Goal: Task Accomplishment & Management: Use online tool/utility

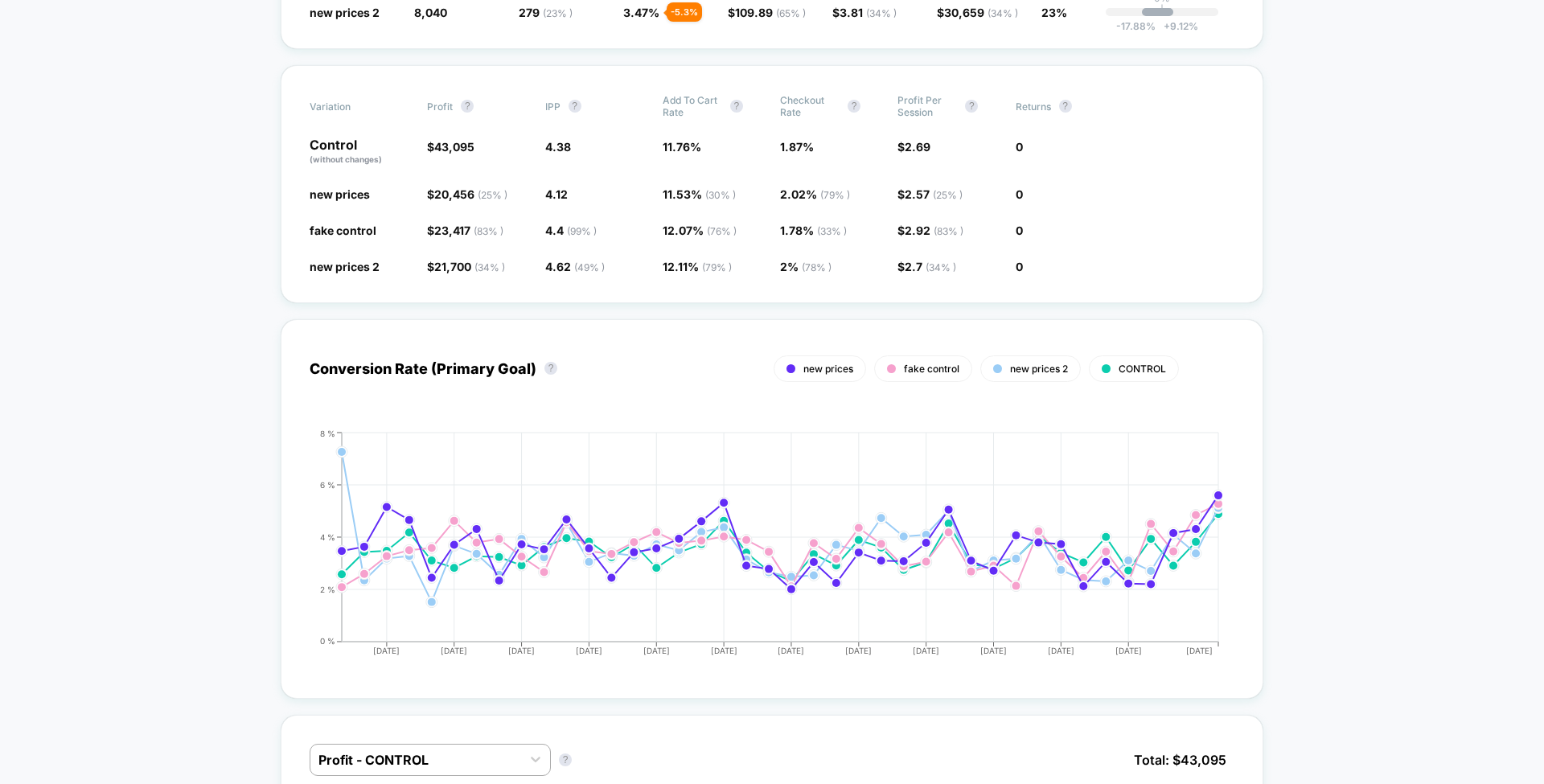
scroll to position [1014, 0]
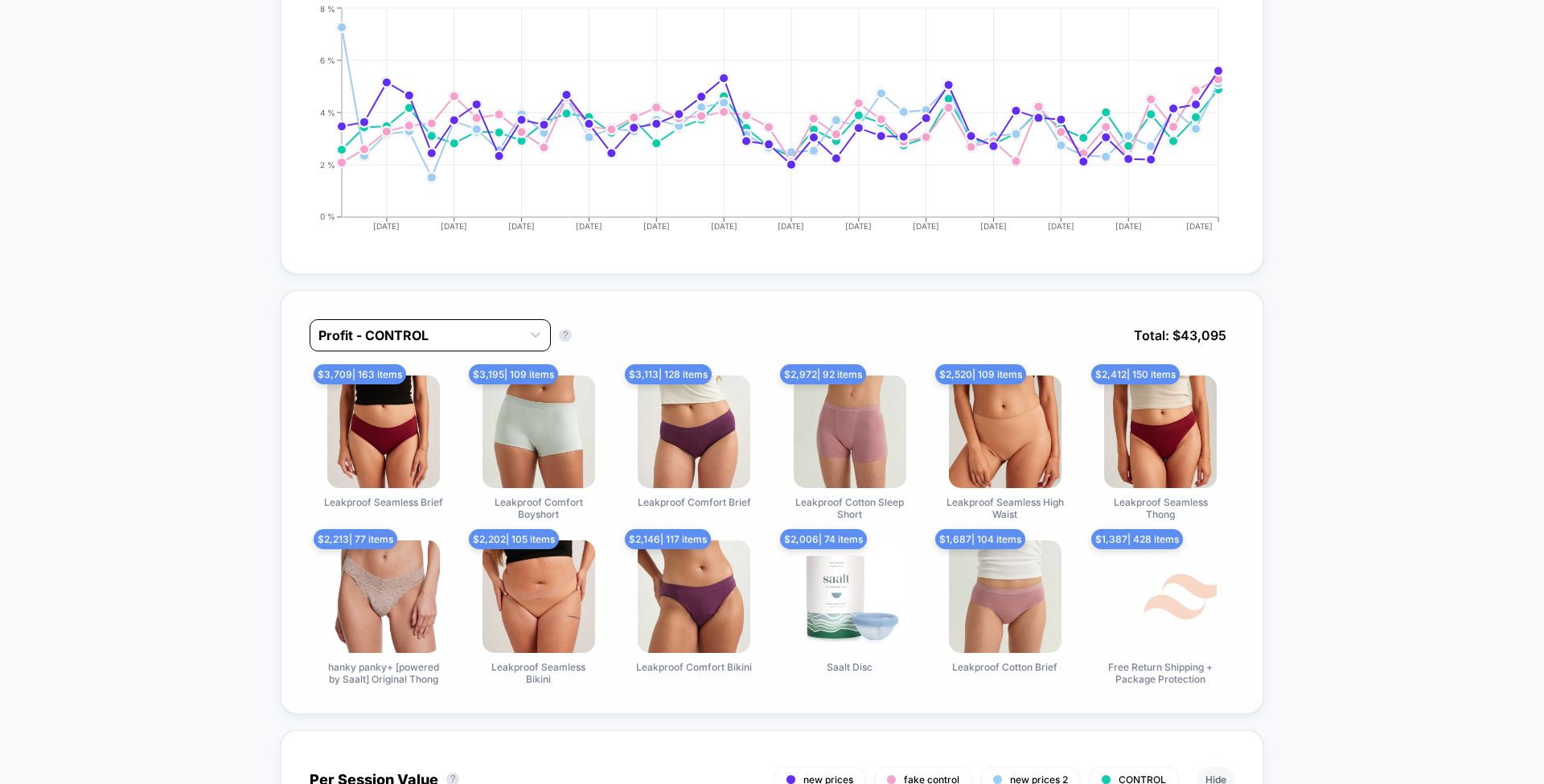
drag, startPoint x: 628, startPoint y: 303, endPoint x: 509, endPoint y: 328, distance: 121.6
click at [509, 328] on div "Profit - CONTROL Profit - CONTROL ? Total: $ 43,095 $ 3,709 | 163 items Leakpro…" at bounding box center [772, 501] width 982 height 423
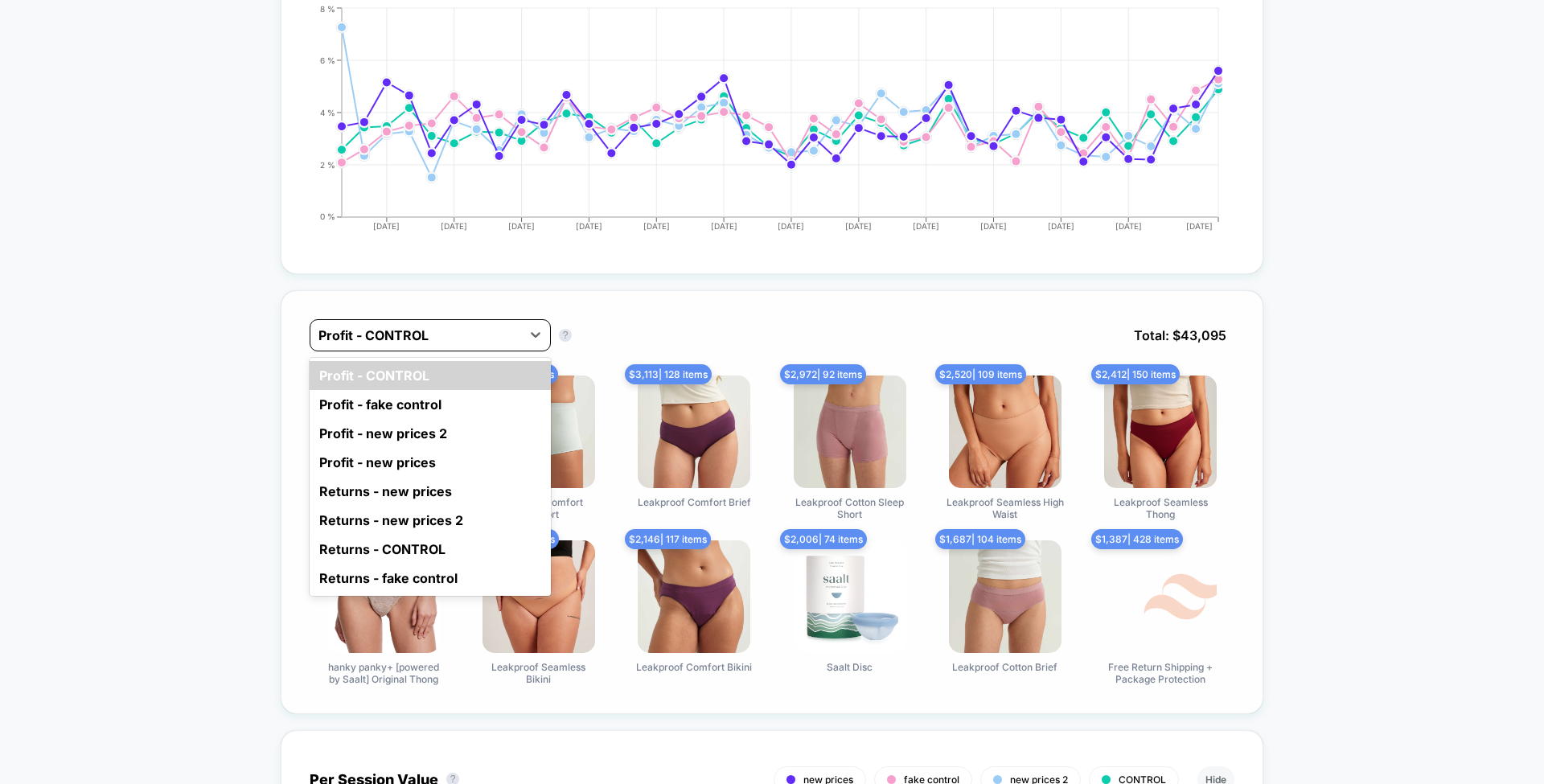
click at [509, 328] on div at bounding box center [416, 335] width 195 height 19
click at [440, 430] on div "Profit - new prices 2" at bounding box center [430, 432] width 241 height 29
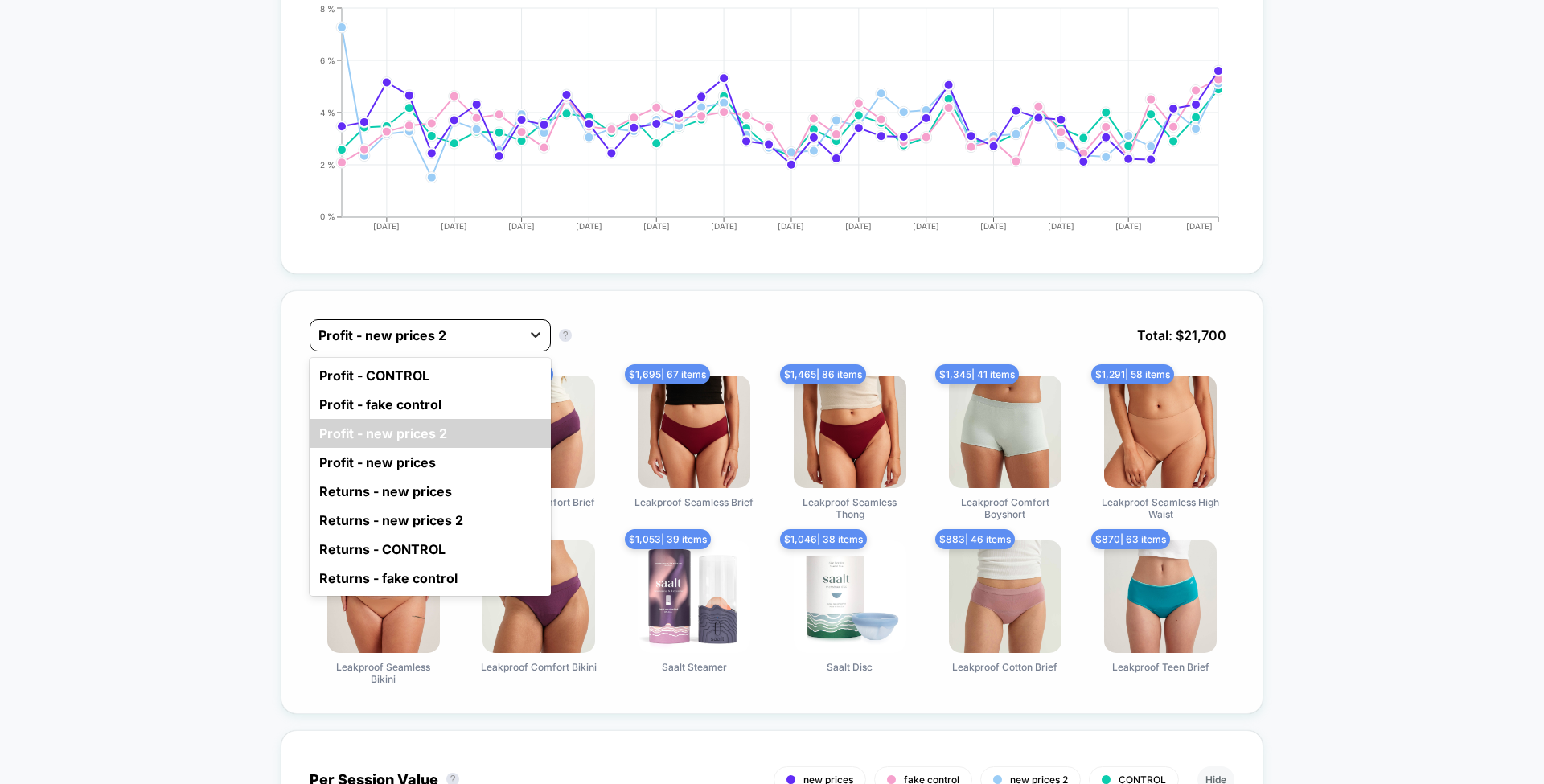
click at [523, 326] on div at bounding box center [535, 334] width 29 height 29
click at [420, 365] on div "Profit - CONTROL" at bounding box center [430, 375] width 241 height 29
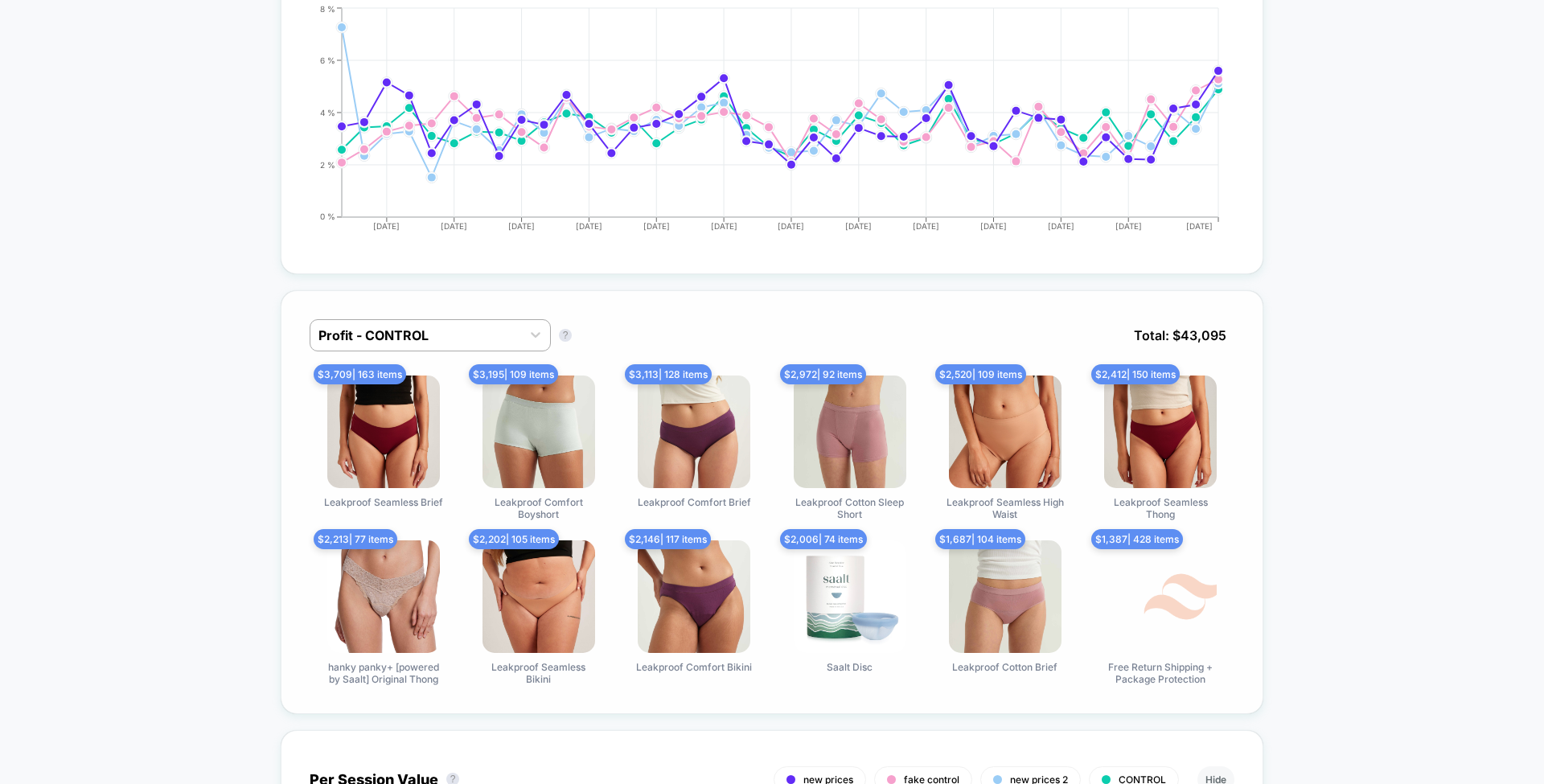
click at [519, 310] on div "Profit - CONTROL Profit - CONTROL ? Total: $ 43,095 $ 3,709 | 163 items Leakpro…" at bounding box center [772, 501] width 982 height 423
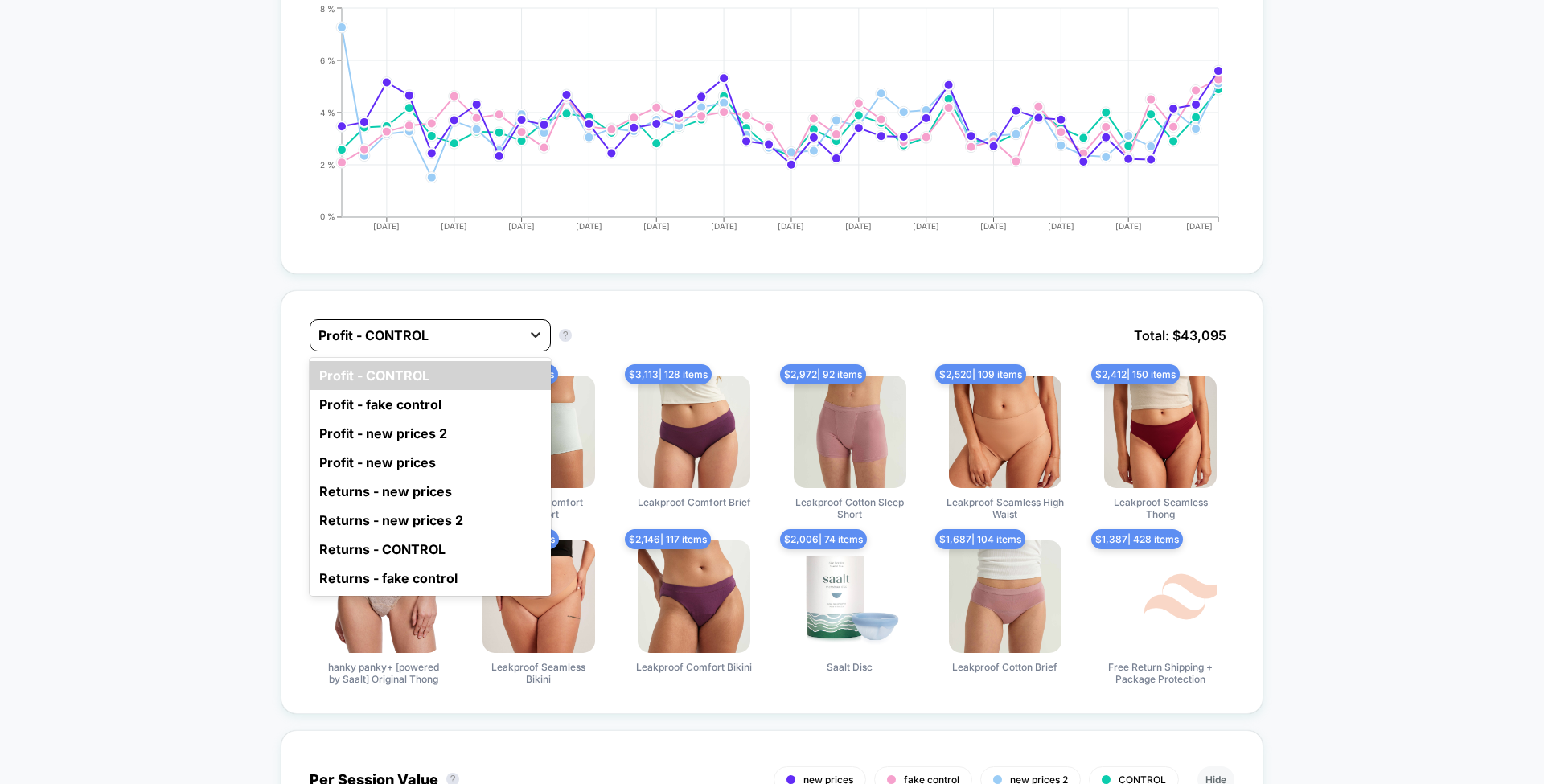
click at [529, 327] on icon at bounding box center [536, 335] width 16 height 16
click at [462, 418] on div "Profit - new prices 2" at bounding box center [430, 432] width 241 height 29
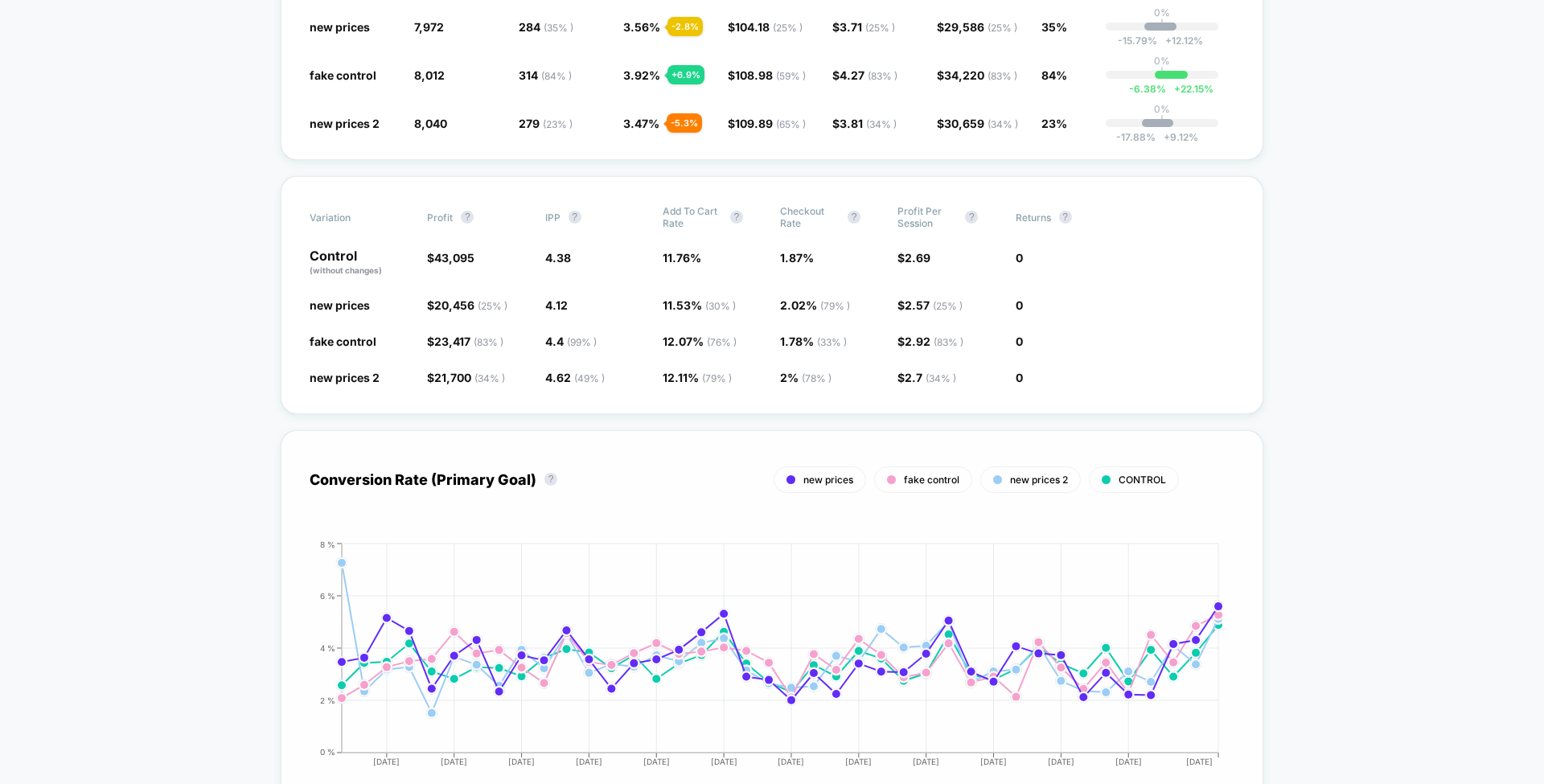
scroll to position [0, 0]
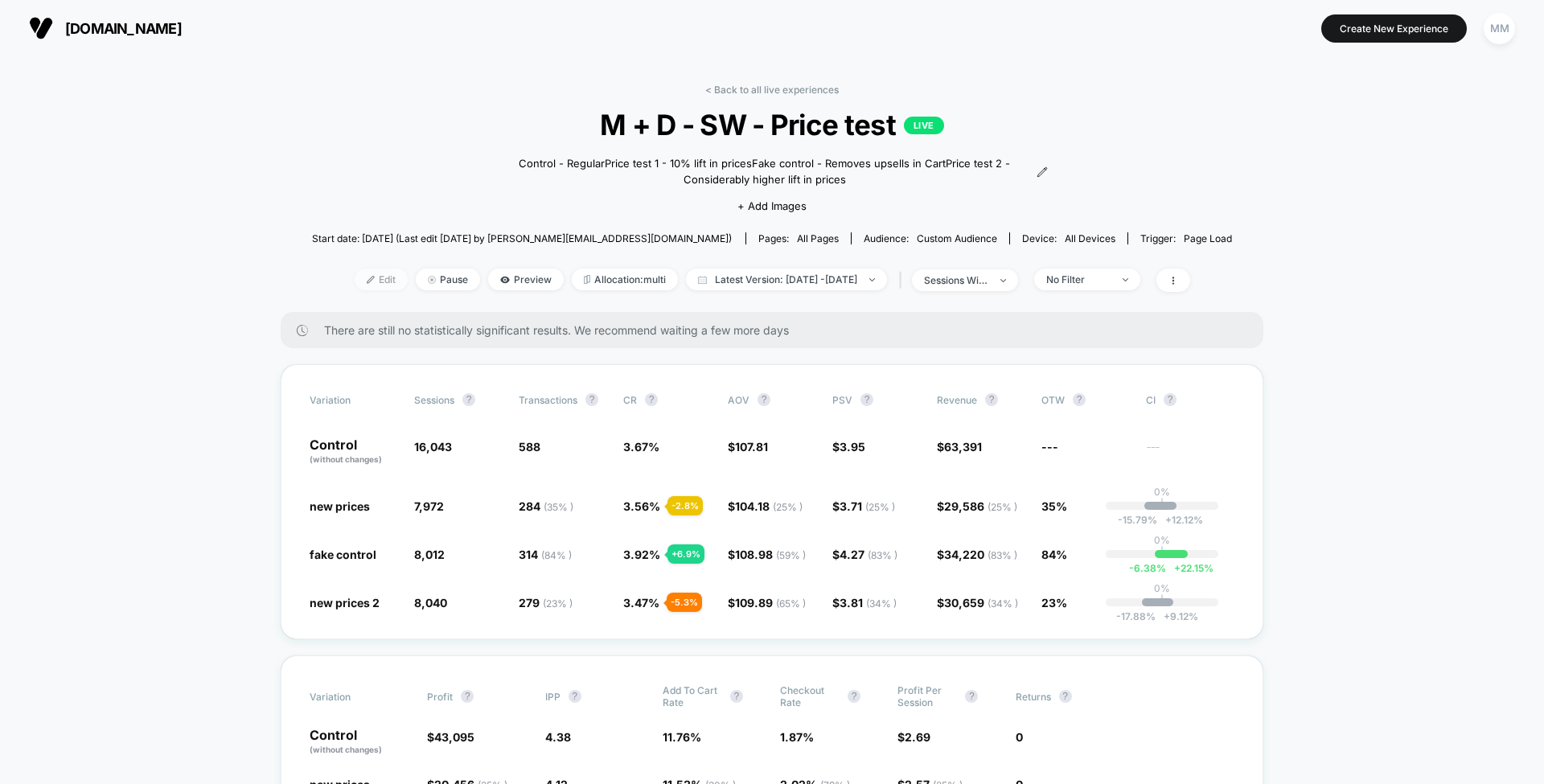
click at [361, 275] on span "Edit" at bounding box center [381, 280] width 53 height 22
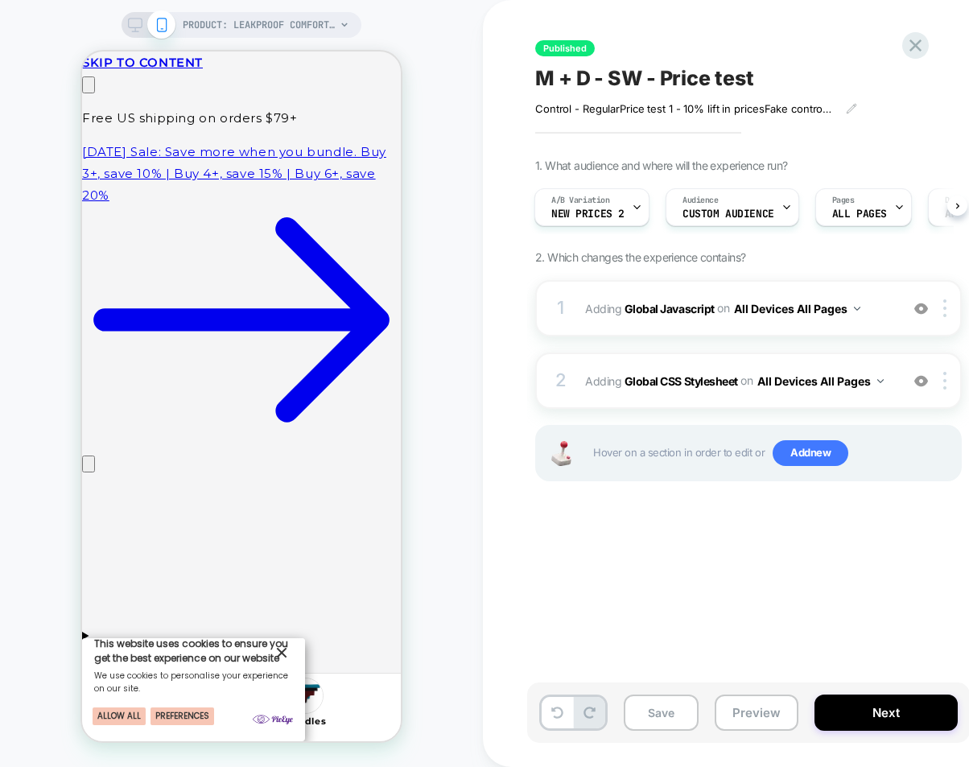
scroll to position [0, 90]
click at [639, 27] on div "Published M + D - SW - Price test Control - Regular Price test 1 - 10% lift in …" at bounding box center [828, 383] width 603 height 735
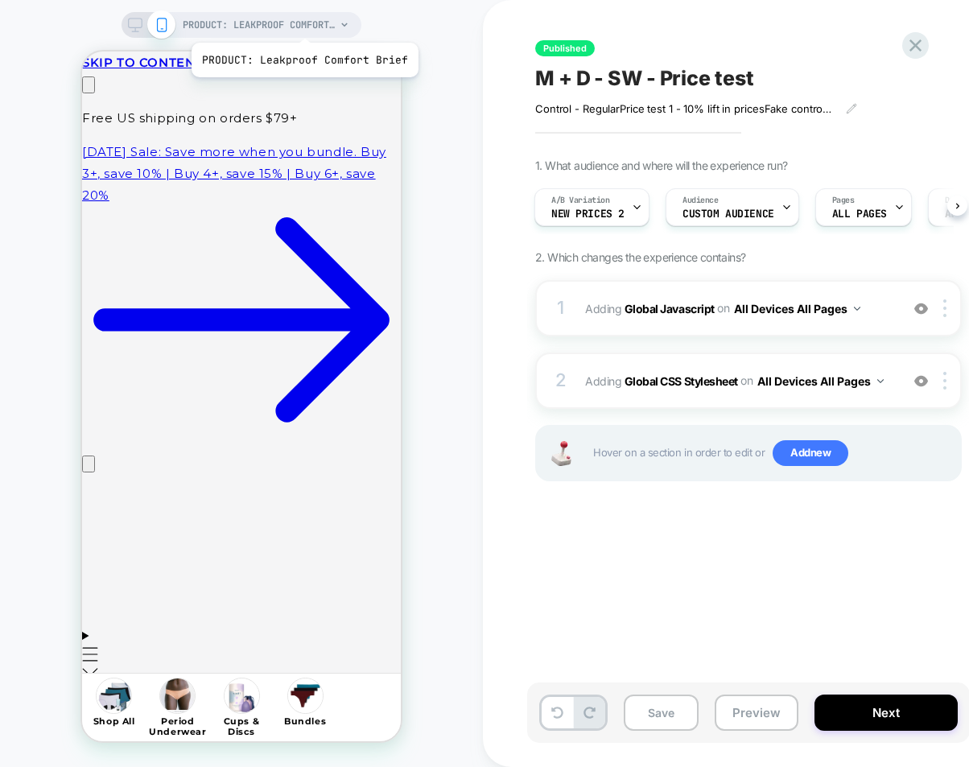
click at [301, 23] on span "PRODUCT: Leakproof Comfort Brief" at bounding box center [259, 25] width 153 height 26
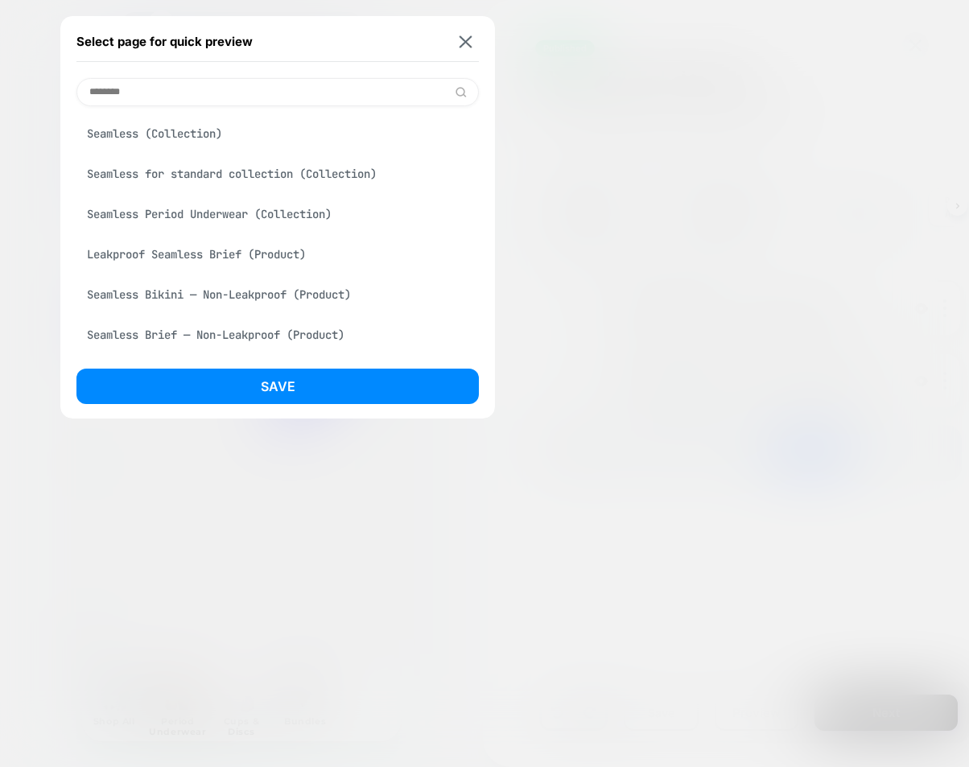
scroll to position [0, 253]
type input "********"
click at [267, 242] on div "Leakproof Seamless Brief (Product)" at bounding box center [277, 254] width 402 height 31
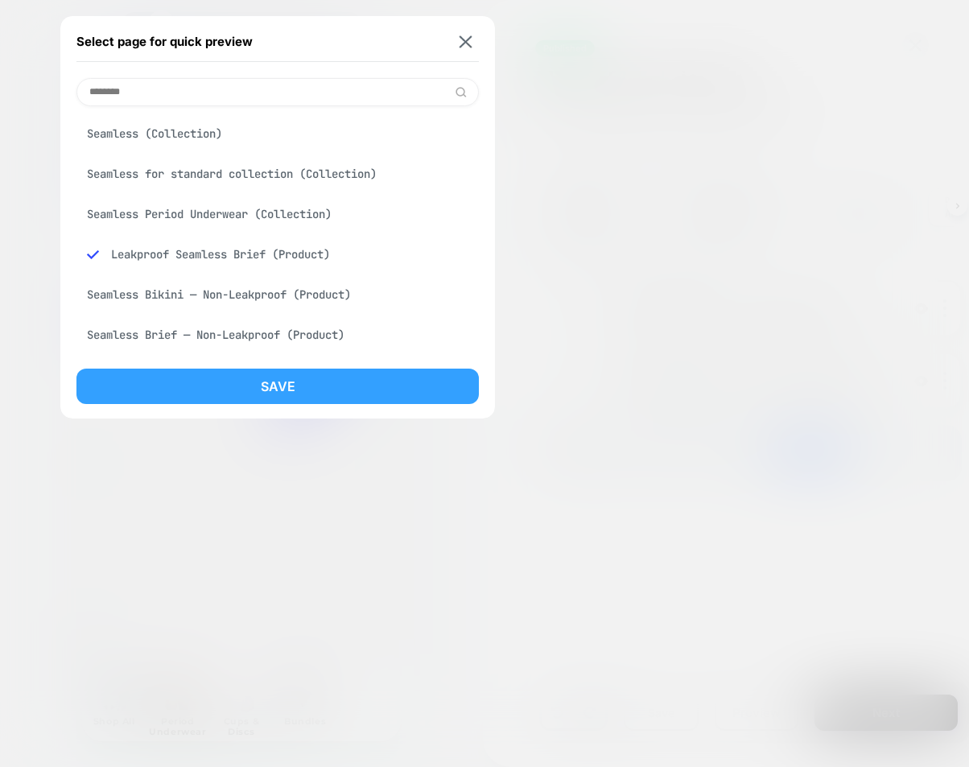
click at [327, 375] on button "Save" at bounding box center [277, 386] width 402 height 35
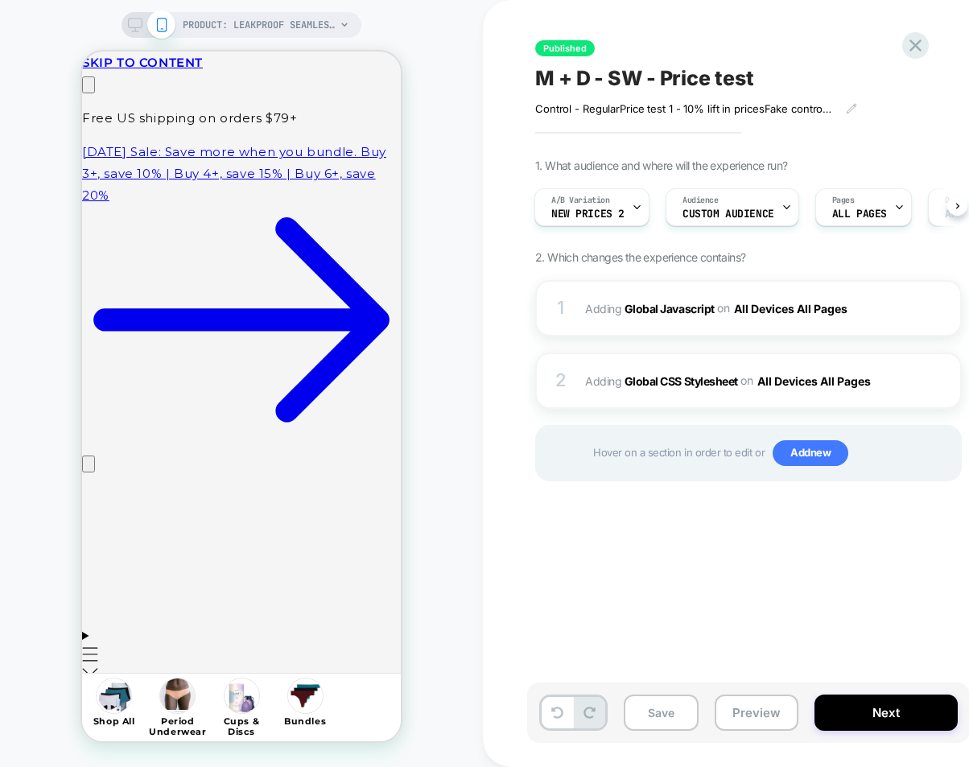
scroll to position [0, 2]
click at [603, 204] on span "A/B Variation" at bounding box center [579, 200] width 59 height 11
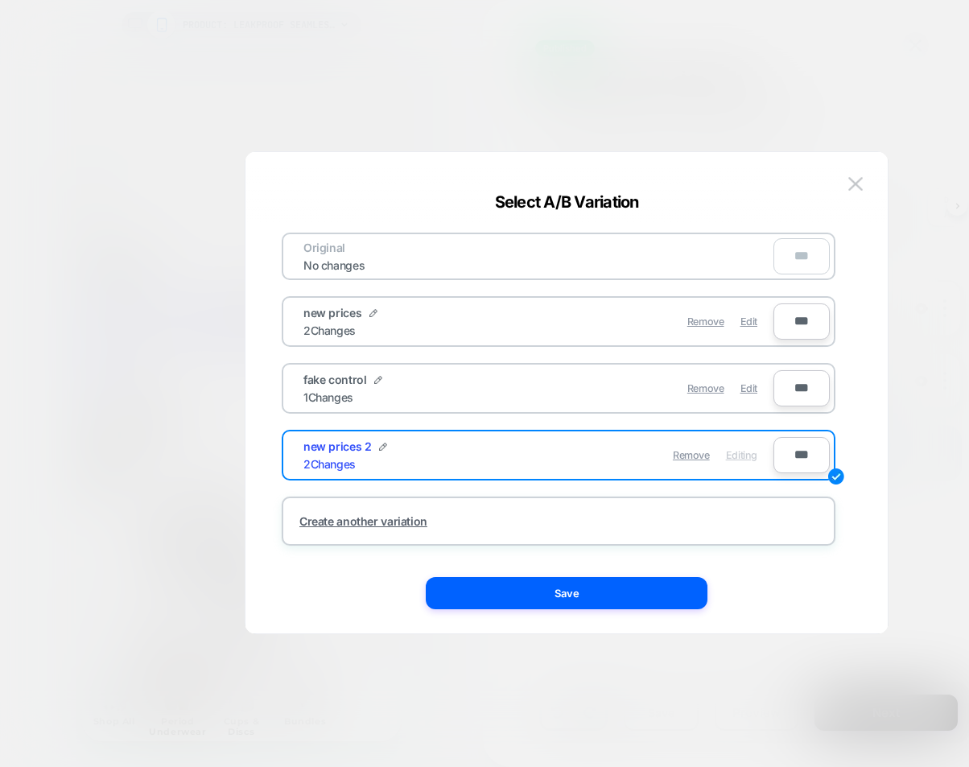
scroll to position [0, 0]
click at [853, 185] on img at bounding box center [855, 184] width 14 height 14
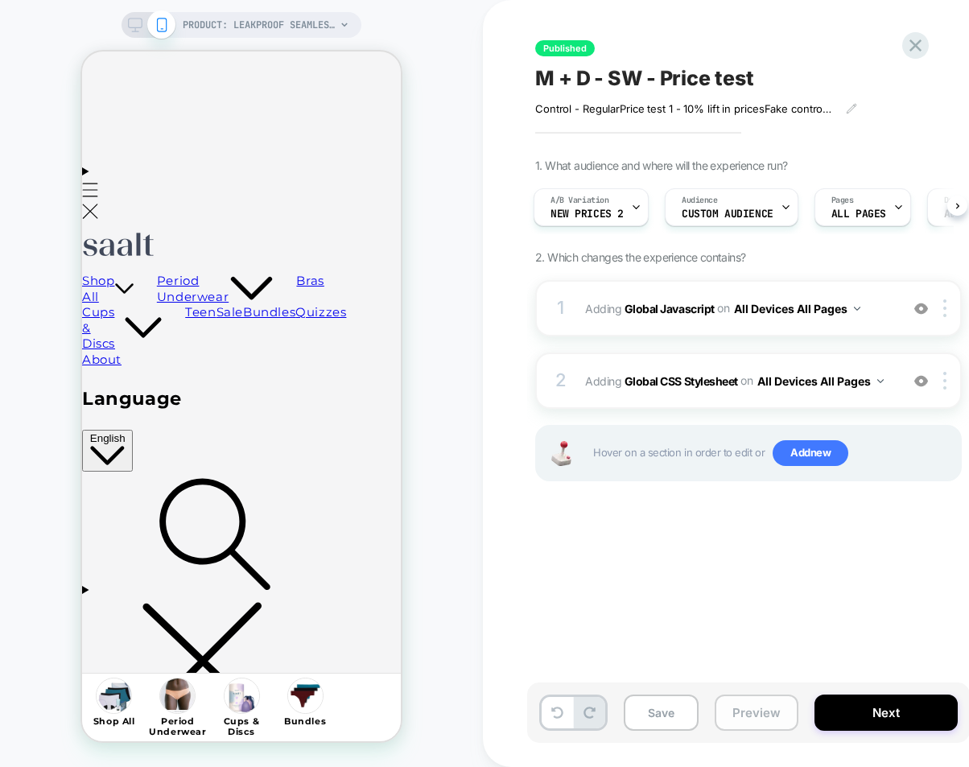
click at [743, 722] on button "Preview" at bounding box center [757, 712] width 84 height 36
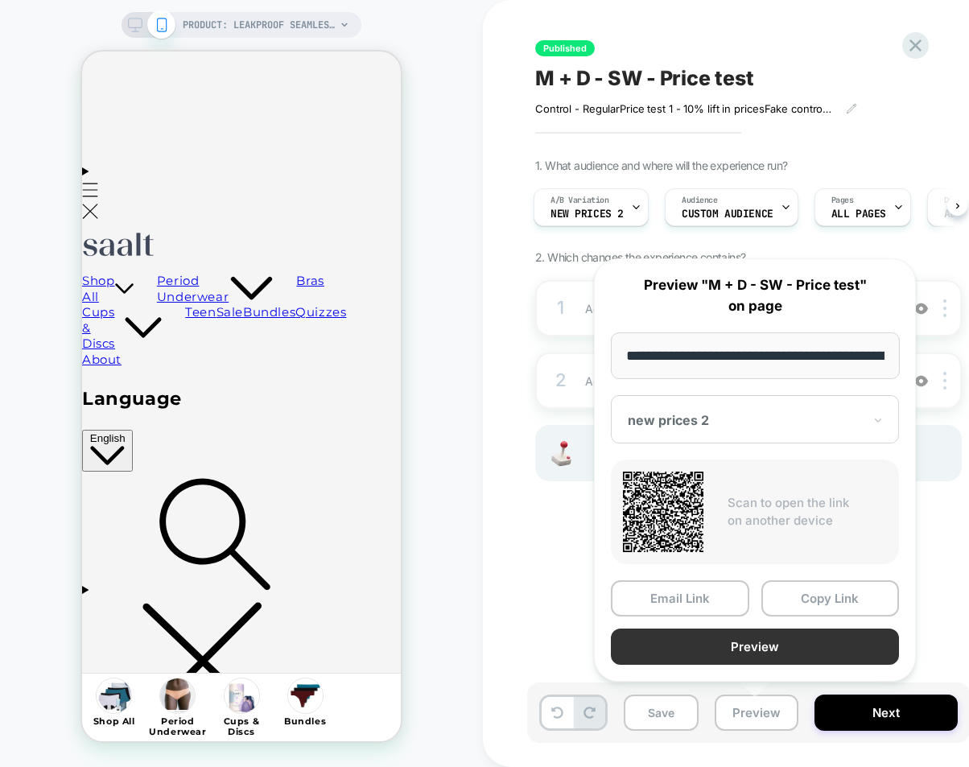
click at [760, 644] on button "Preview" at bounding box center [755, 646] width 288 height 36
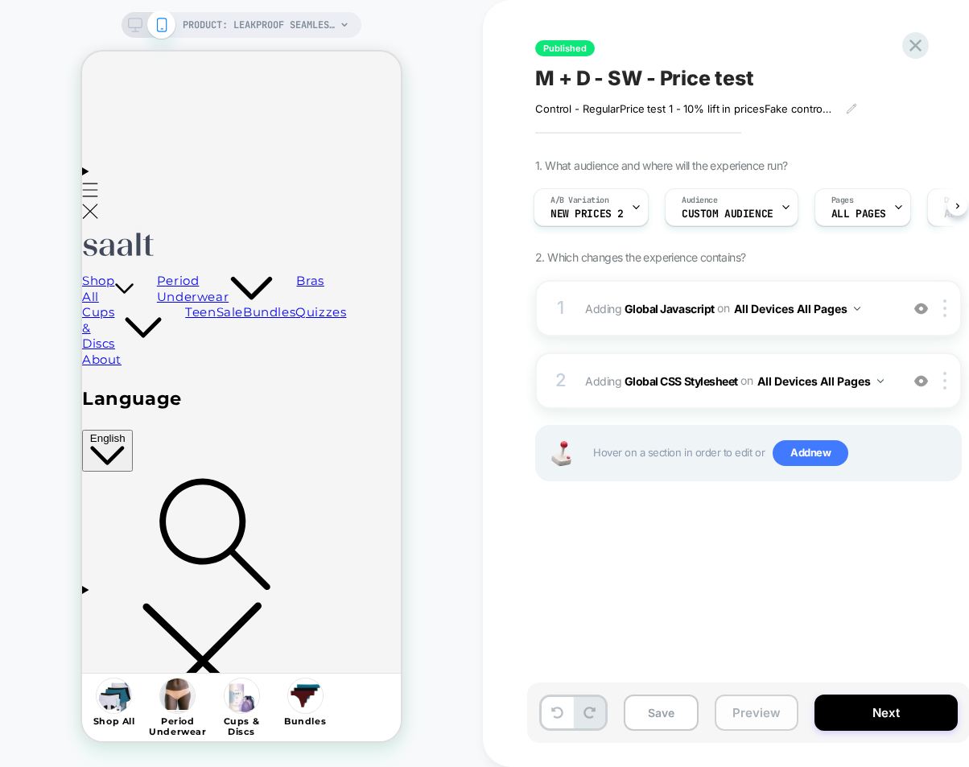
click at [747, 708] on button "Preview" at bounding box center [757, 712] width 84 height 36
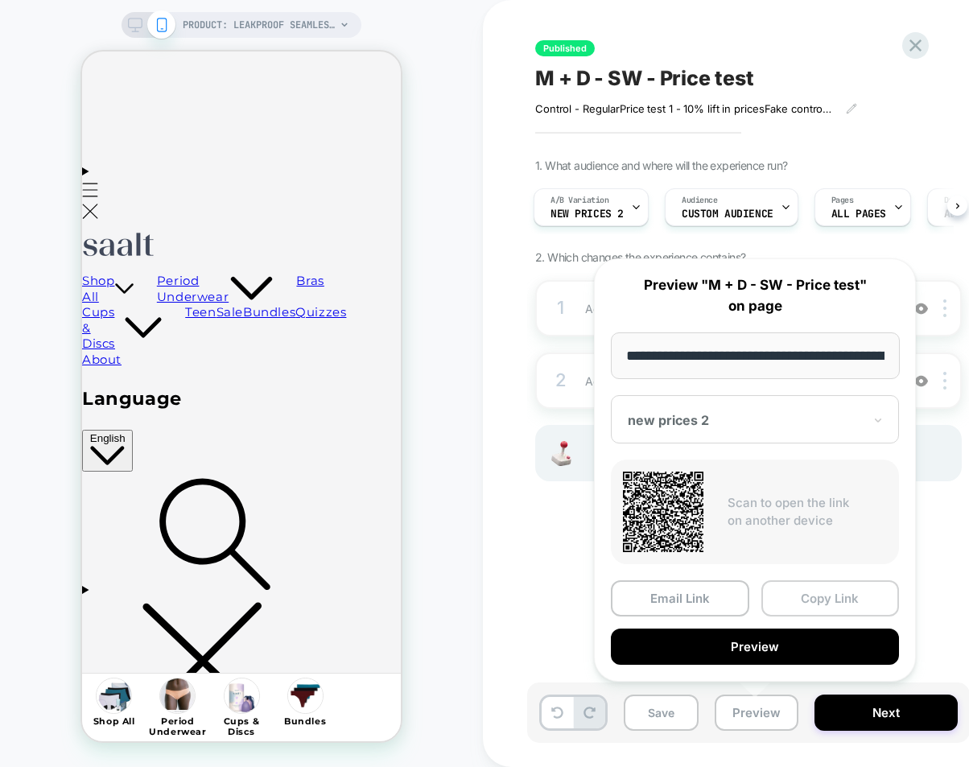
click at [826, 597] on button "Copy Link" at bounding box center [830, 598] width 138 height 36
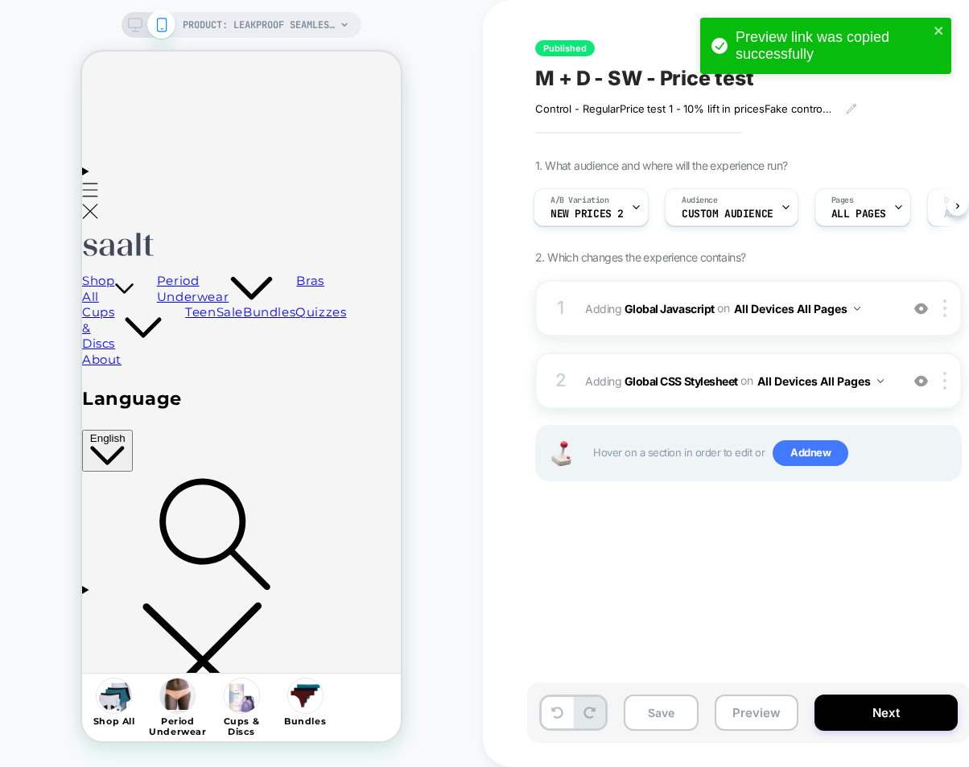
scroll to position [0, 253]
click at [264, 23] on span "PRODUCT: Leakproof Seamless Brief" at bounding box center [259, 25] width 153 height 26
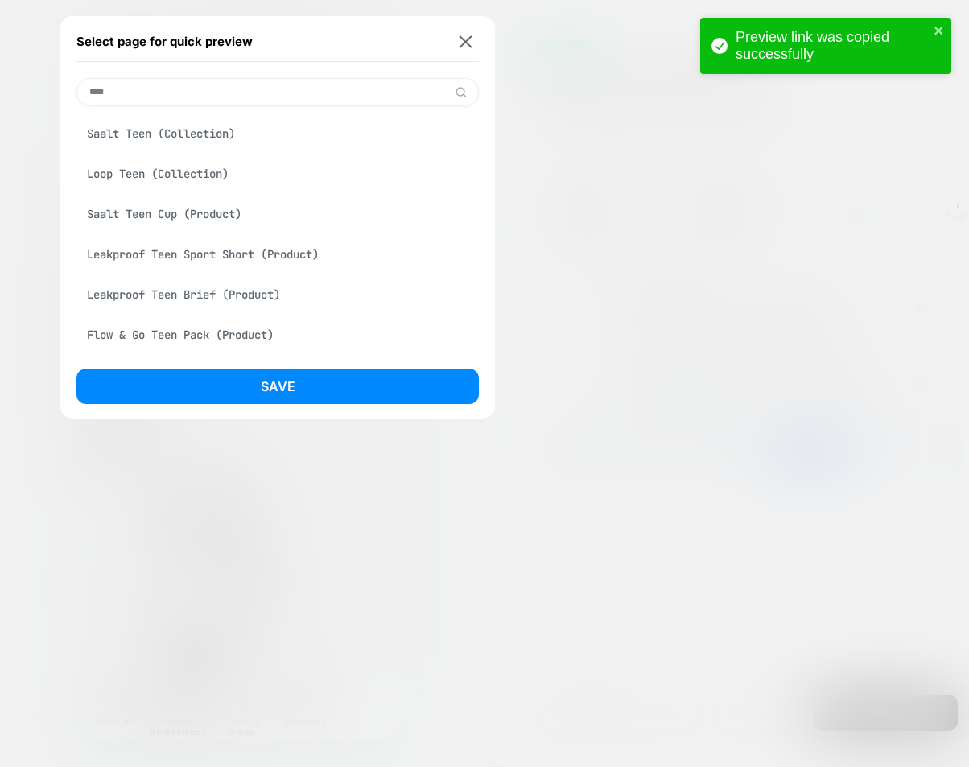
scroll to position [0, 0]
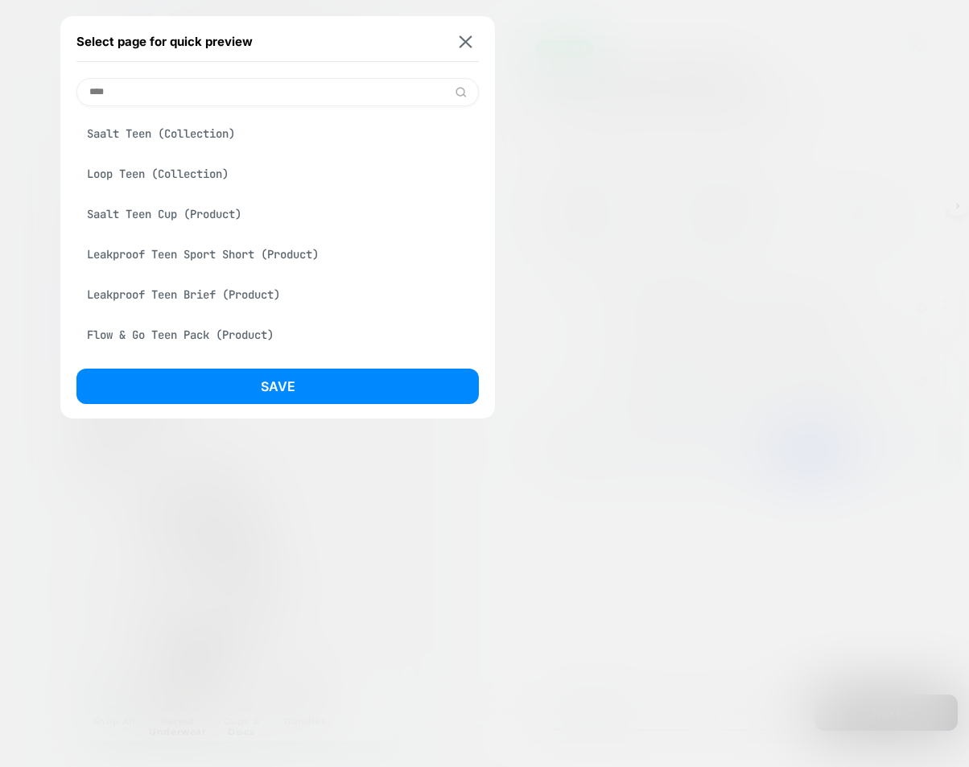
type input "****"
click at [245, 293] on div "Leakproof Teen Brief (Product)" at bounding box center [277, 294] width 402 height 31
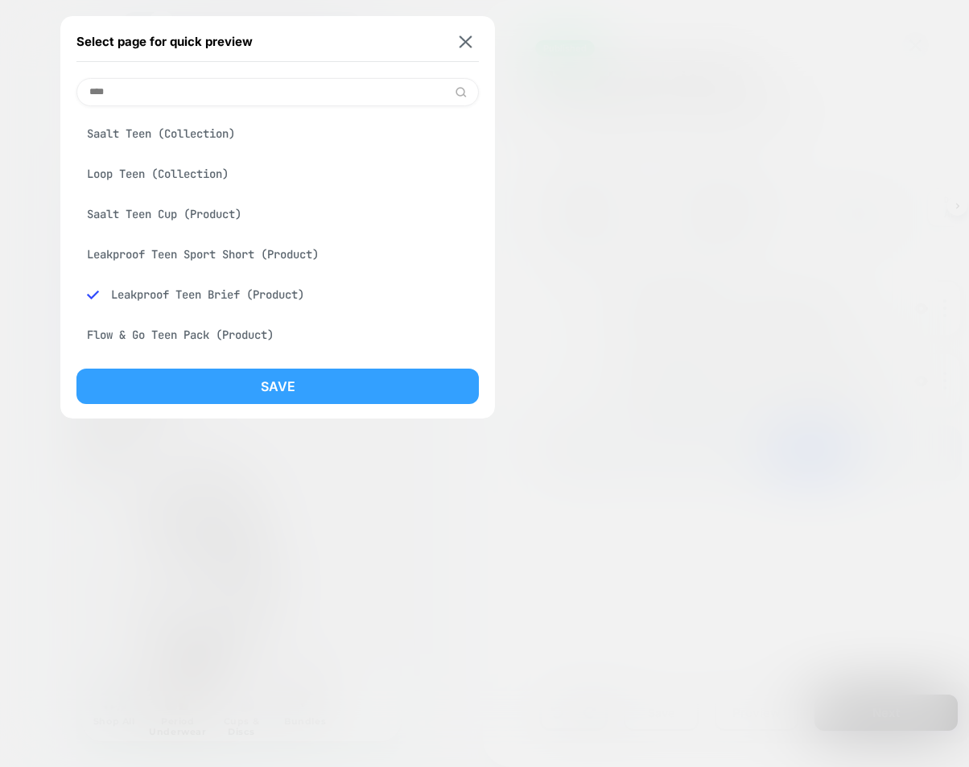
click at [307, 396] on button "Save" at bounding box center [277, 386] width 402 height 35
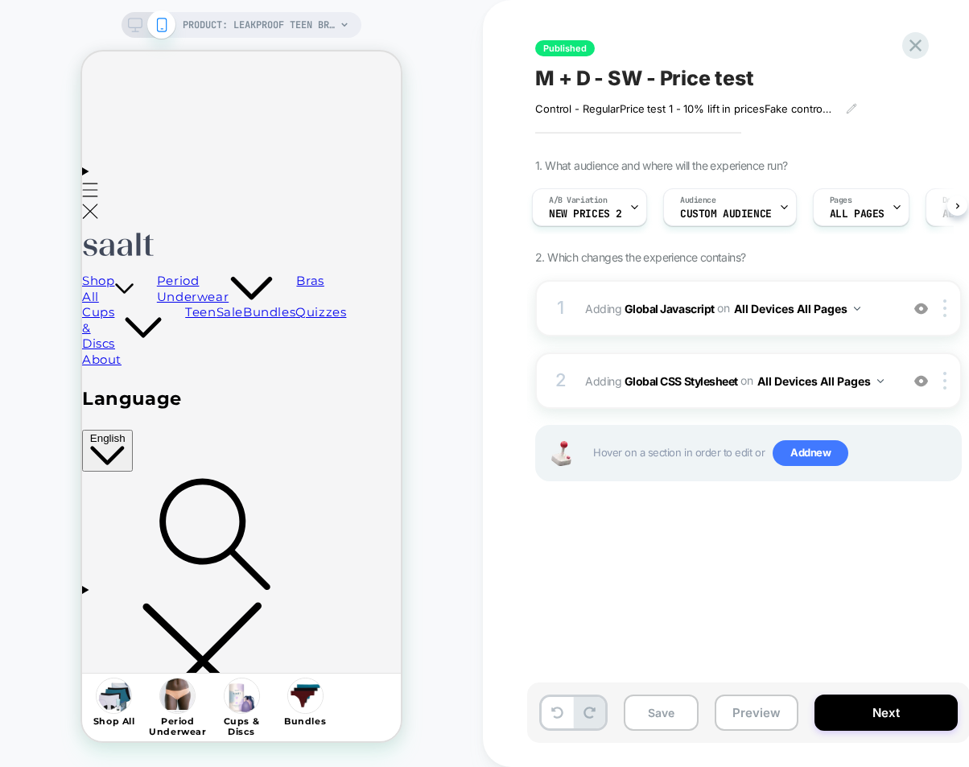
scroll to position [0, 4]
click at [618, 209] on span "new prices 2" at bounding box center [584, 213] width 73 height 11
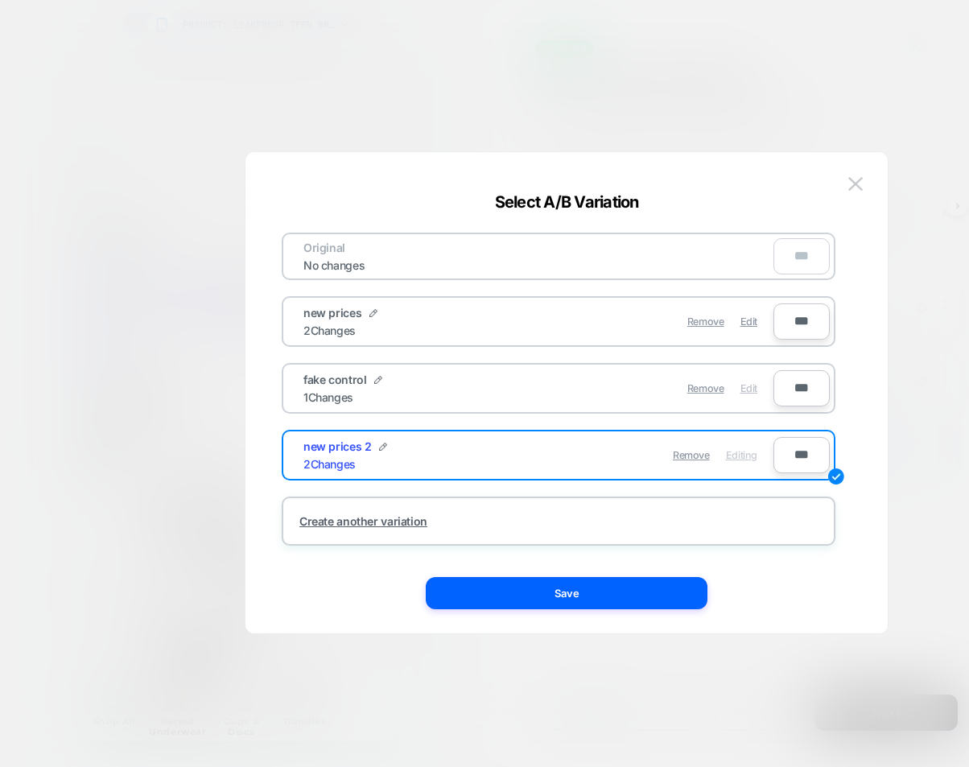
click at [741, 387] on span "Edit" at bounding box center [748, 388] width 17 height 12
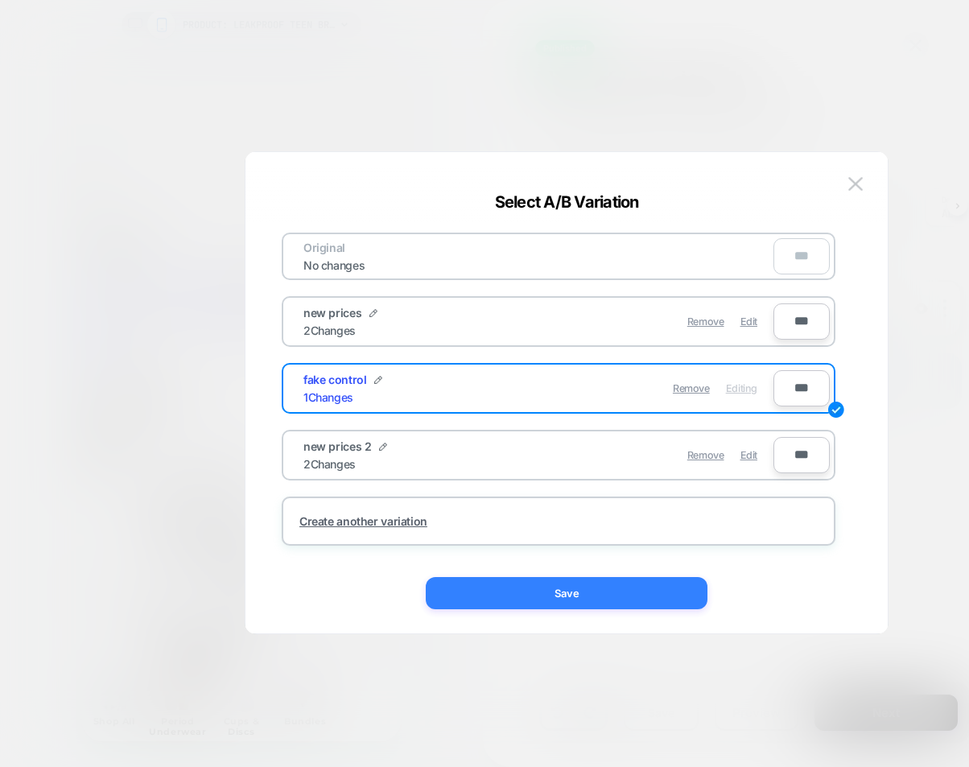
click at [608, 585] on button "Save" at bounding box center [567, 593] width 282 height 32
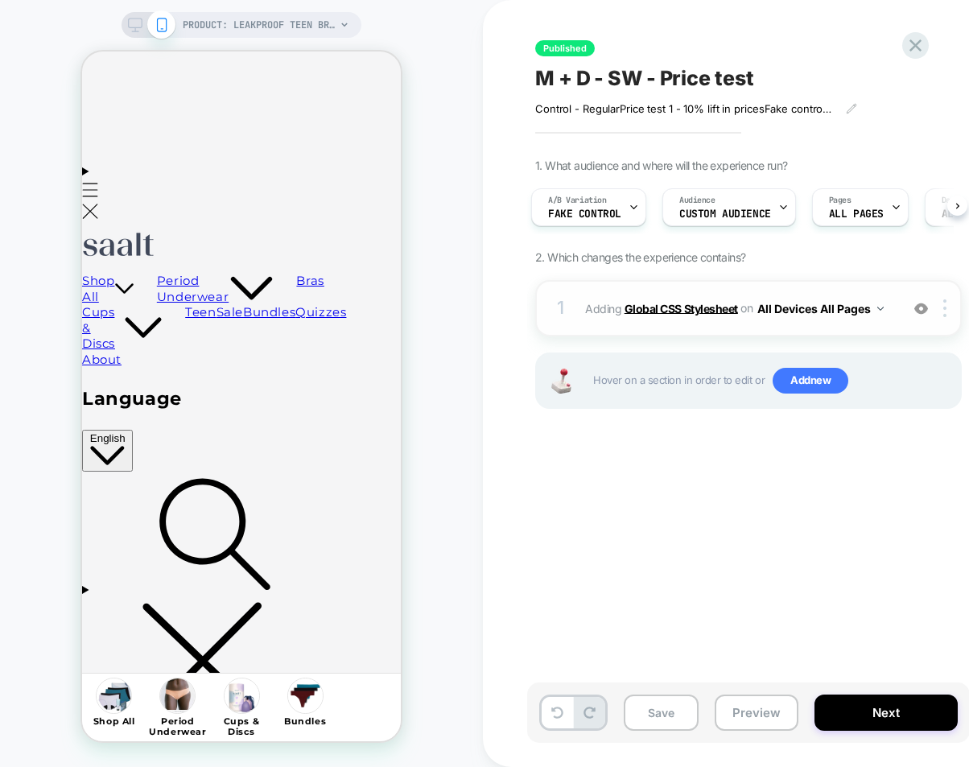
click at [692, 306] on b "Global CSS Stylesheet" at bounding box center [680, 308] width 113 height 14
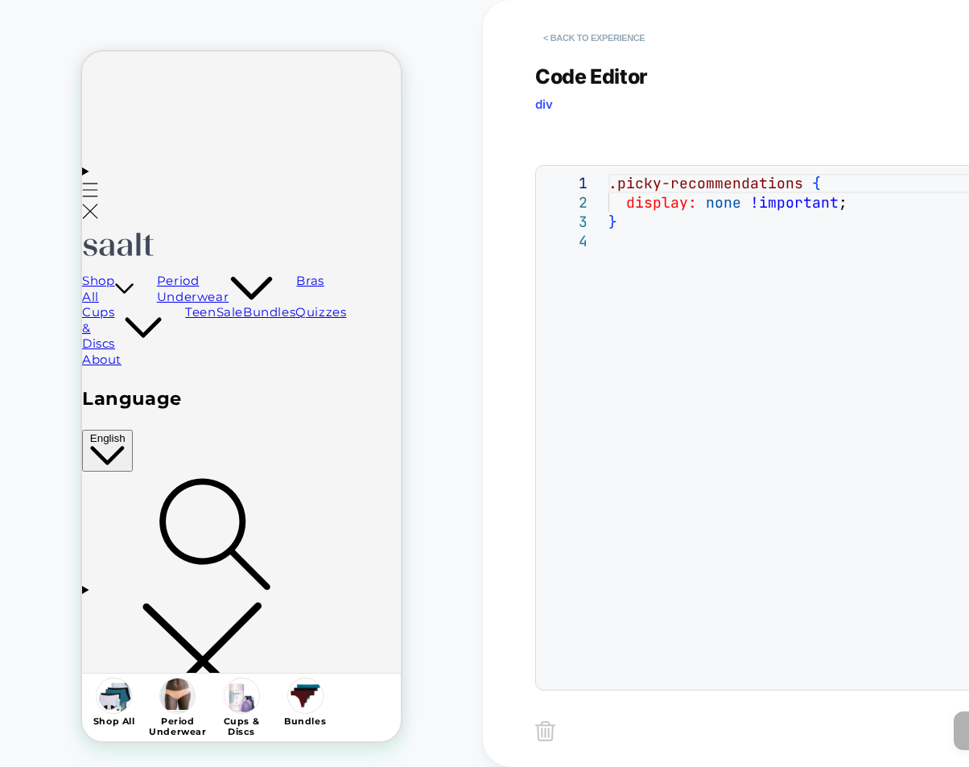
click at [565, 42] on button "< Back to experience" at bounding box center [593, 38] width 117 height 26
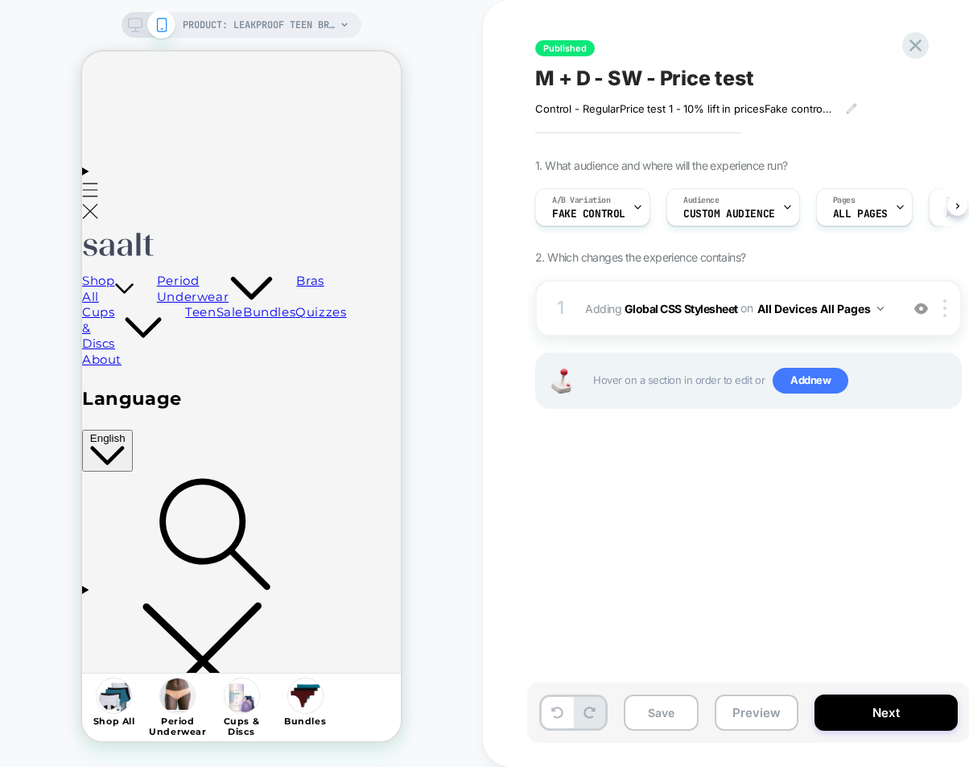
scroll to position [0, 1]
click at [632, 212] on div at bounding box center [637, 207] width 10 height 36
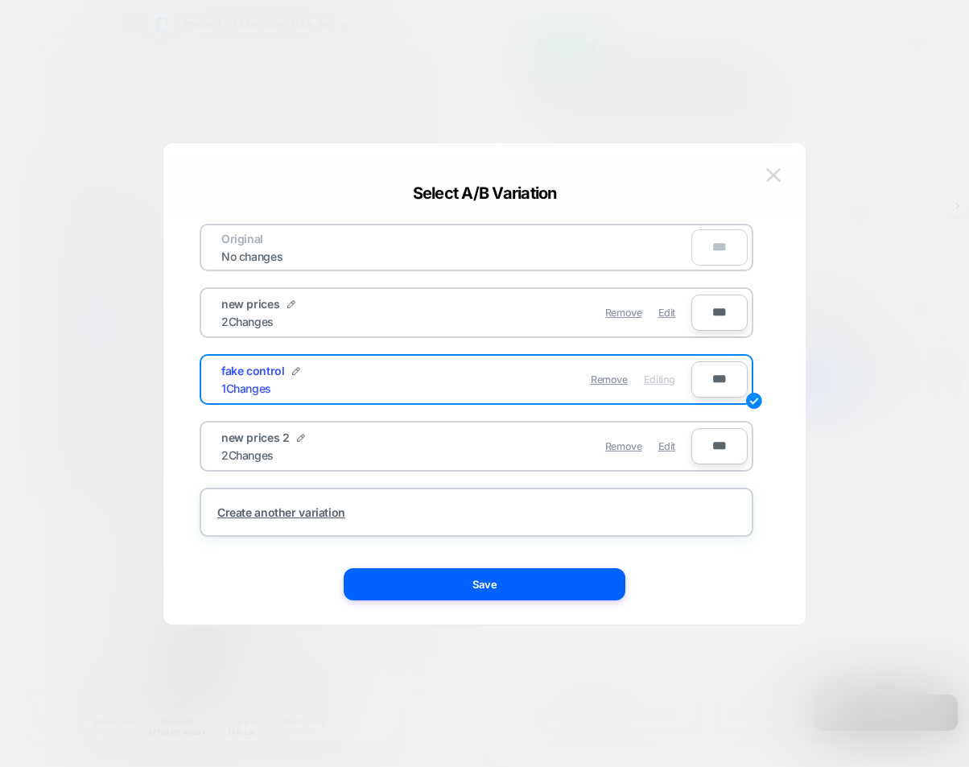
click at [768, 179] on img at bounding box center [773, 175] width 14 height 14
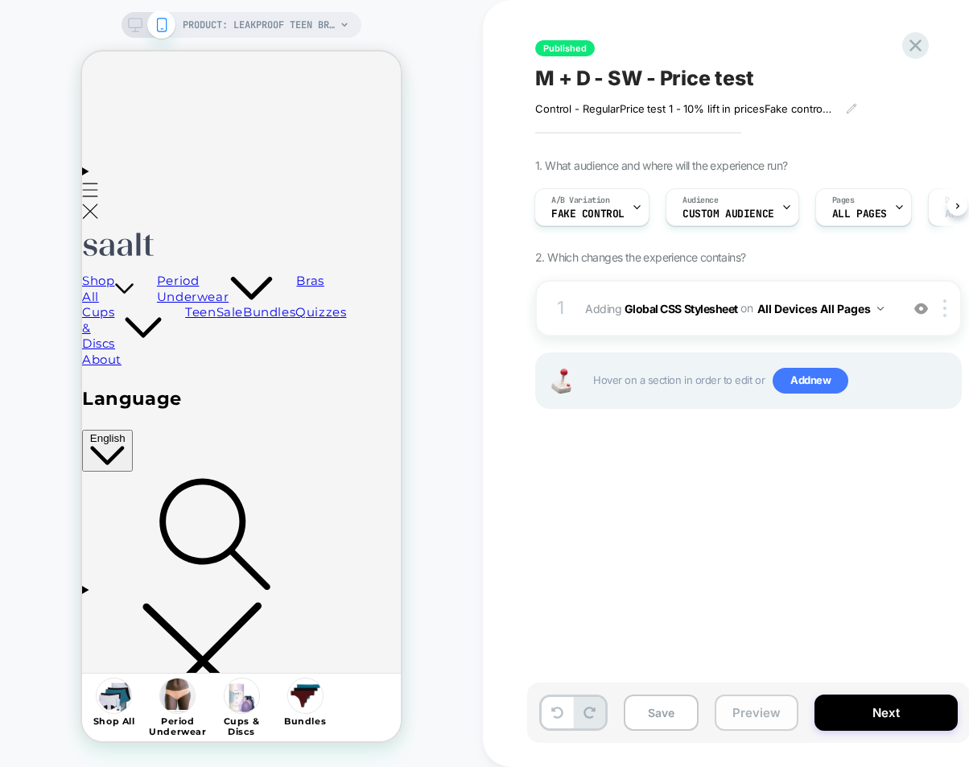
click at [757, 707] on button "Preview" at bounding box center [757, 712] width 84 height 36
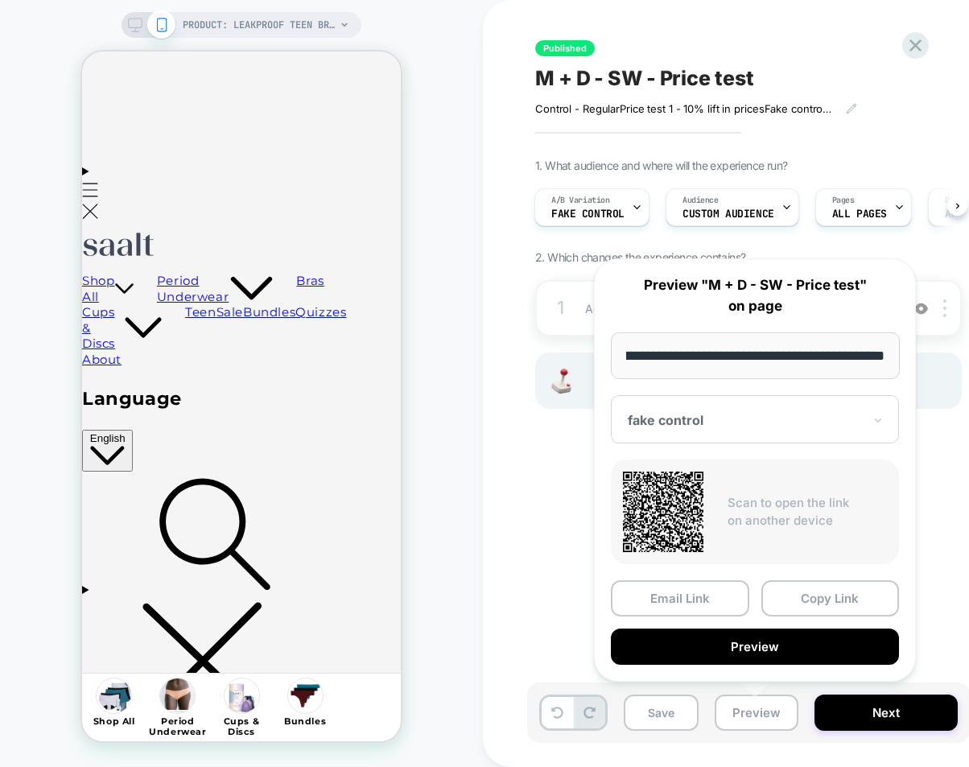
scroll to position [0, 0]
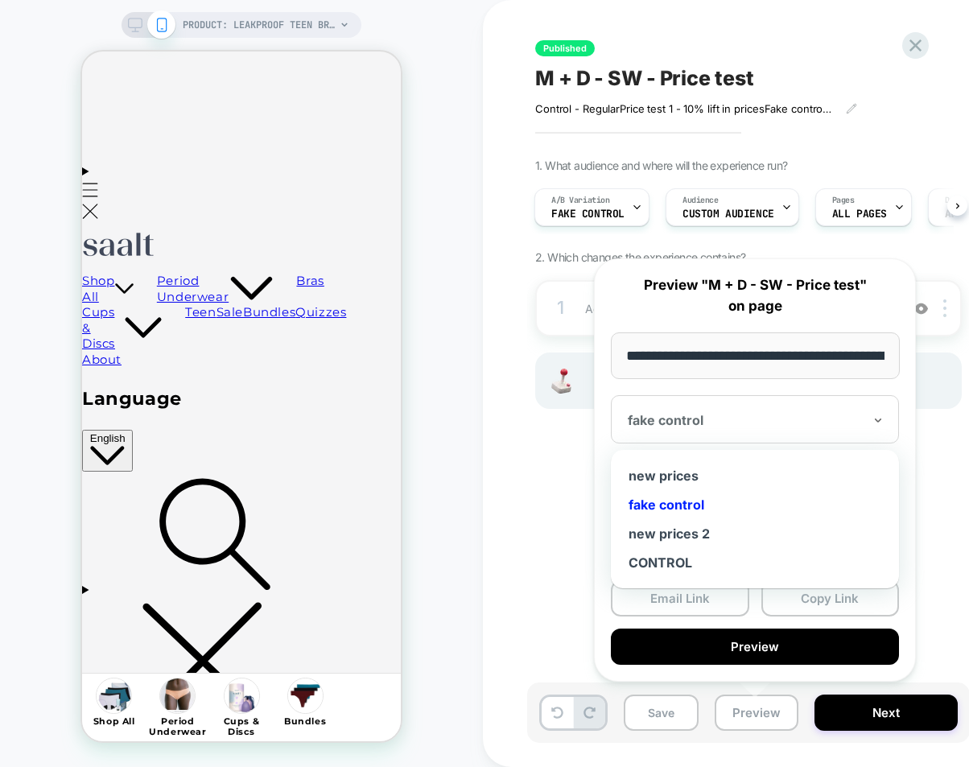
click at [760, 414] on div at bounding box center [745, 420] width 235 height 16
click at [686, 556] on div "CONTROL" at bounding box center [755, 562] width 272 height 29
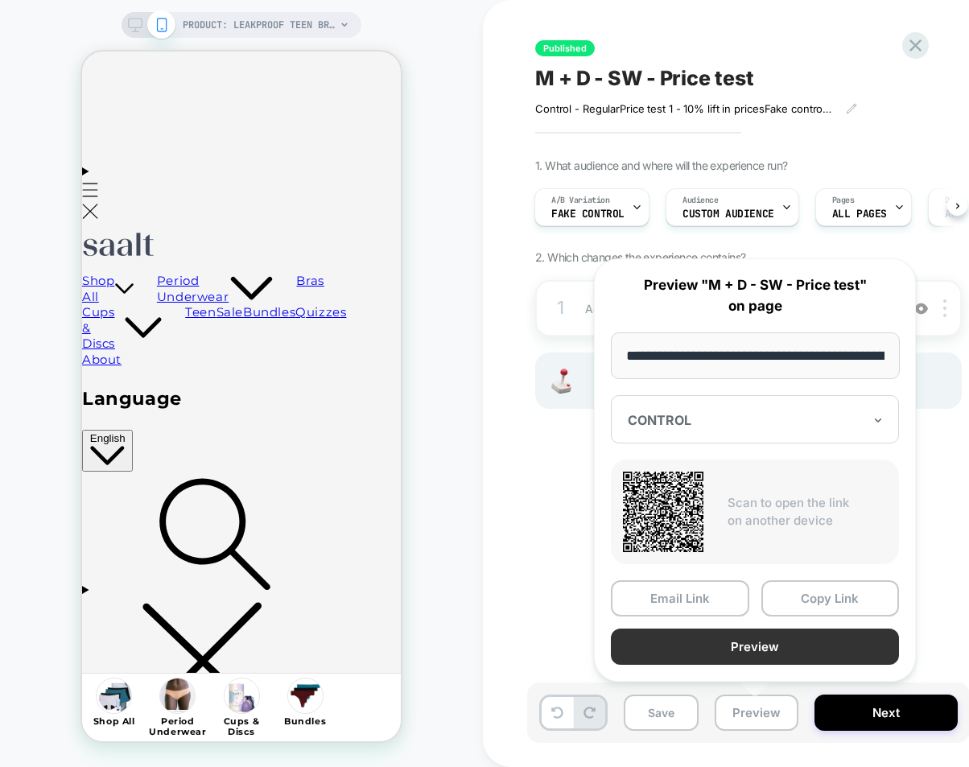
click at [777, 634] on button "Preview" at bounding box center [755, 646] width 288 height 36
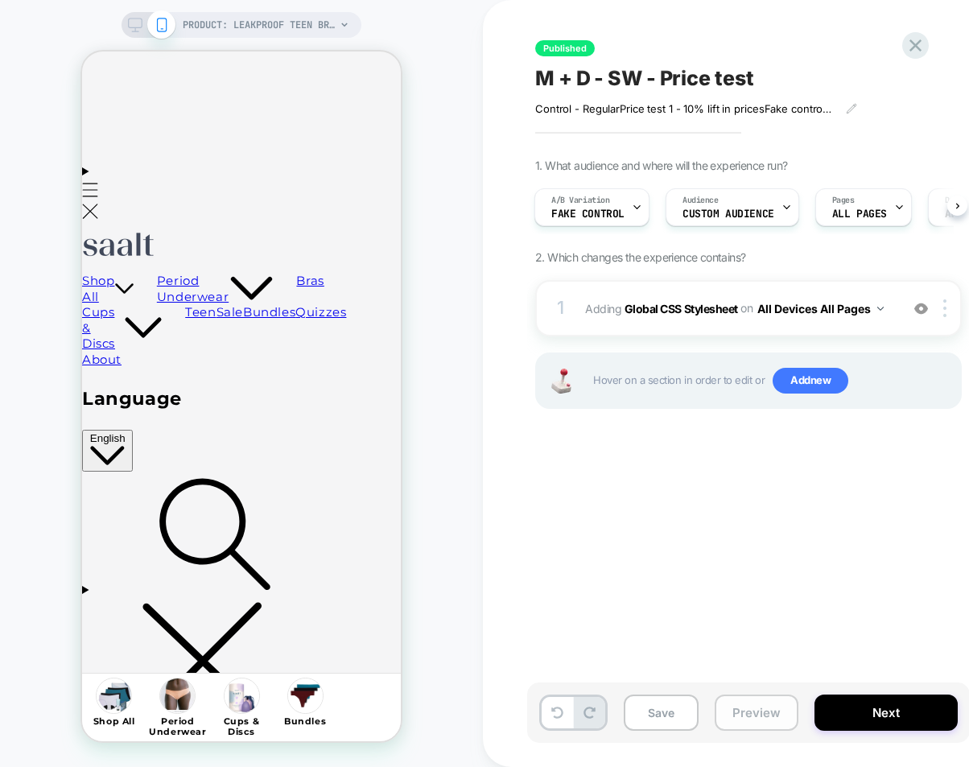
click at [751, 715] on button "Preview" at bounding box center [757, 712] width 84 height 36
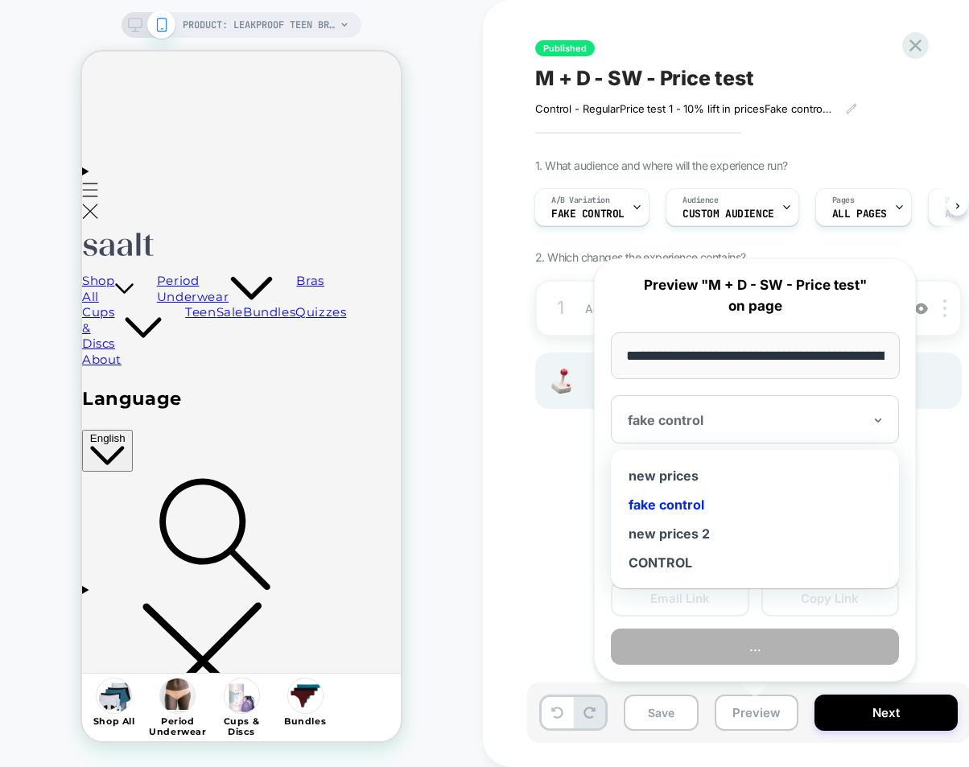
click at [867, 426] on div "fake control" at bounding box center [755, 419] width 288 height 48
click at [716, 550] on div "CONTROL" at bounding box center [755, 562] width 272 height 29
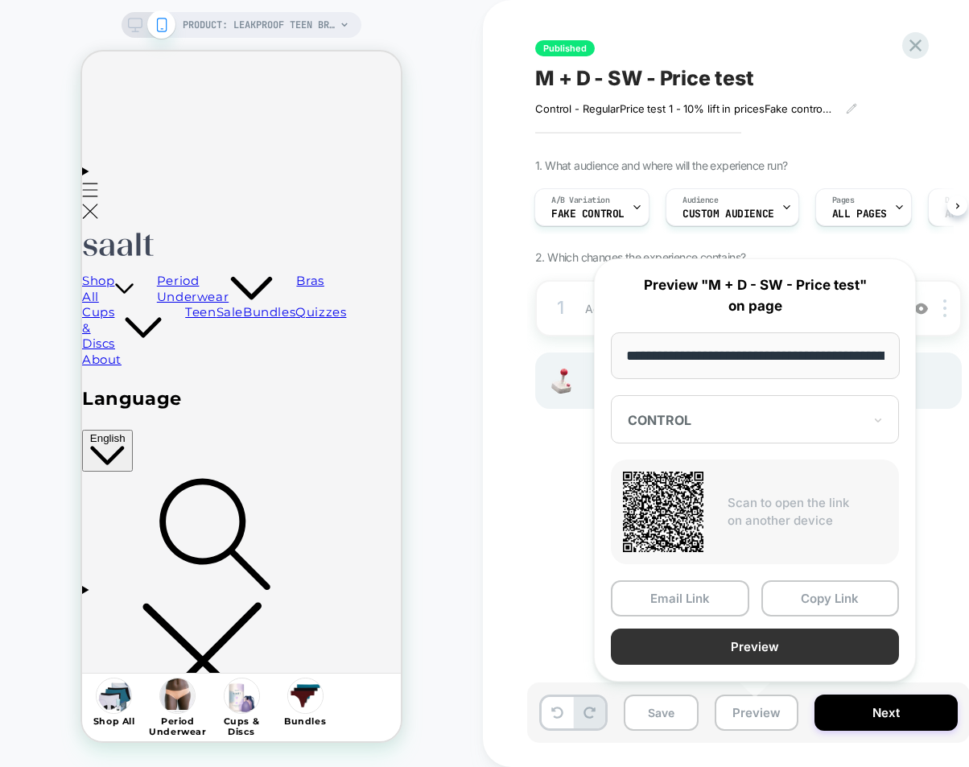
click at [761, 629] on button "Preview" at bounding box center [755, 646] width 288 height 36
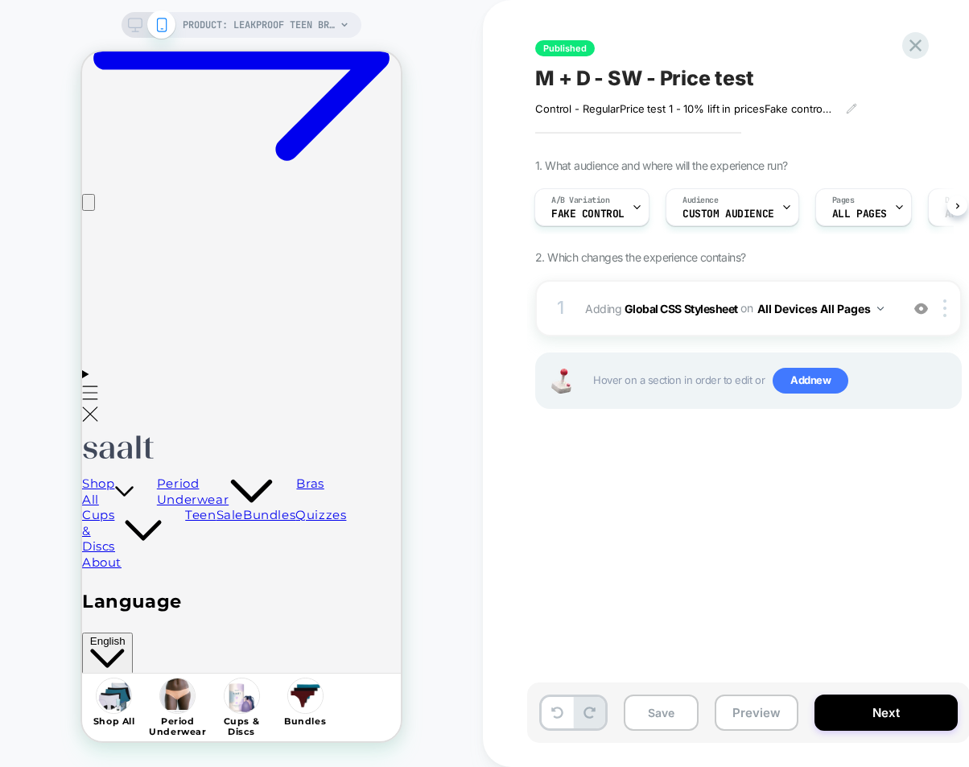
scroll to position [240, 0]
click at [763, 706] on button "Preview" at bounding box center [757, 712] width 84 height 36
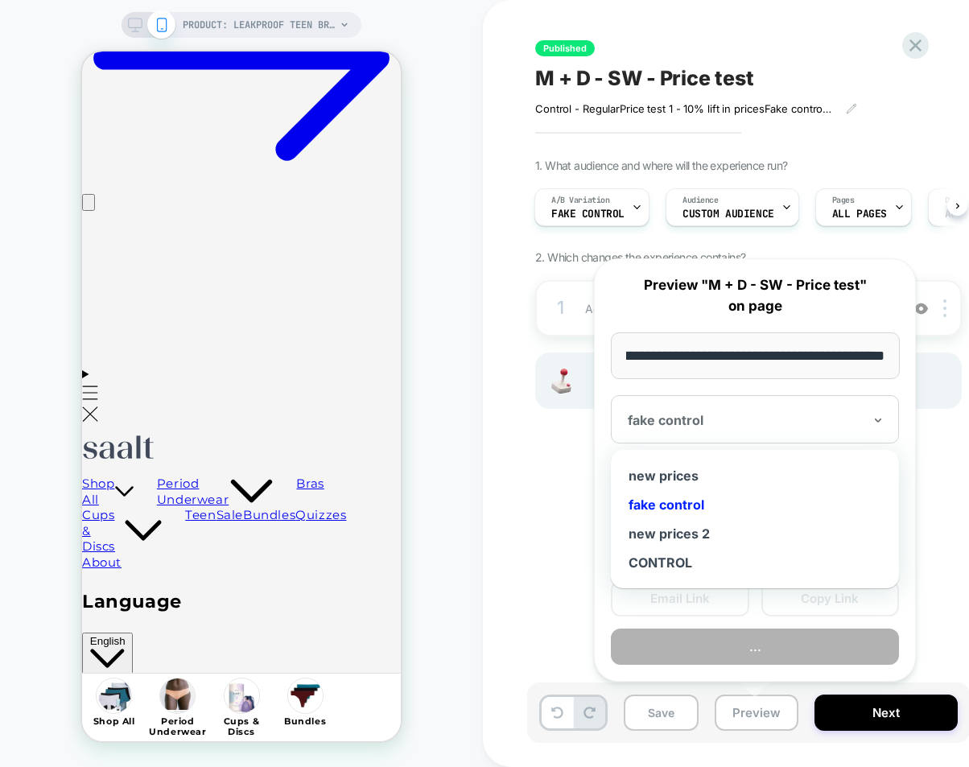
scroll to position [0, 0]
click at [712, 427] on div "fake control" at bounding box center [745, 419] width 238 height 19
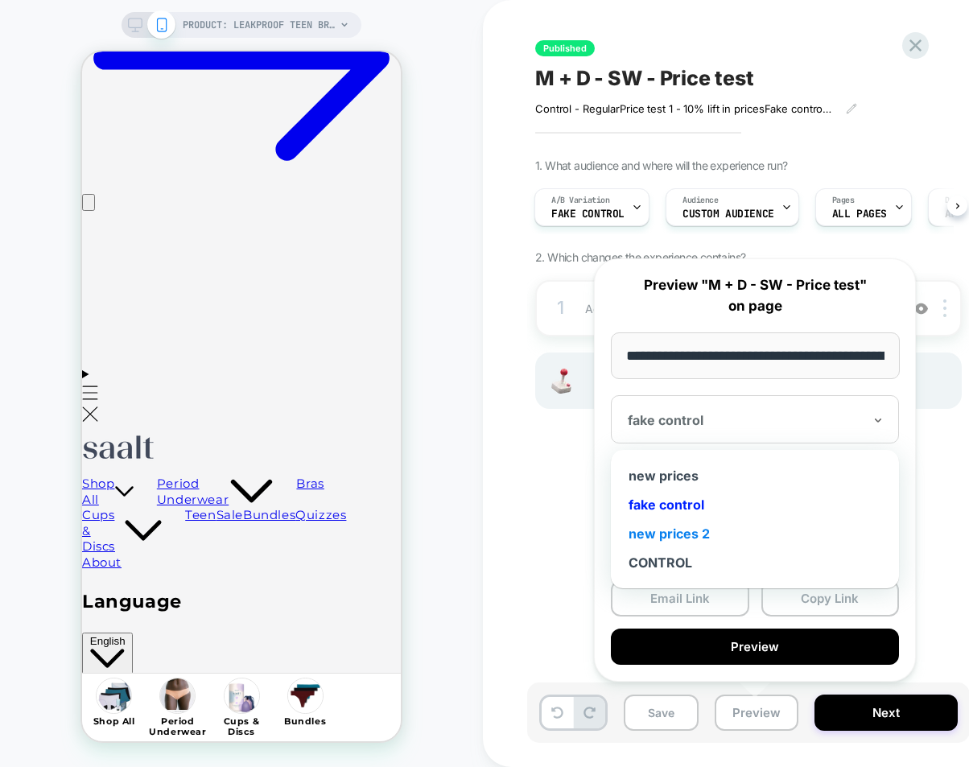
click at [710, 534] on div "new prices 2" at bounding box center [755, 533] width 272 height 29
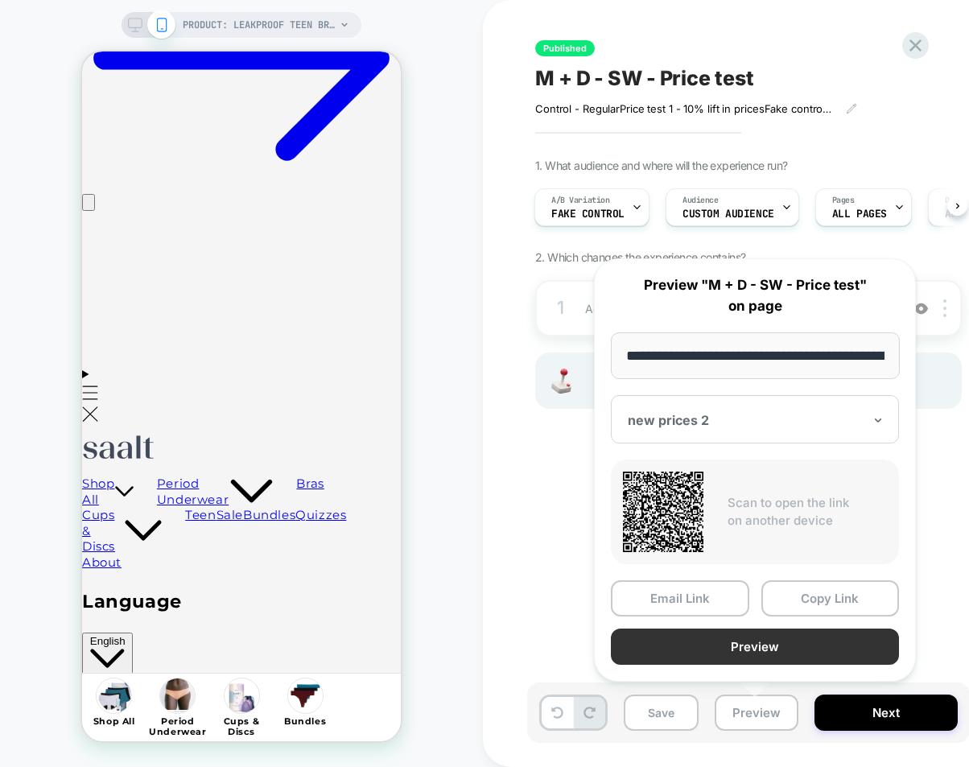
click at [752, 647] on button "Preview" at bounding box center [755, 646] width 288 height 36
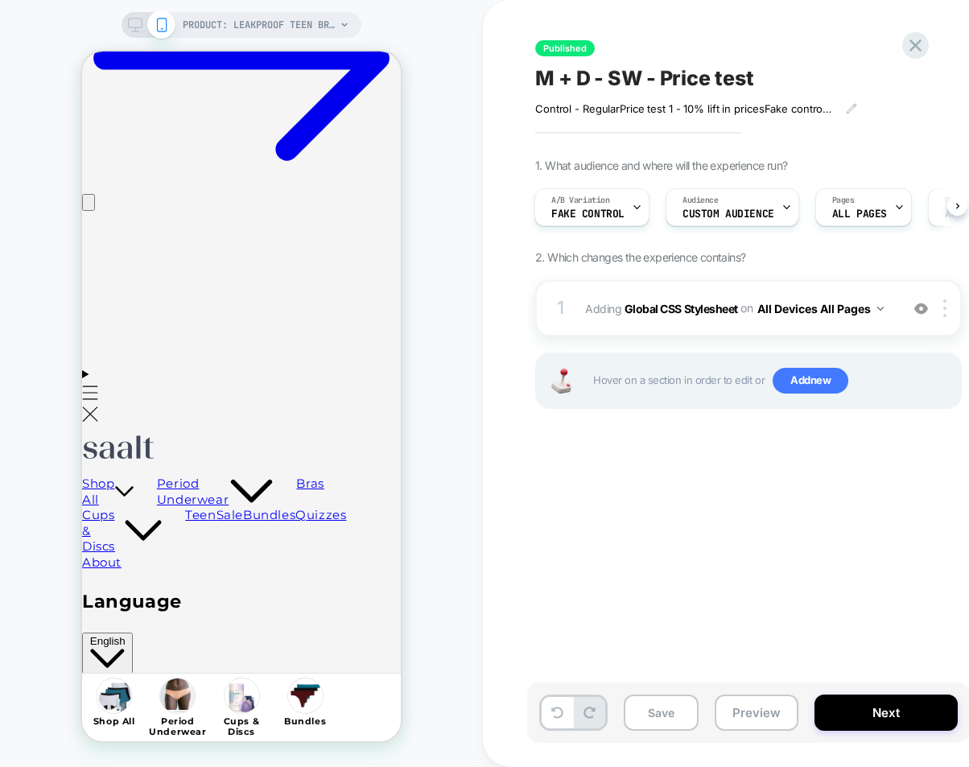
scroll to position [0, 253]
click at [912, 47] on icon at bounding box center [915, 45] width 12 height 12
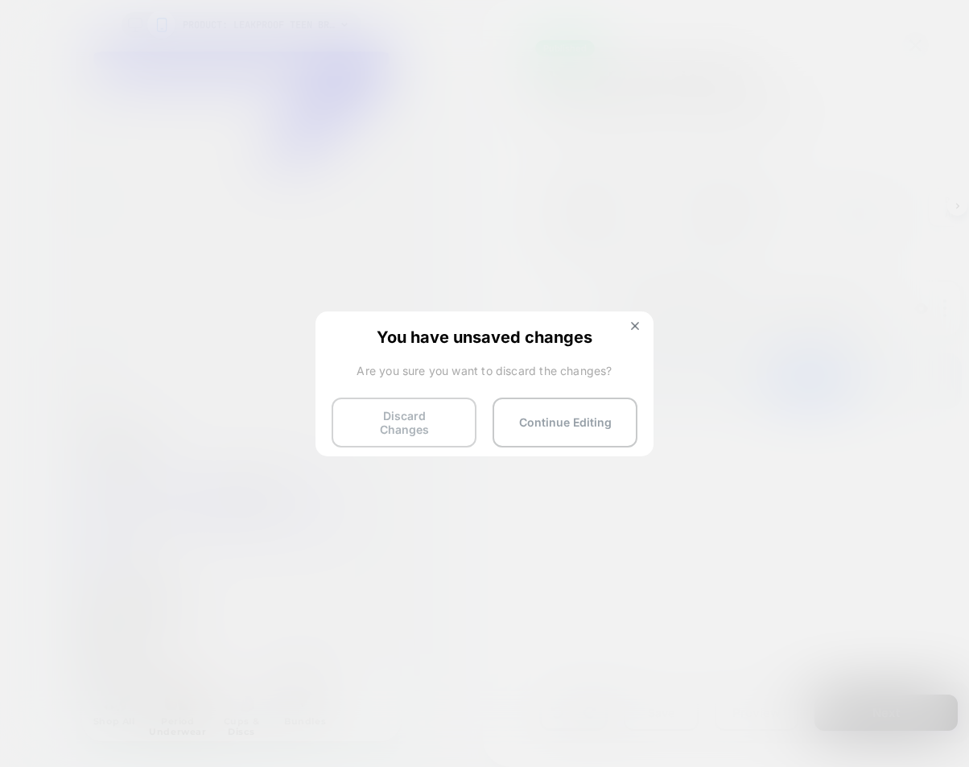
click at [436, 426] on button "Discard Changes" at bounding box center [404, 422] width 145 height 50
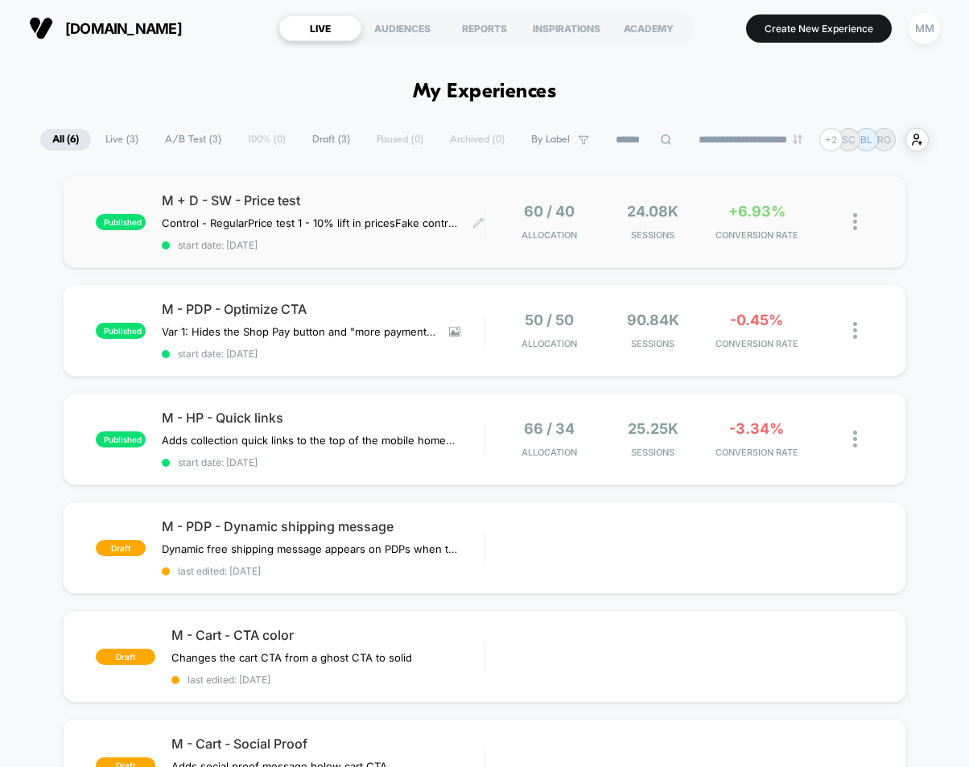
click at [377, 236] on div "M + D - SW - Price test Control - Regular Price test 1 - 10% lift in prices Fak…" at bounding box center [323, 221] width 322 height 59
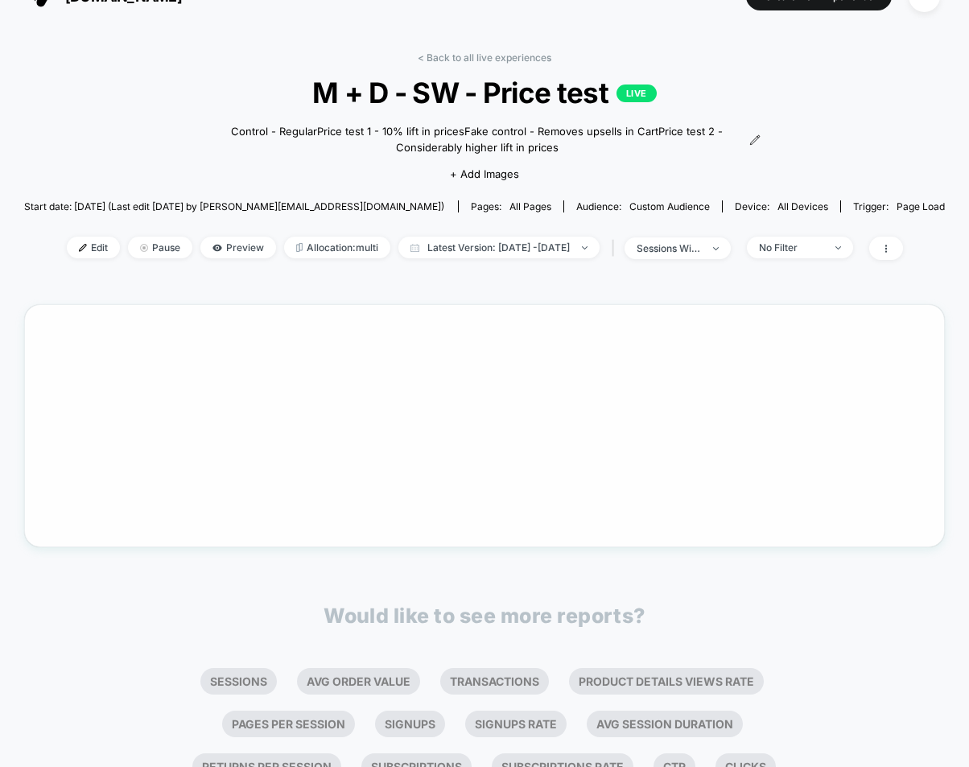
scroll to position [33, 0]
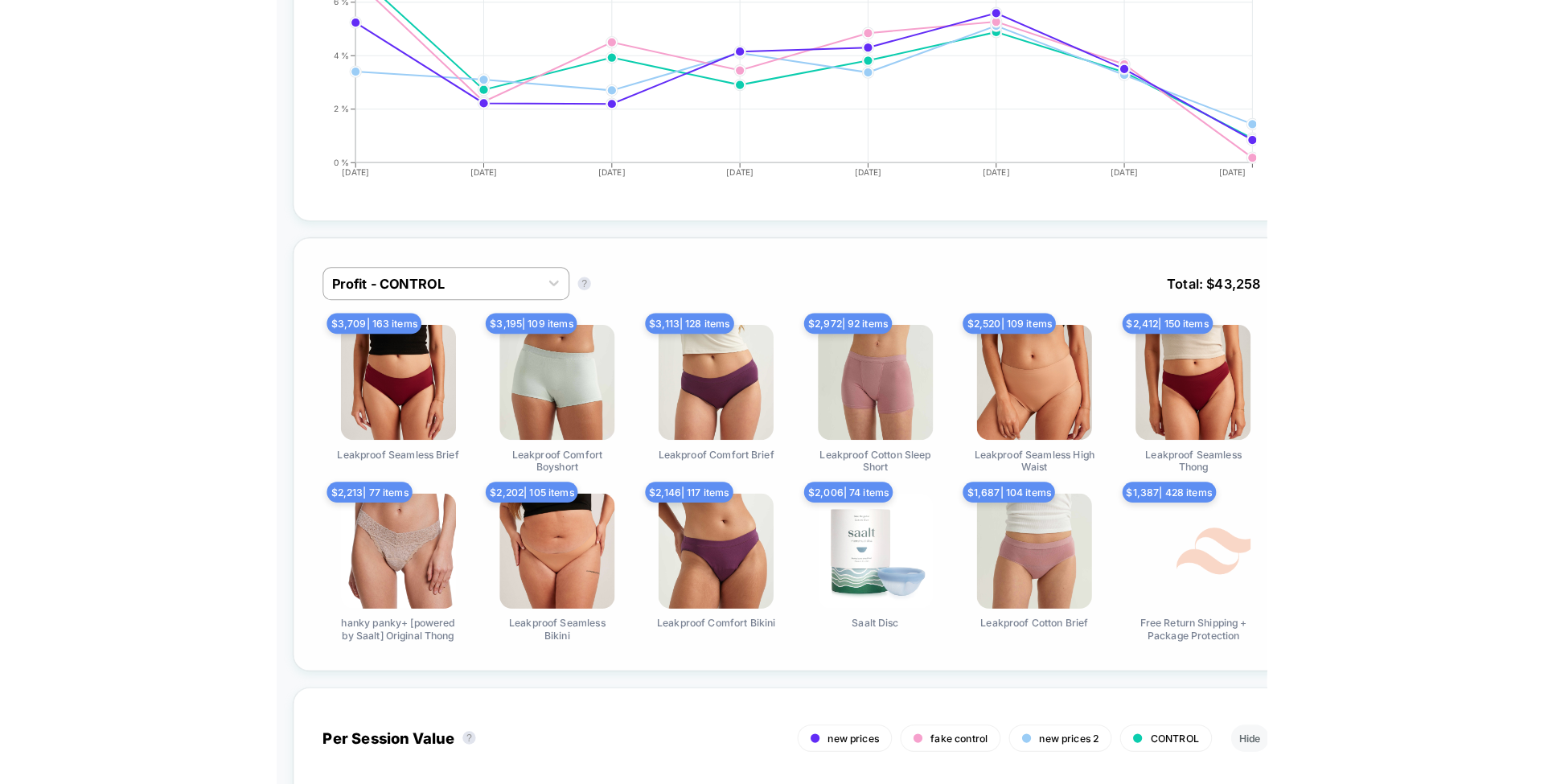
scroll to position [1039, 0]
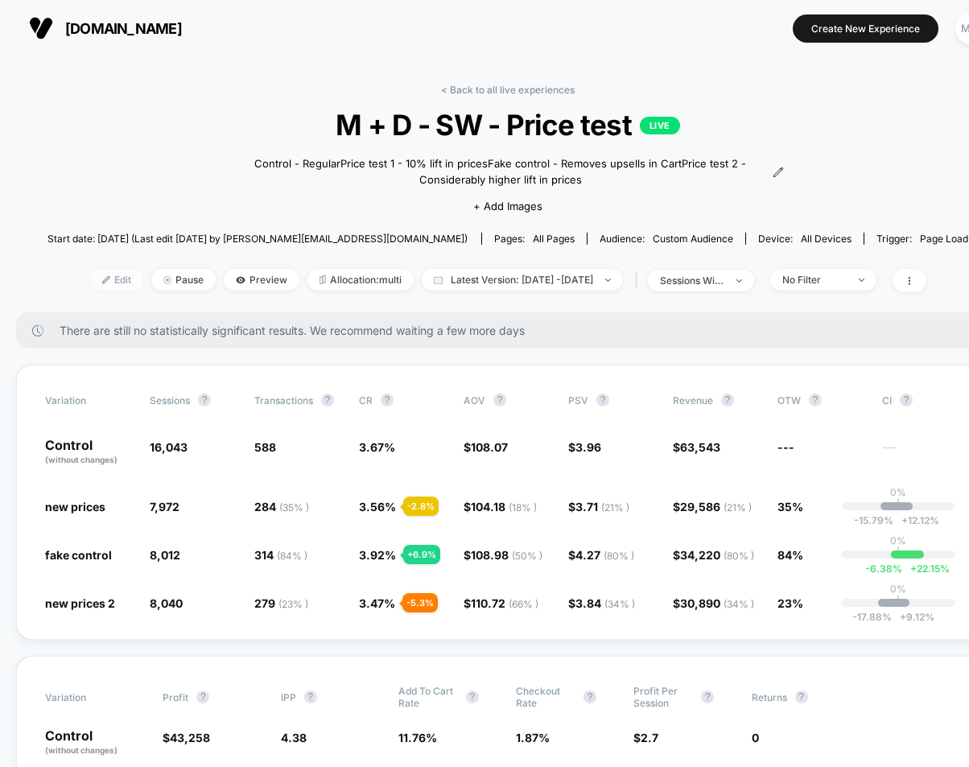
click at [95, 284] on span "Edit" at bounding box center [116, 280] width 53 height 22
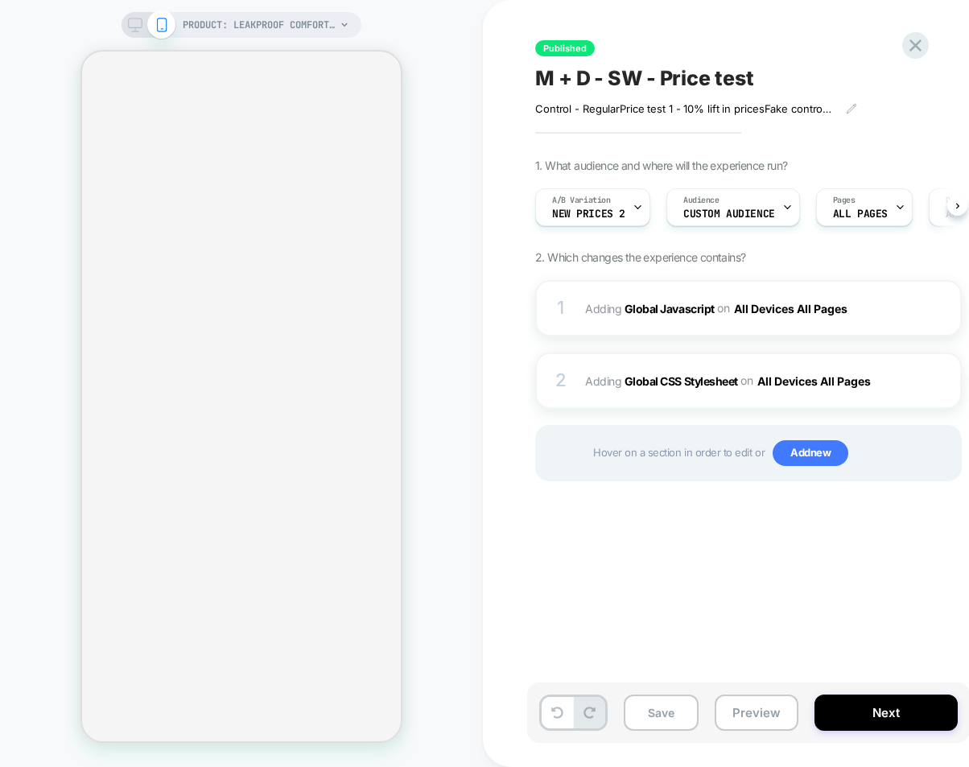
scroll to position [0, 1]
click at [316, 26] on span "PRODUCT: Leakproof Comfort Brief" at bounding box center [259, 25] width 153 height 26
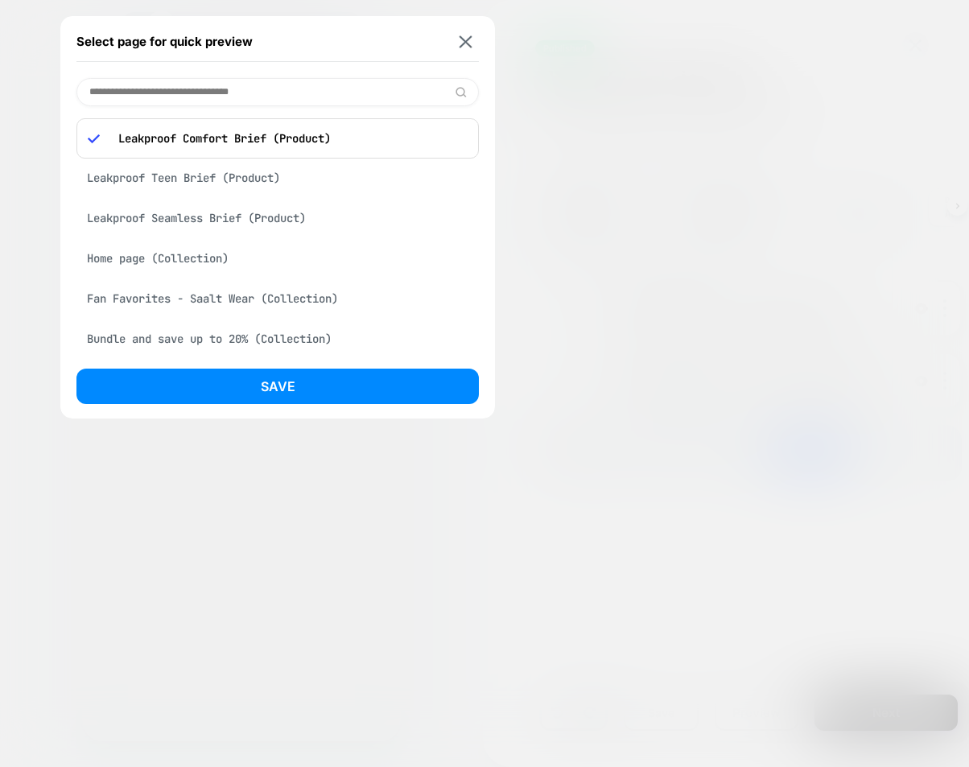
click at [248, 214] on div "Leakproof Seamless Brief (Product)" at bounding box center [277, 218] width 402 height 31
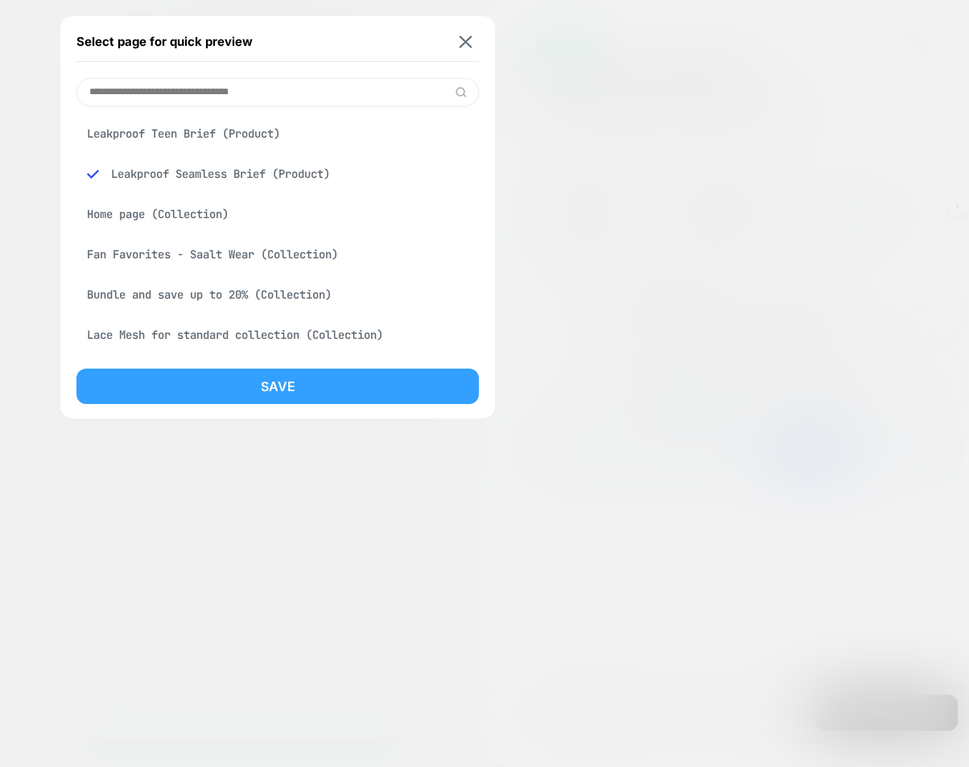
click at [300, 383] on button "Save" at bounding box center [277, 386] width 402 height 35
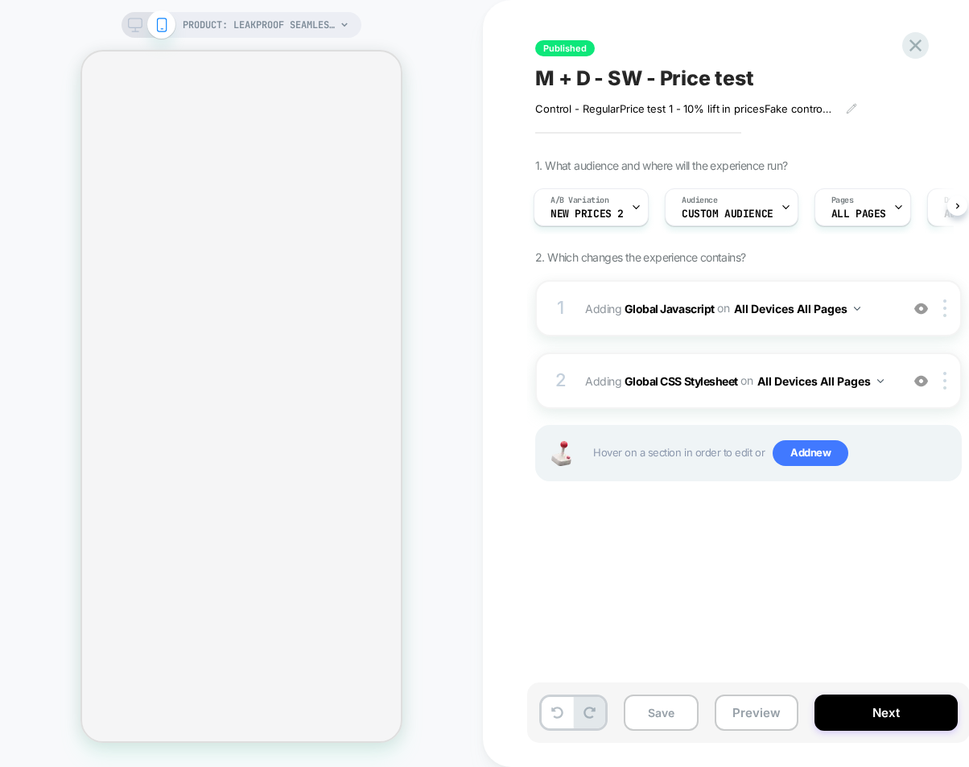
scroll to position [0, 3]
click at [601, 197] on span "A/B Variation" at bounding box center [578, 200] width 59 height 11
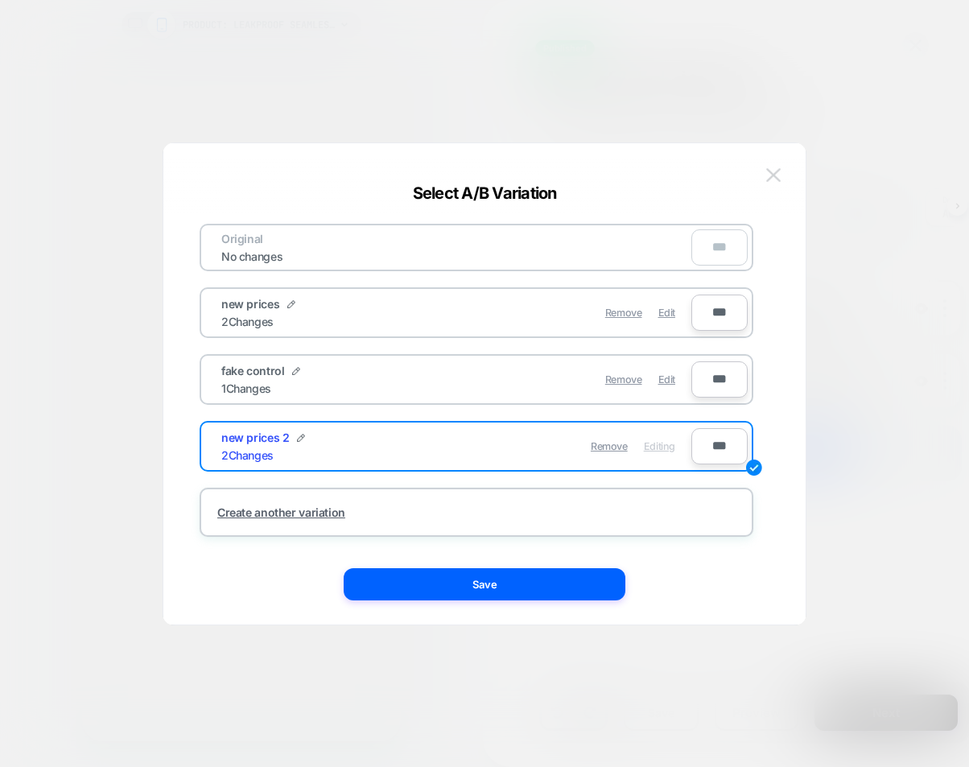
click at [774, 174] on img at bounding box center [773, 175] width 14 height 14
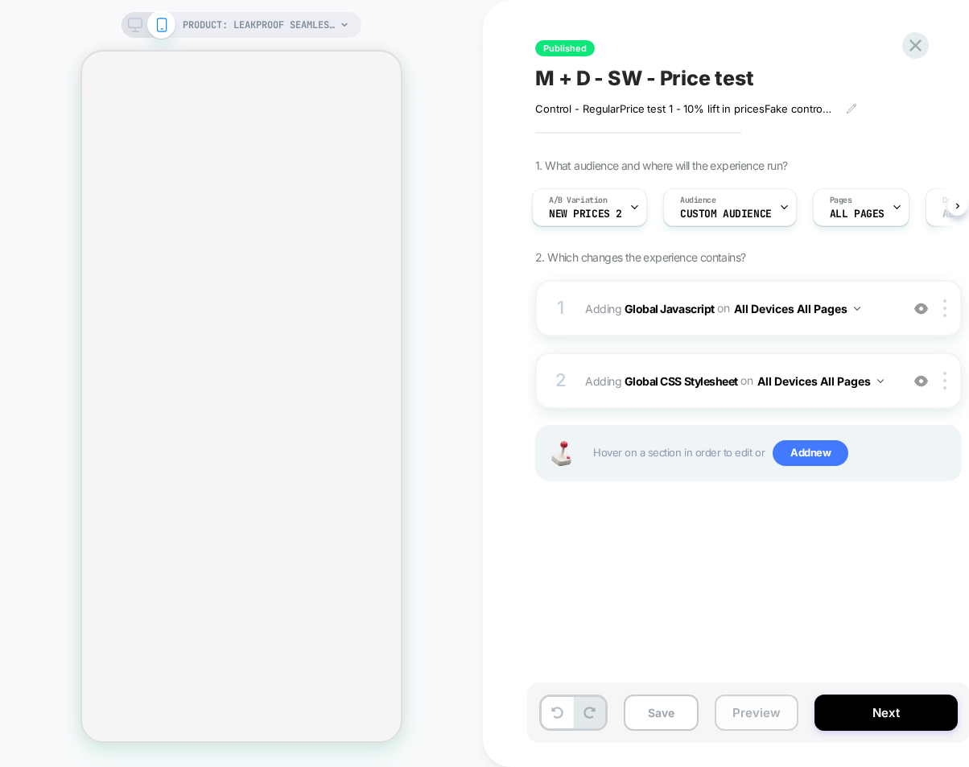
click at [776, 713] on button "Preview" at bounding box center [757, 712] width 84 height 36
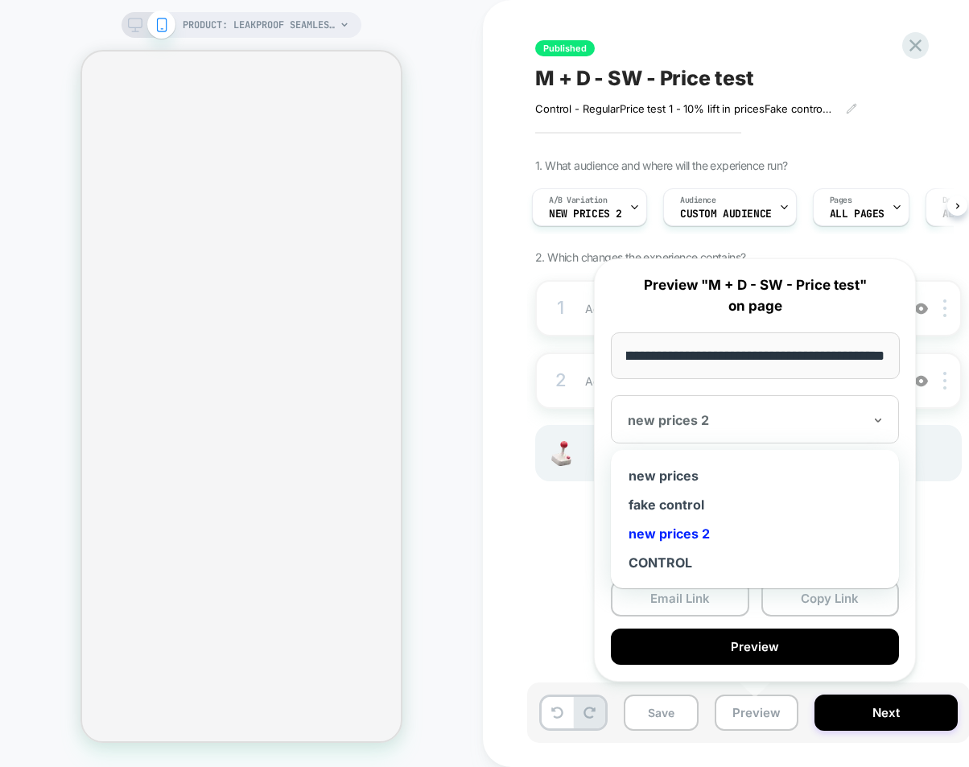
scroll to position [0, 0]
click at [735, 416] on div at bounding box center [745, 420] width 235 height 16
click at [691, 554] on div "CONTROL" at bounding box center [755, 562] width 272 height 29
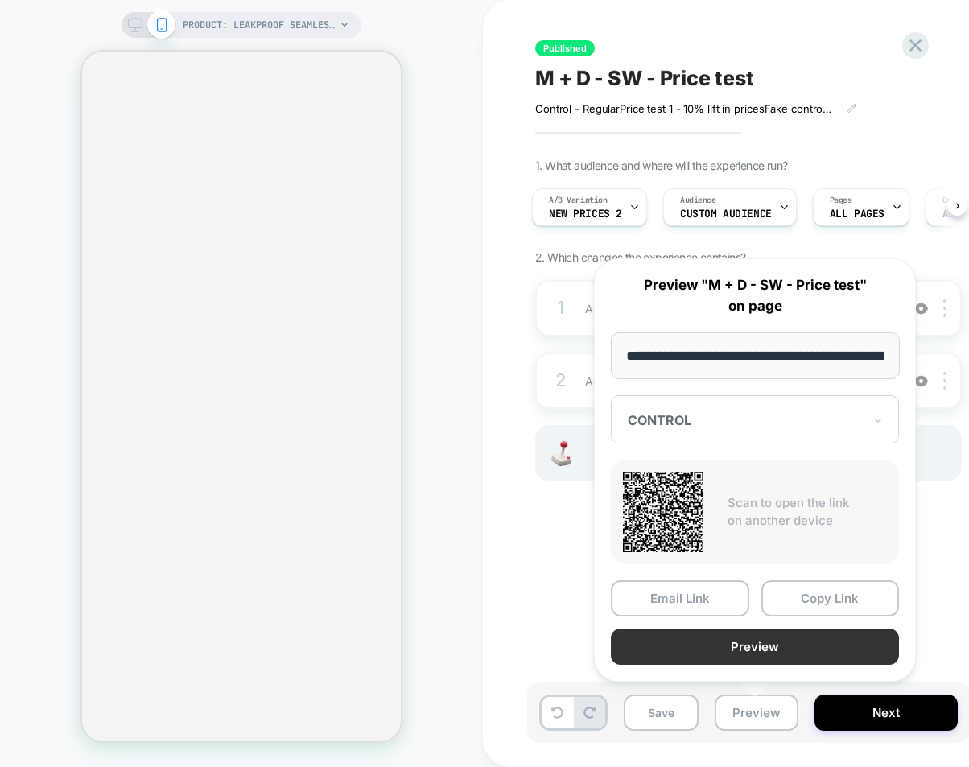
click at [758, 649] on button "Preview" at bounding box center [755, 646] width 288 height 36
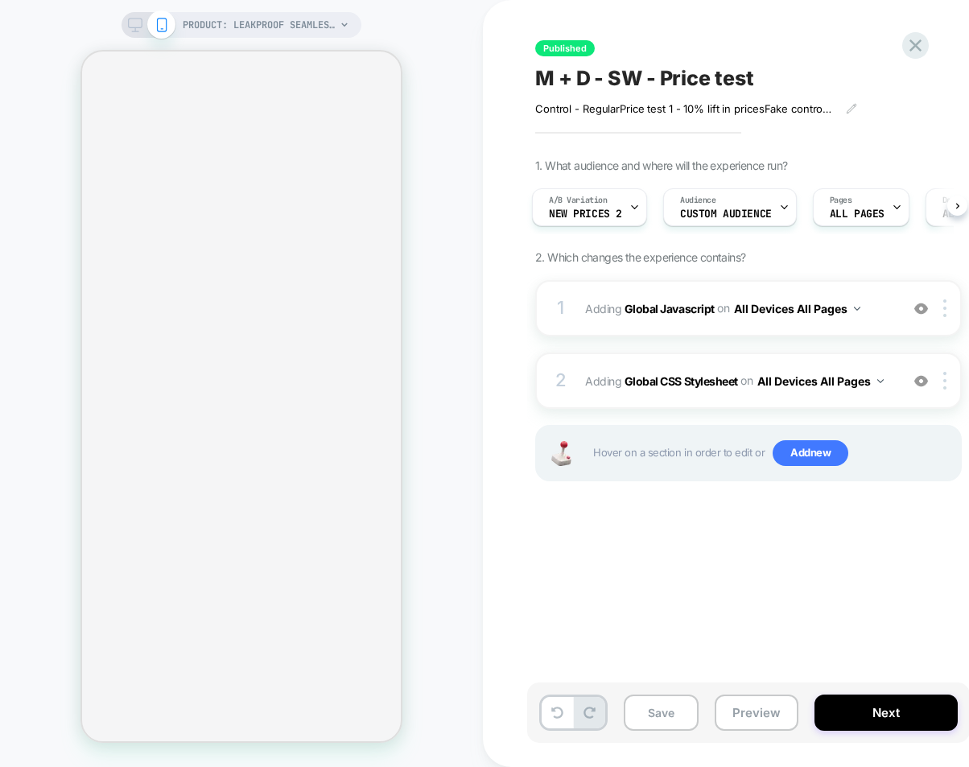
click at [491, 447] on div "Published M + D - SW - Price test Control - Regular Price test 1 - 10% lift in …" at bounding box center [837, 383] width 708 height 767
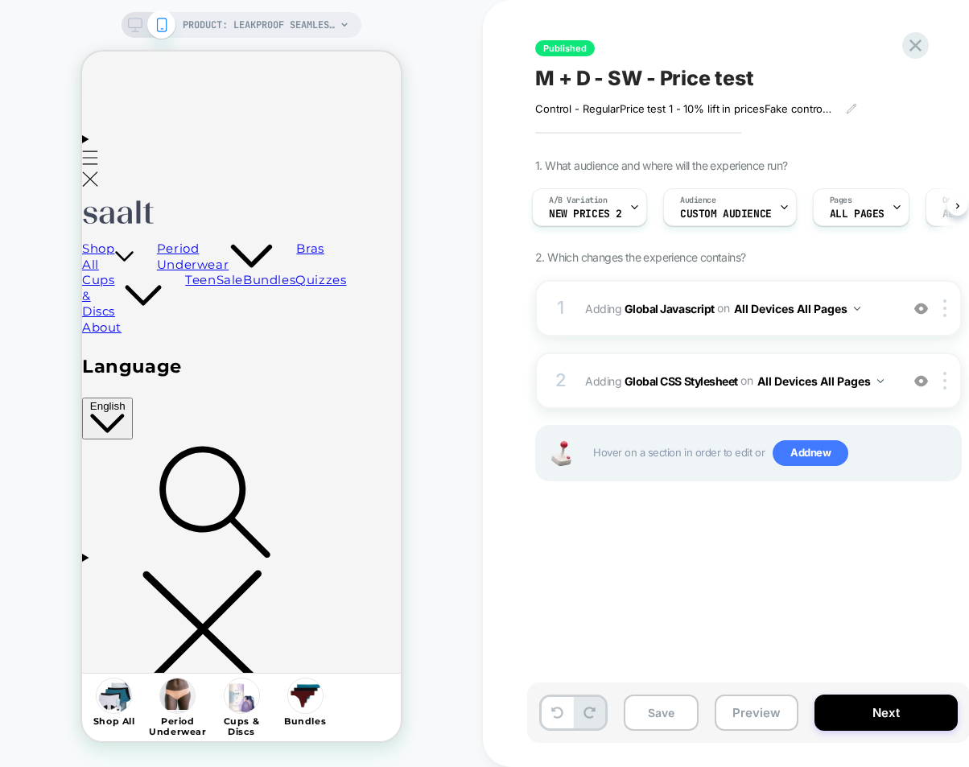
click at [603, 633] on div "Published M + D - SW - Price test Control - Regular Price test 1 - 10% lift in …" at bounding box center [828, 383] width 603 height 735
click at [751, 719] on button "Preview" at bounding box center [757, 712] width 84 height 36
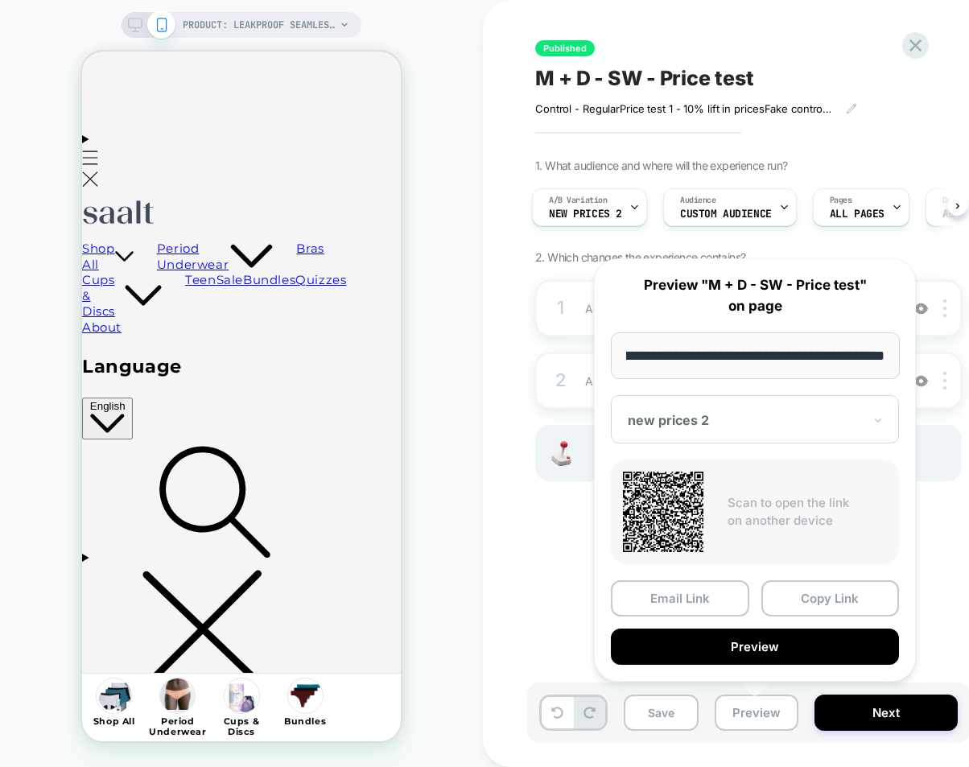
scroll to position [0, 0]
click at [555, 605] on div "Published M + D - SW - Price test Control - Regular Price test 1 - 10% lift in …" at bounding box center [828, 383] width 603 height 735
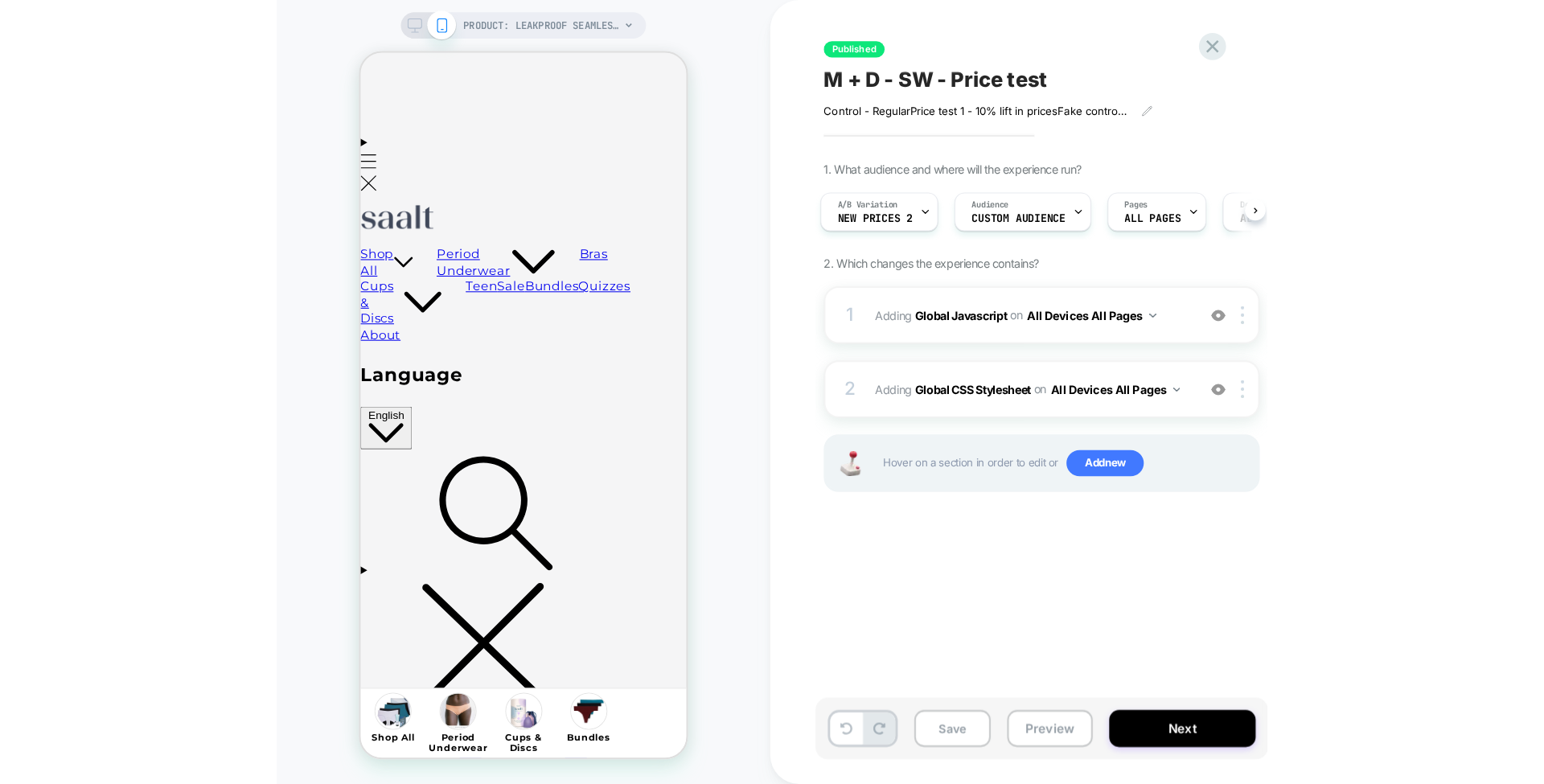
scroll to position [0, 253]
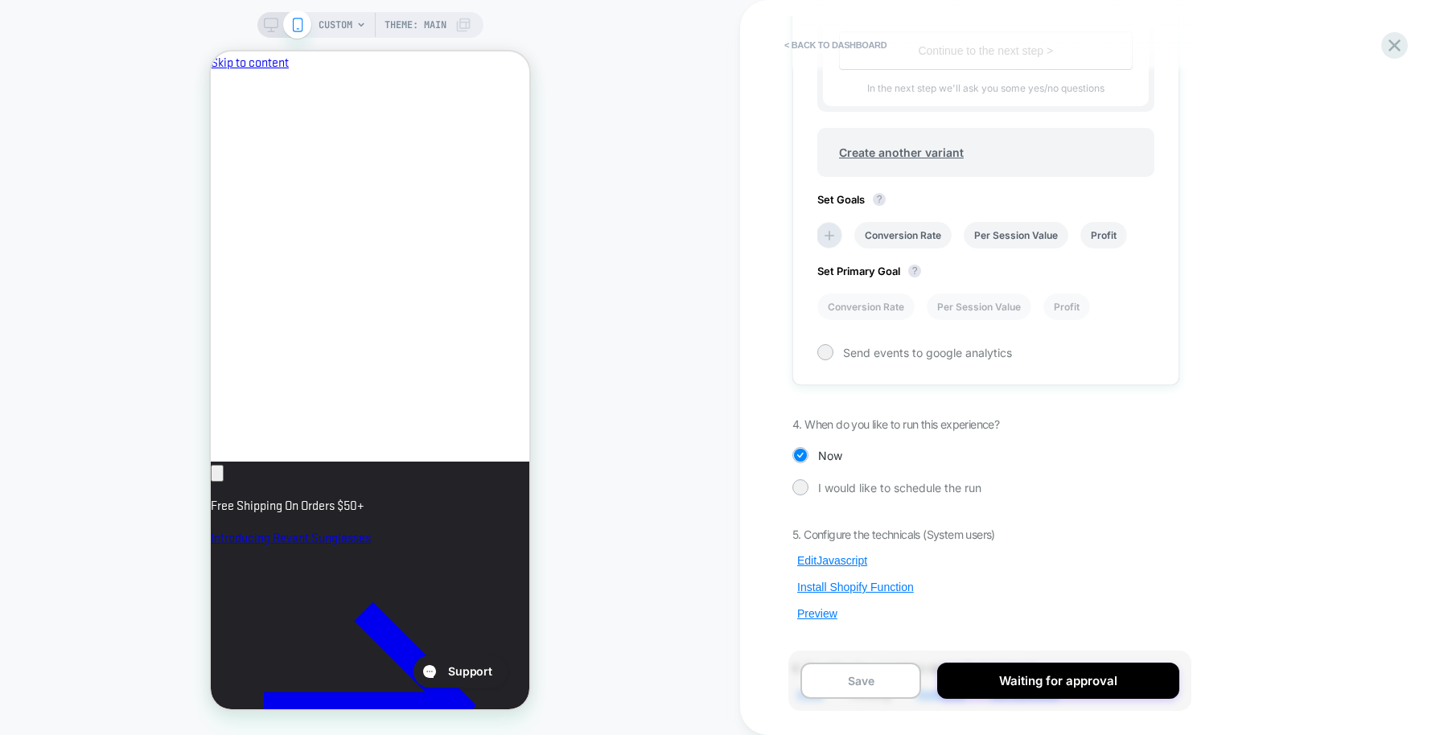
scroll to position [935, 0]
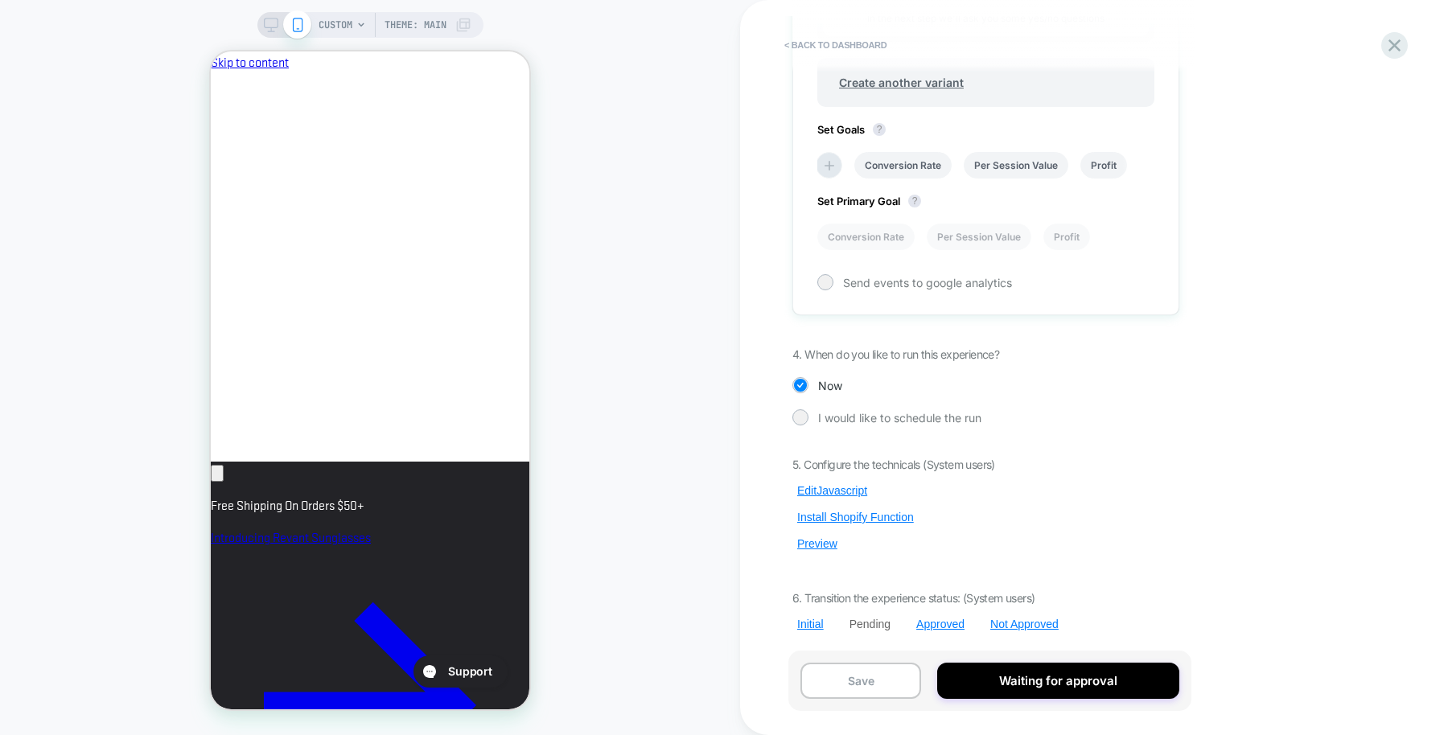
click at [908, 569] on div "< back to dashboard Pending Price Test Oakley Products - Polarized/ Elite Polar…" at bounding box center [1094, 367] width 708 height 735
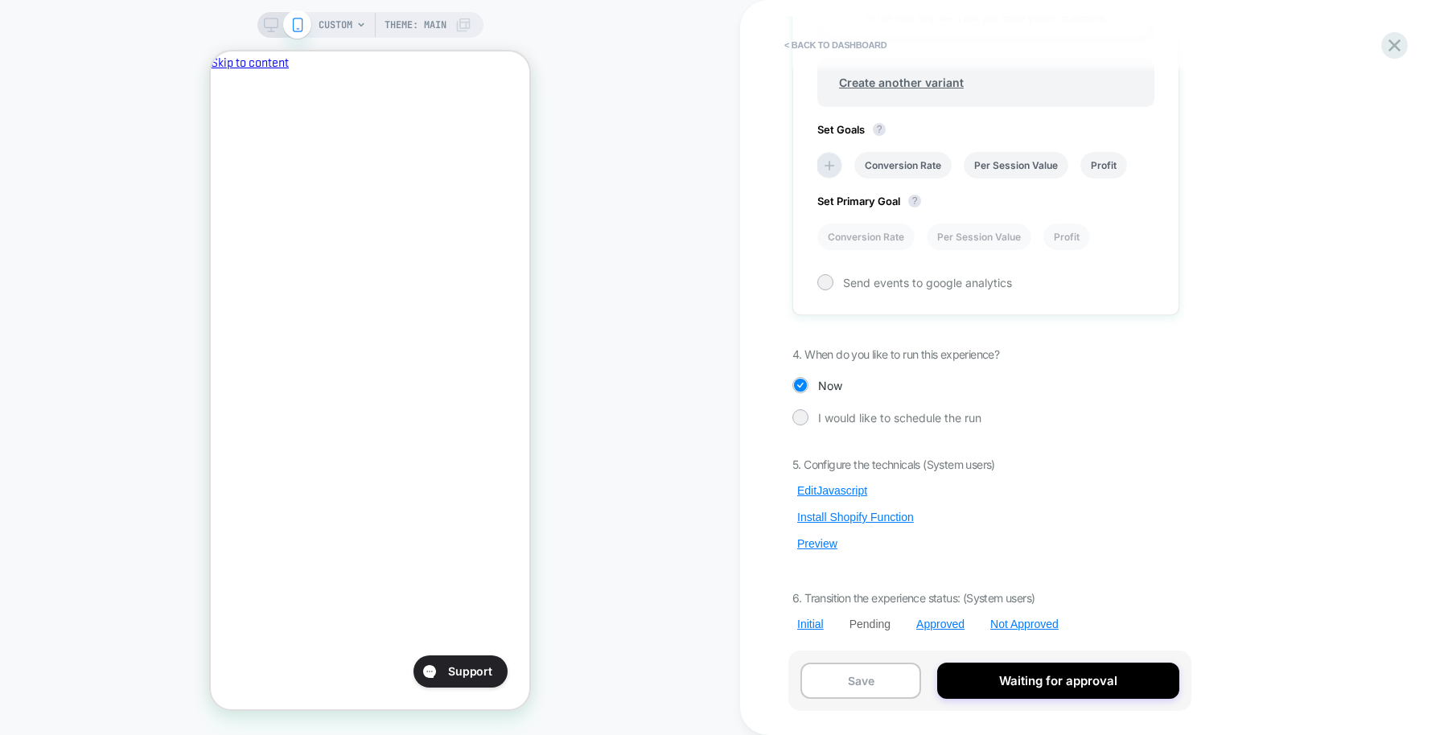
scroll to position [0, 0]
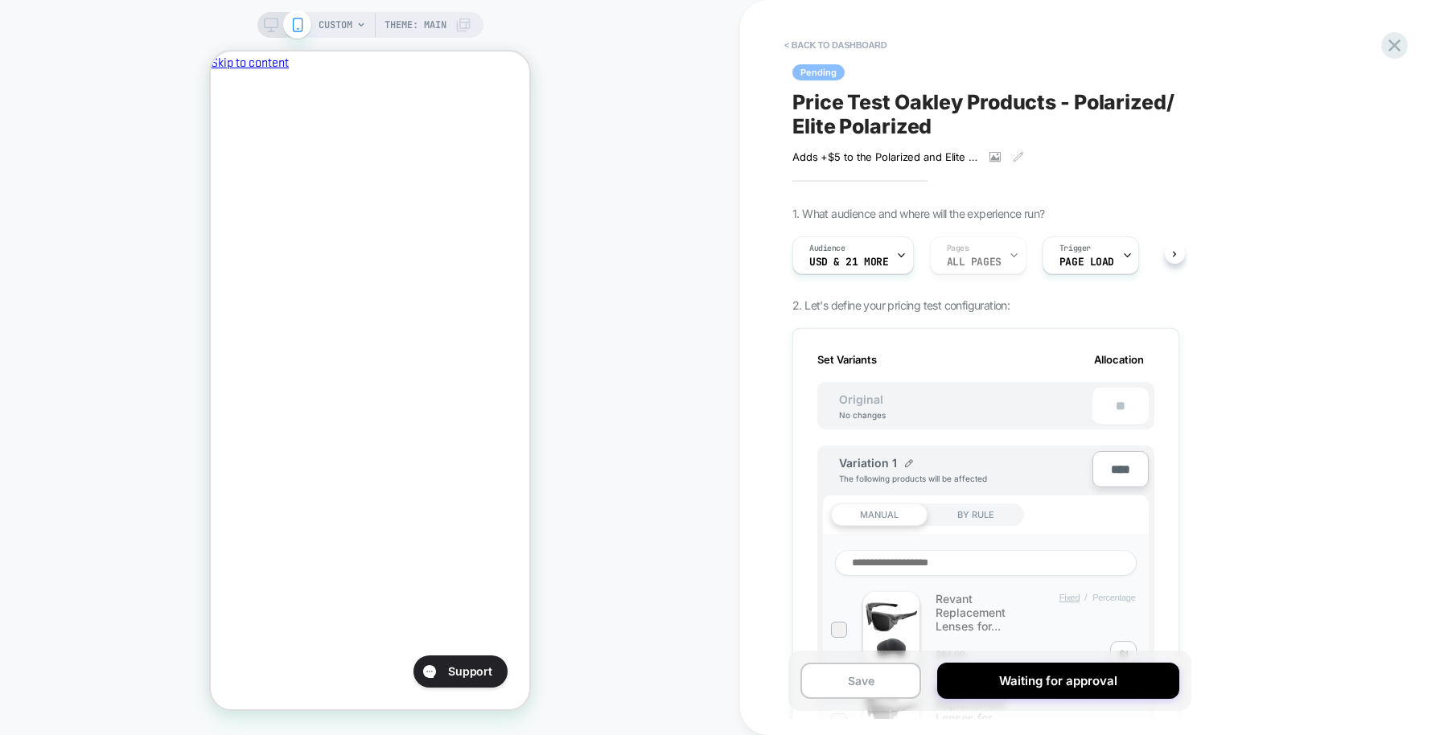
click at [908, 124] on span "Price Test Oakley Products - Polarized/ Elite Polarized" at bounding box center [986, 114] width 387 height 48
click at [908, 124] on textarea "**********" at bounding box center [960, 114] width 334 height 49
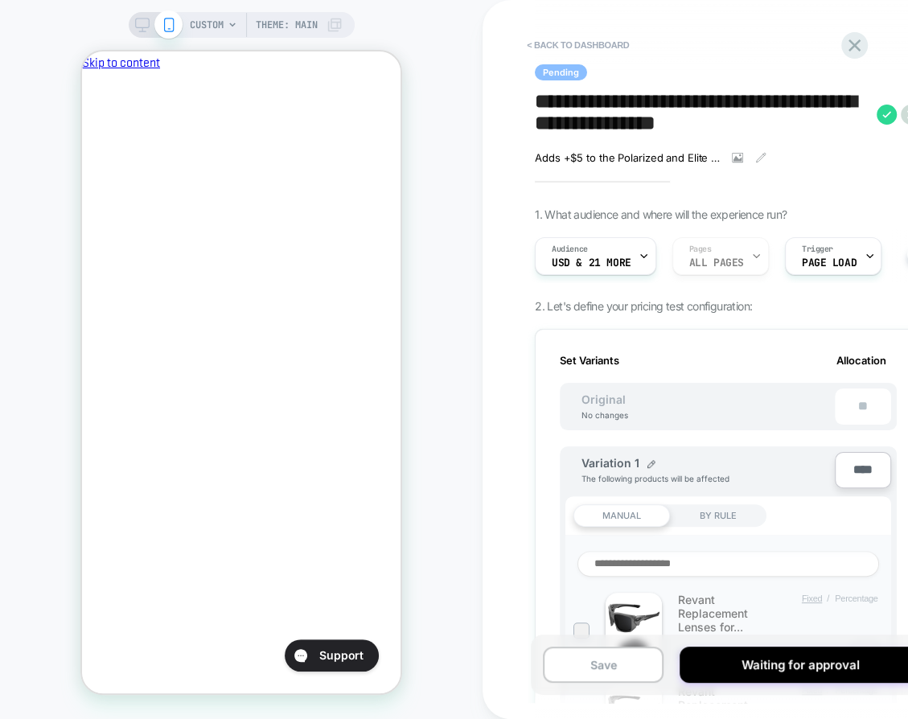
scroll to position [0, 277]
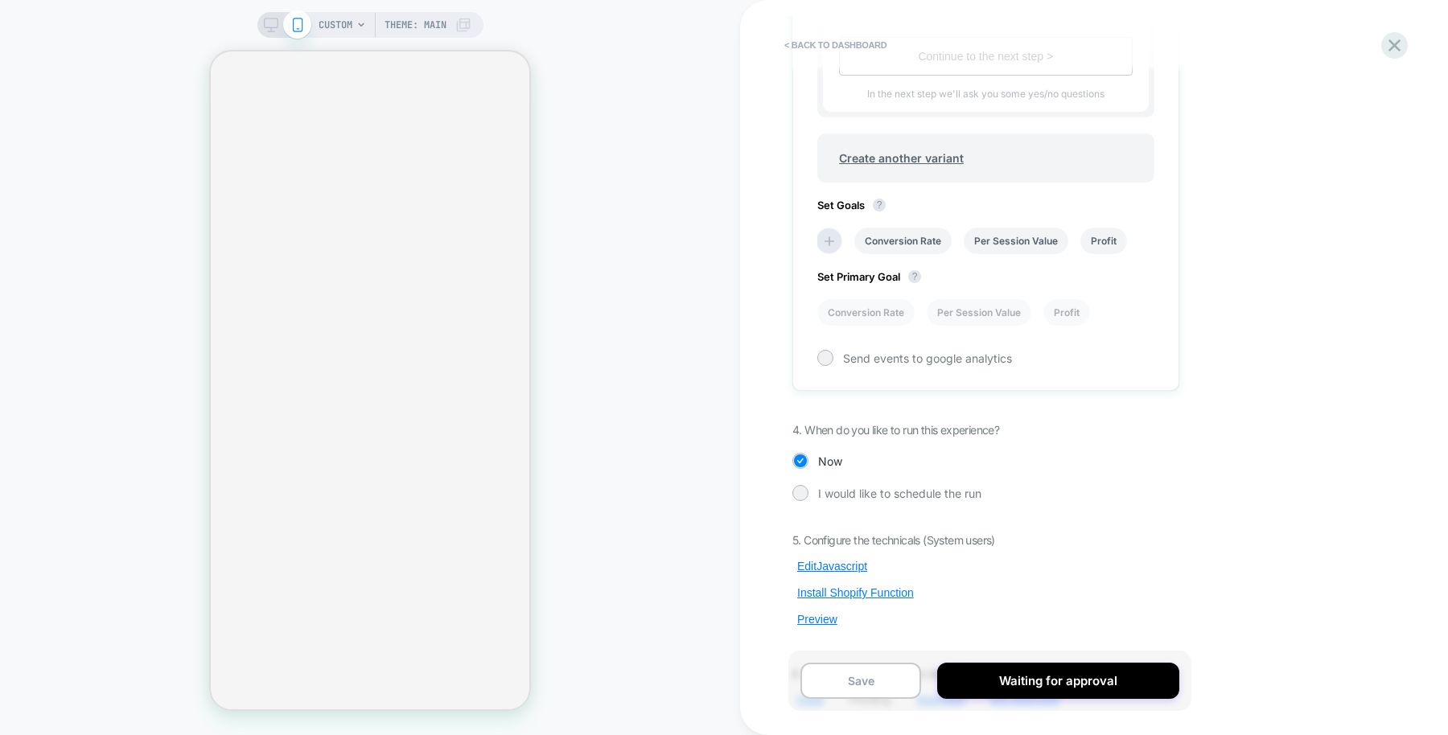
scroll to position [935, 0]
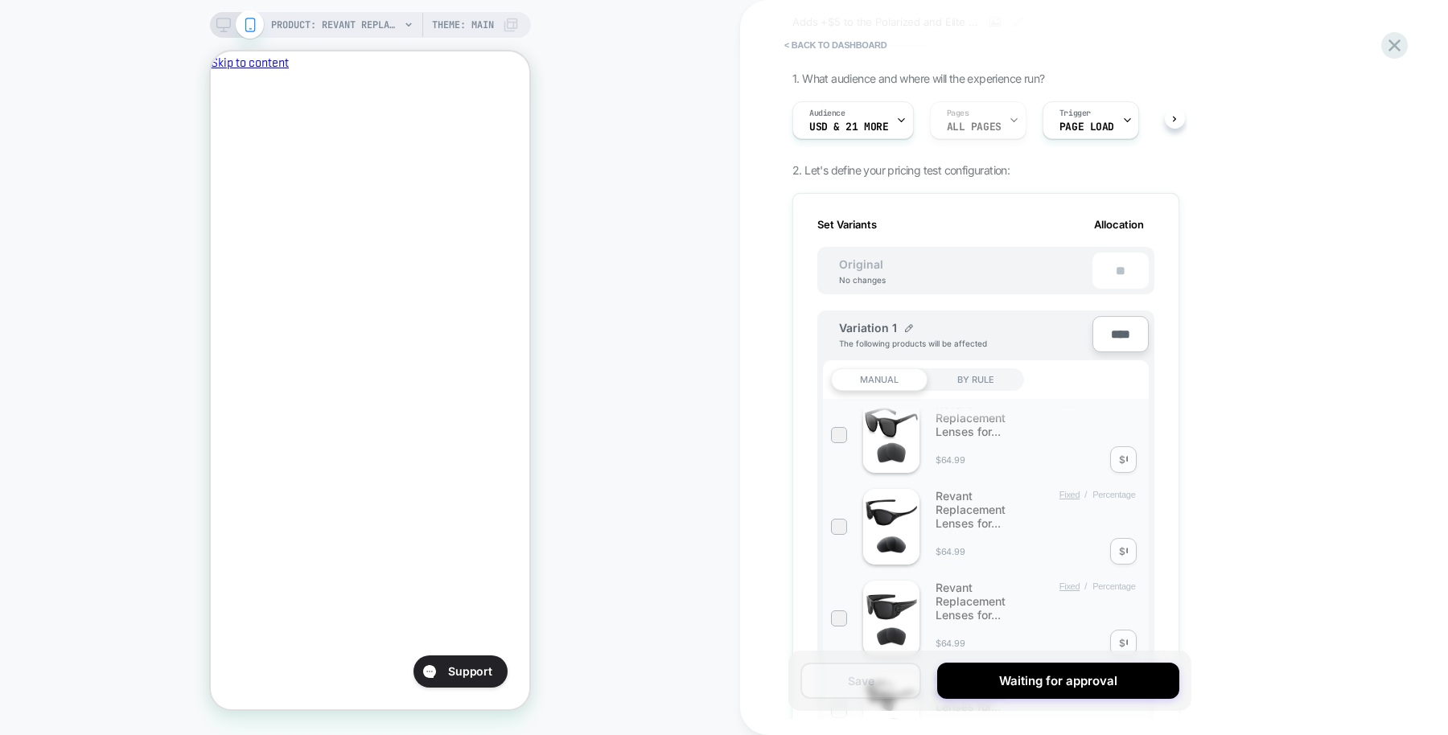
scroll to position [0, 277]
click at [1127, 537] on div "Revant Replacement Lenses for... Fixed / Percentage $64.99 $ *" at bounding box center [986, 527] width 310 height 76
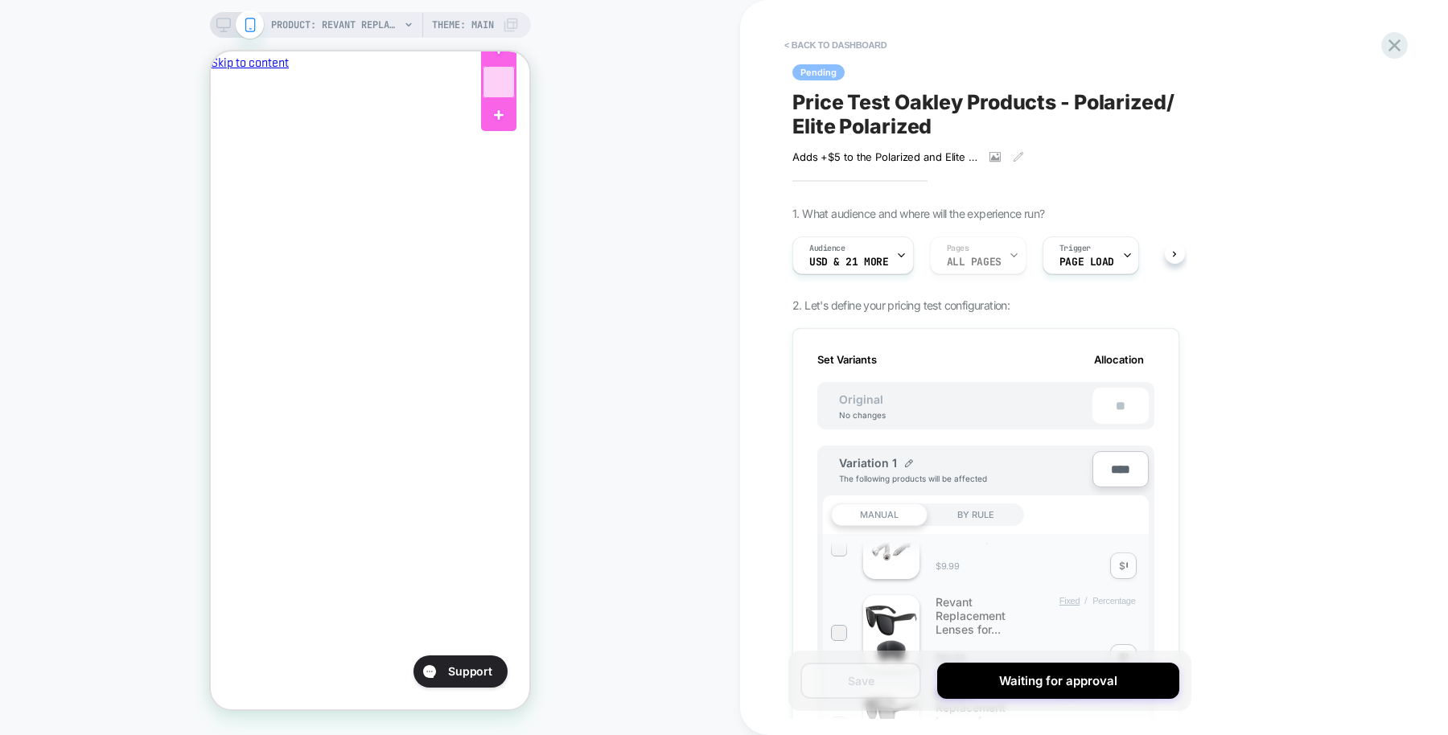
scroll to position [0, 0]
click at [487, 76] on div at bounding box center [499, 82] width 32 height 32
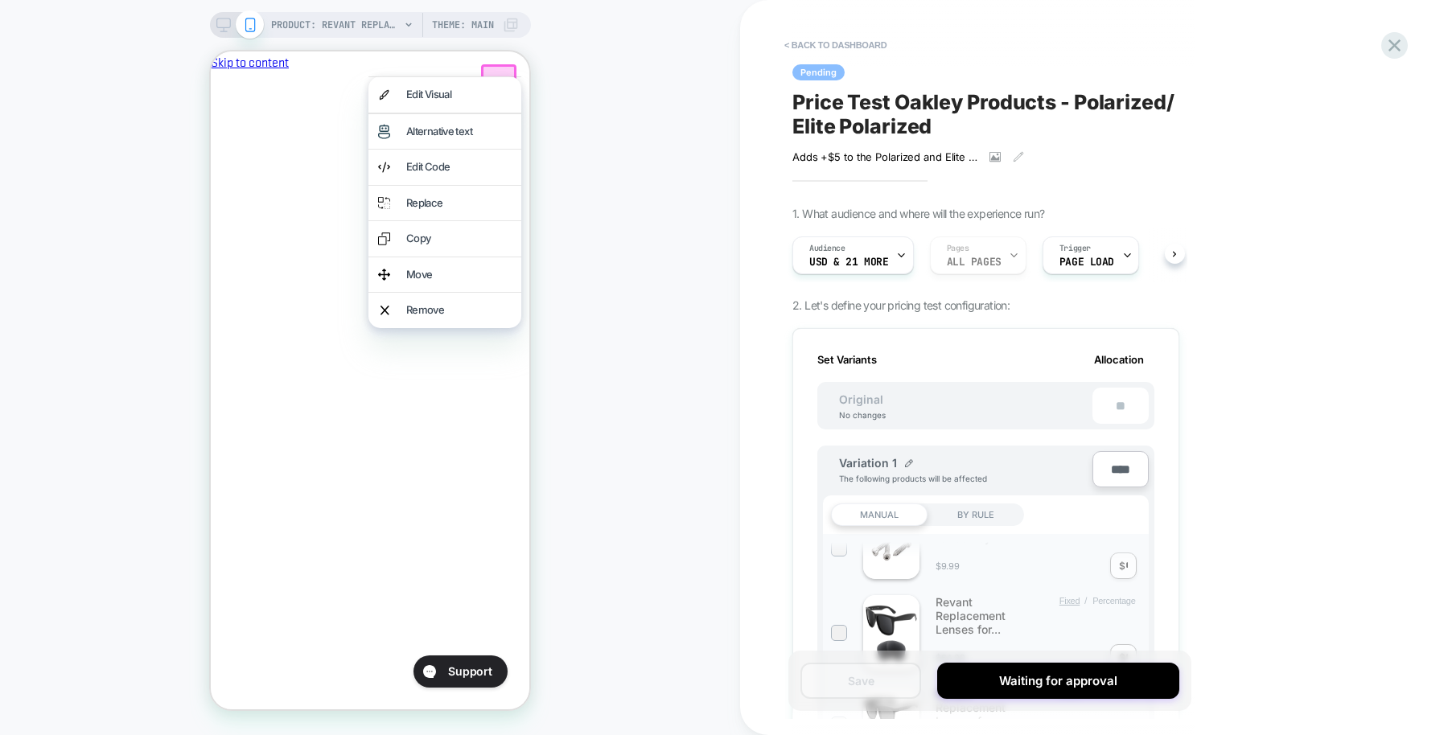
click at [336, 87] on div "My cart" at bounding box center [370, 119] width 319 height 65
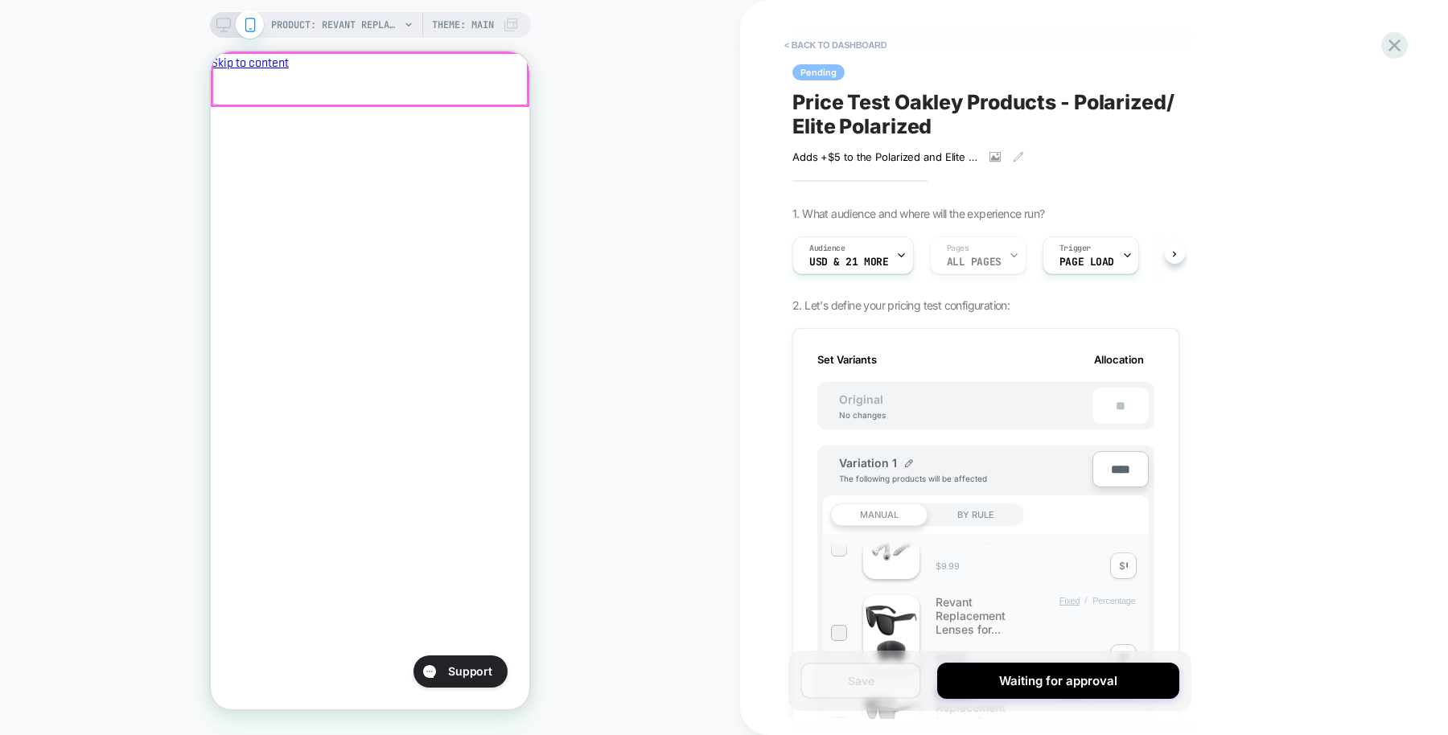
click at [491, 81] on div at bounding box center [369, 79] width 315 height 52
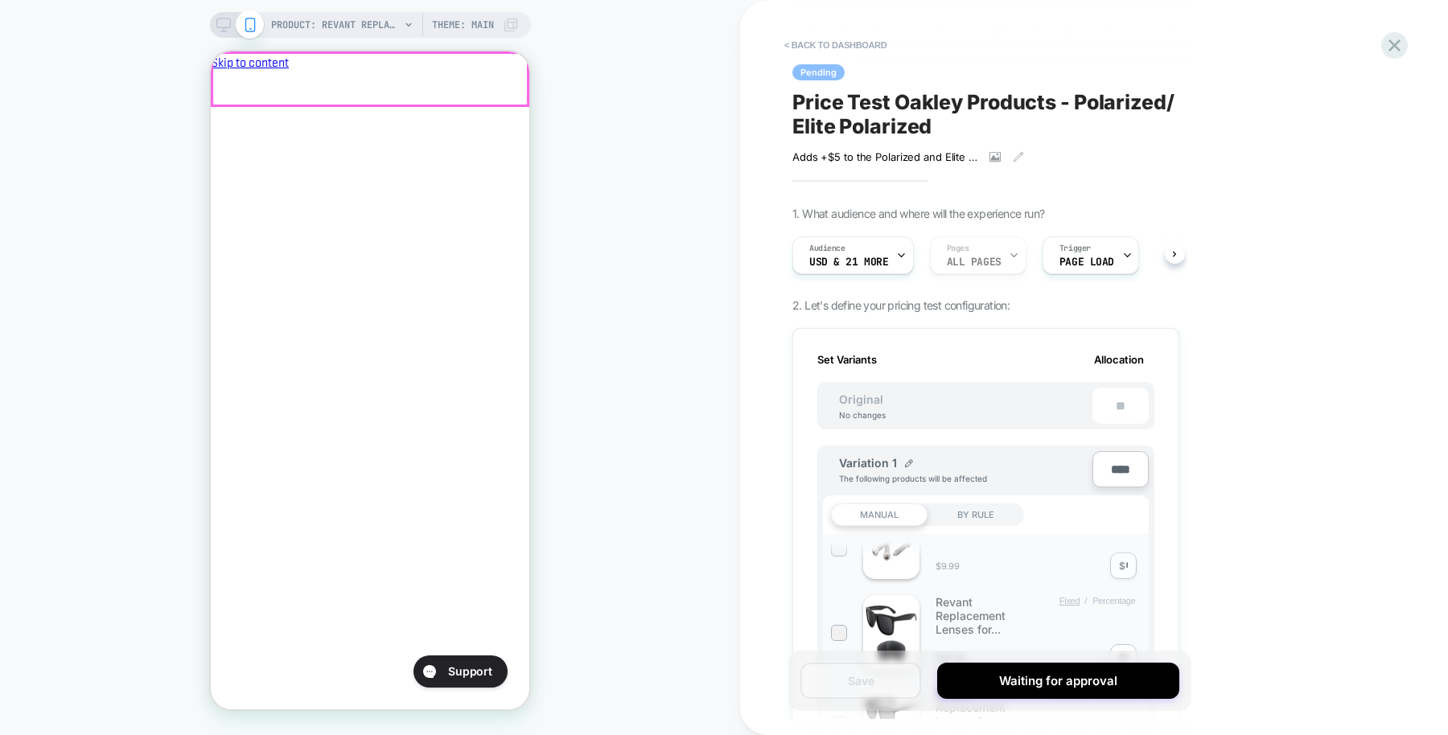
scroll to position [0, 277]
click at [217, 147] on icon "Close" at bounding box center [217, 147] width 0 height 0
click at [882, 256] on div "Audience USD & 21 More" at bounding box center [849, 255] width 112 height 36
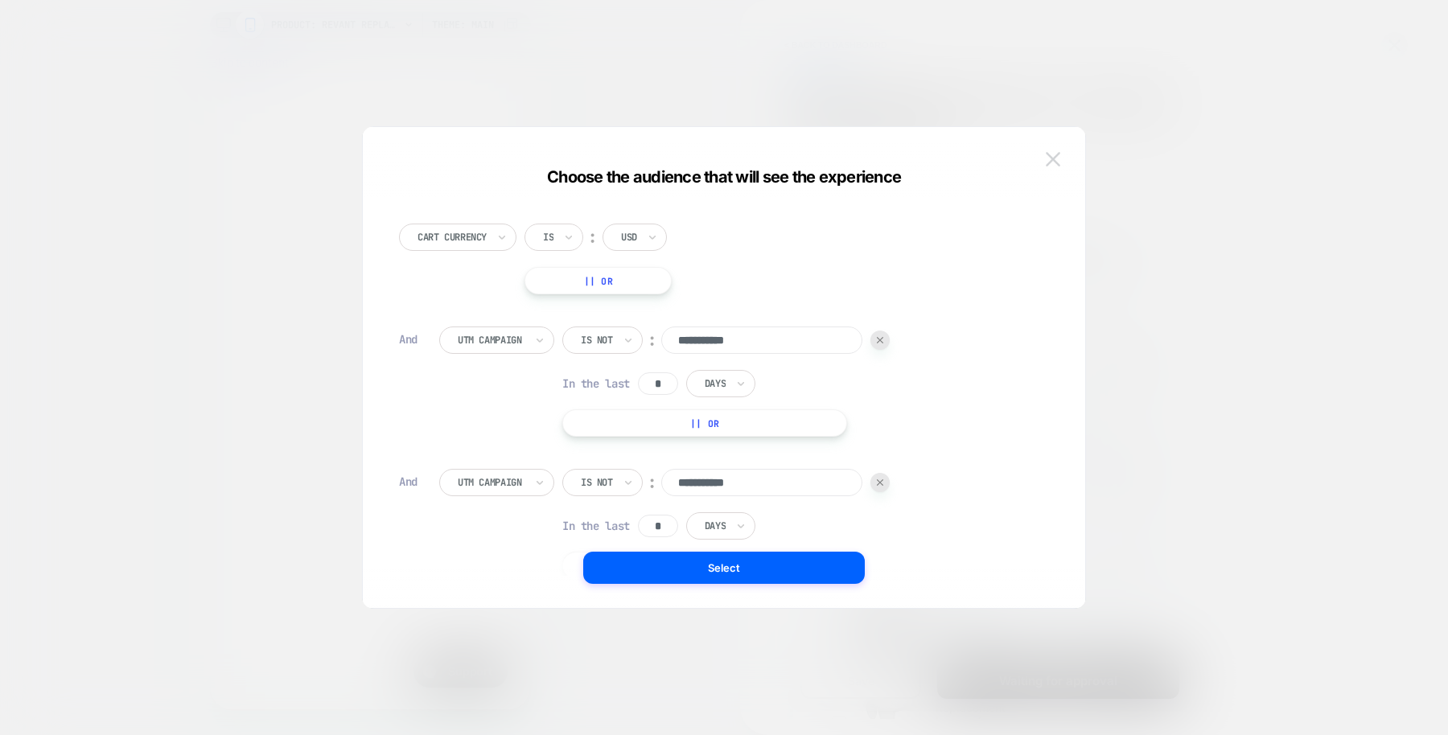
click at [1059, 164] on img at bounding box center [1053, 159] width 14 height 14
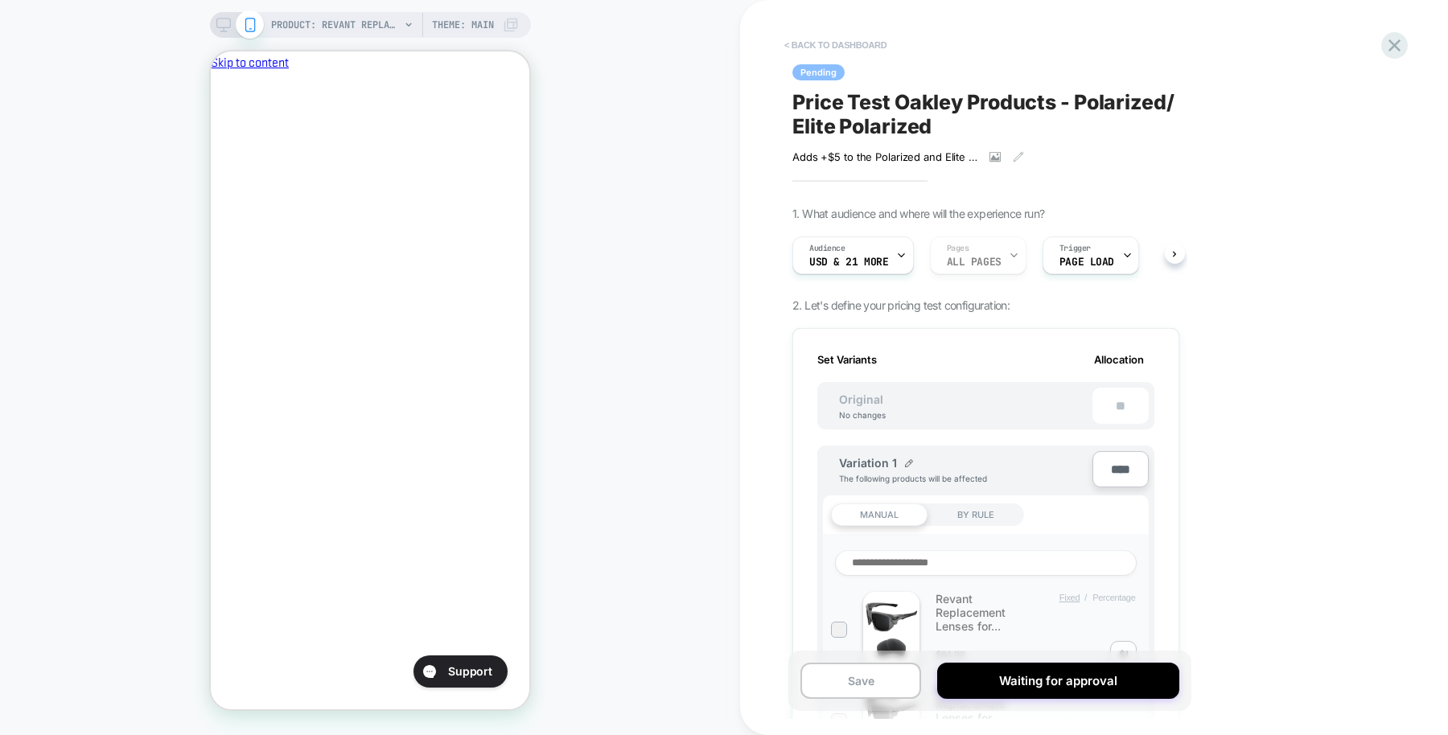
click at [841, 48] on button "< back to dashboard" at bounding box center [835, 45] width 118 height 26
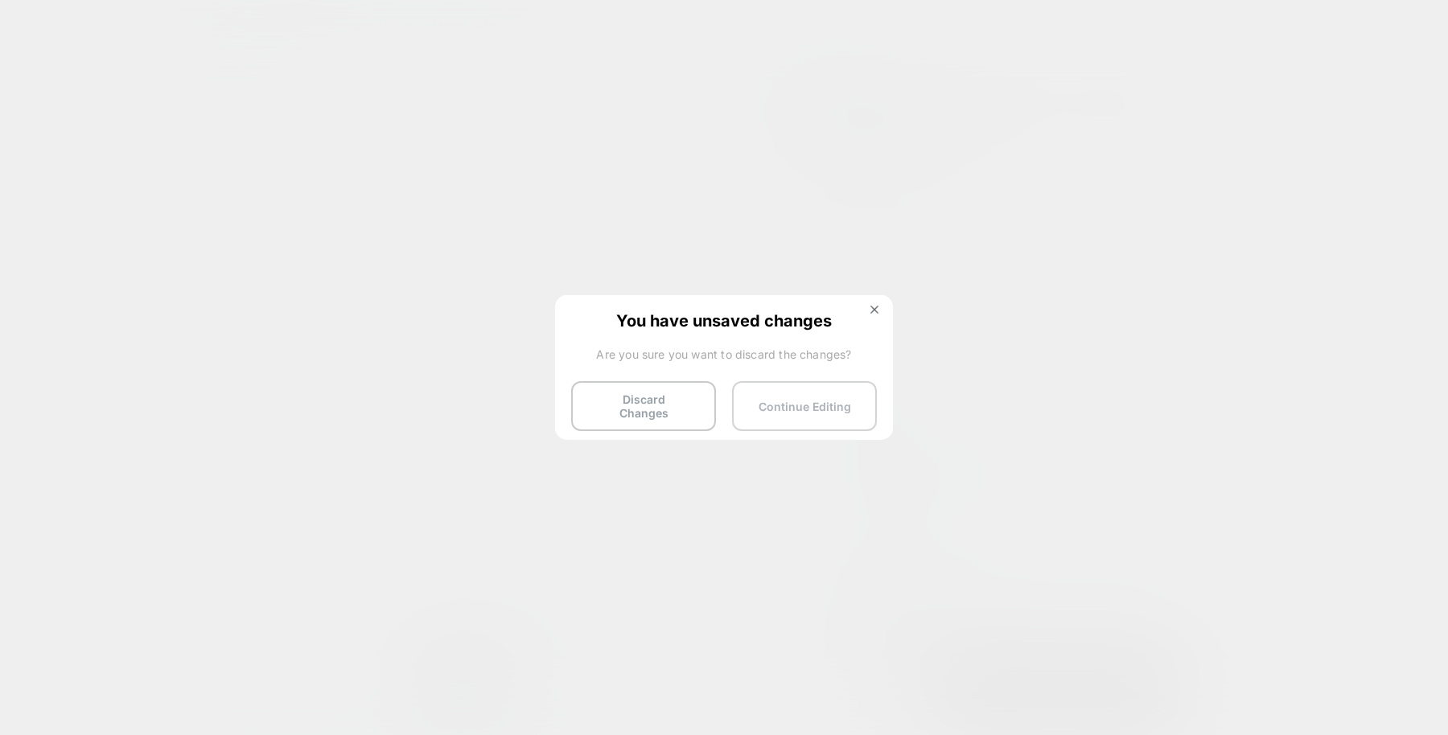
click at [789, 408] on button "Continue Editing" at bounding box center [804, 406] width 145 height 50
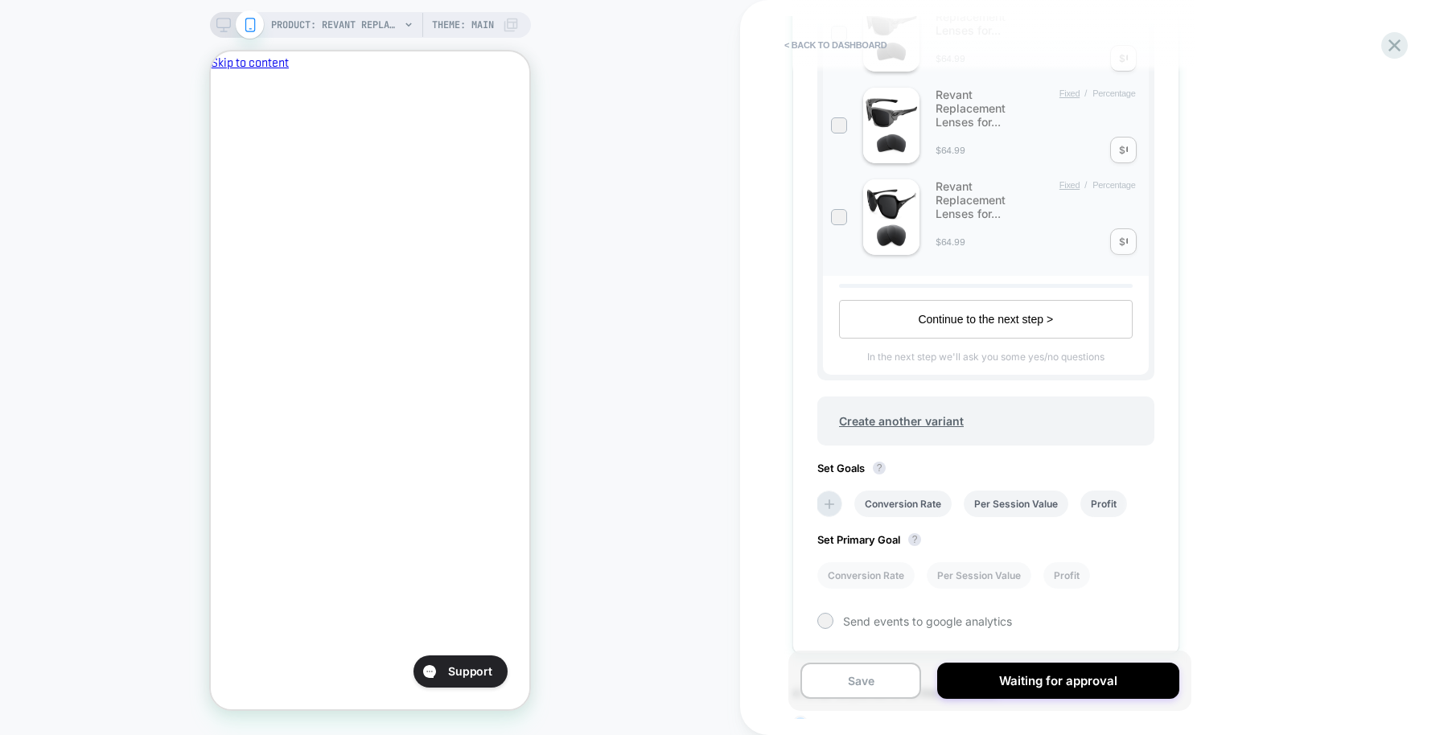
scroll to position [935, 0]
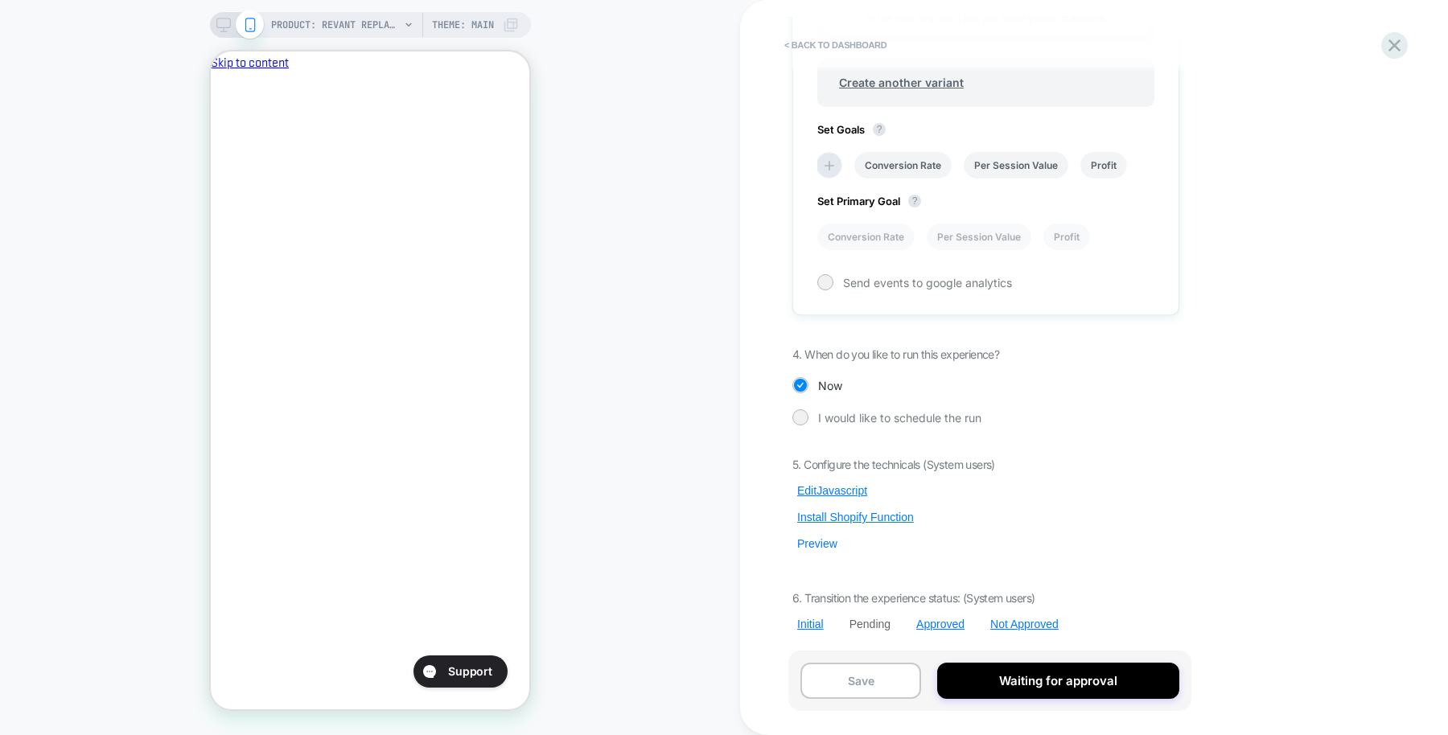
click at [826, 542] on button "Preview" at bounding box center [818, 544] width 50 height 14
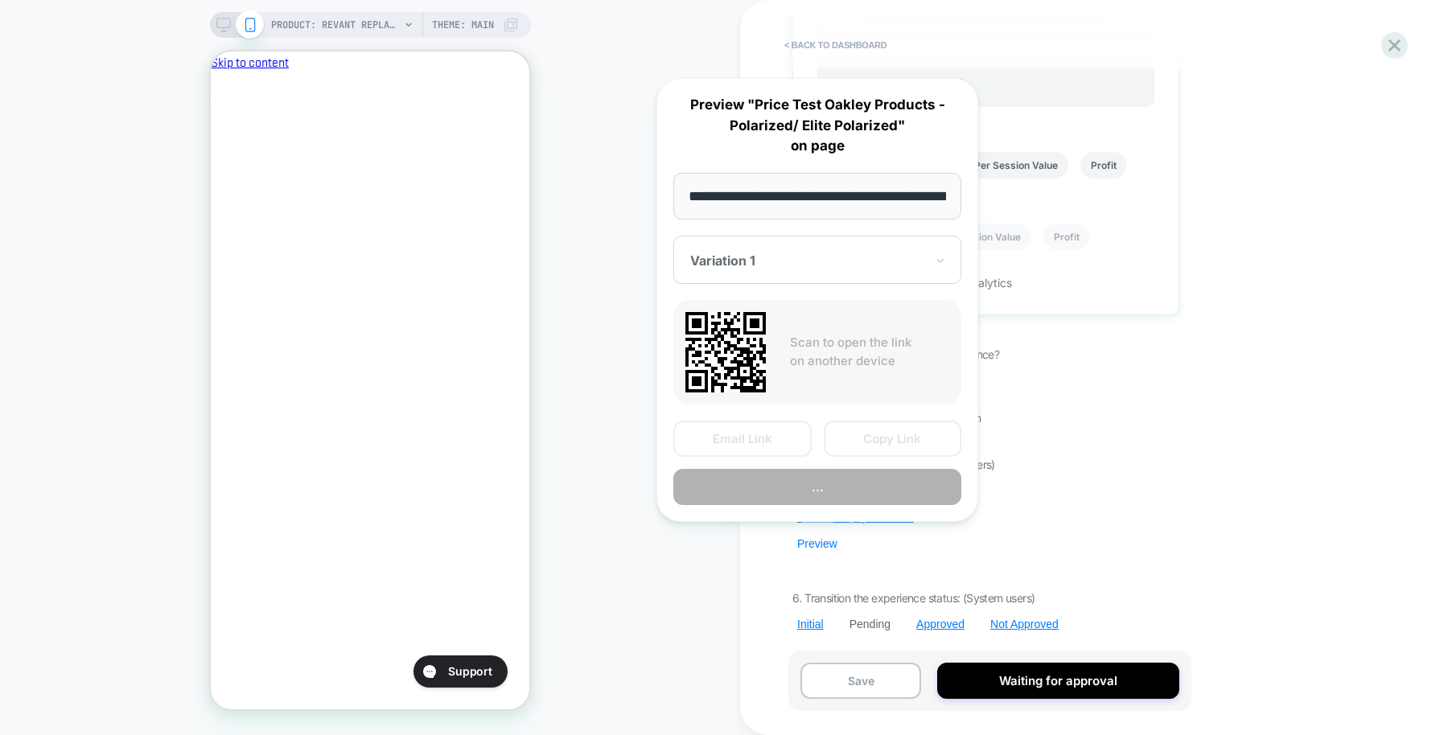
scroll to position [0, 360]
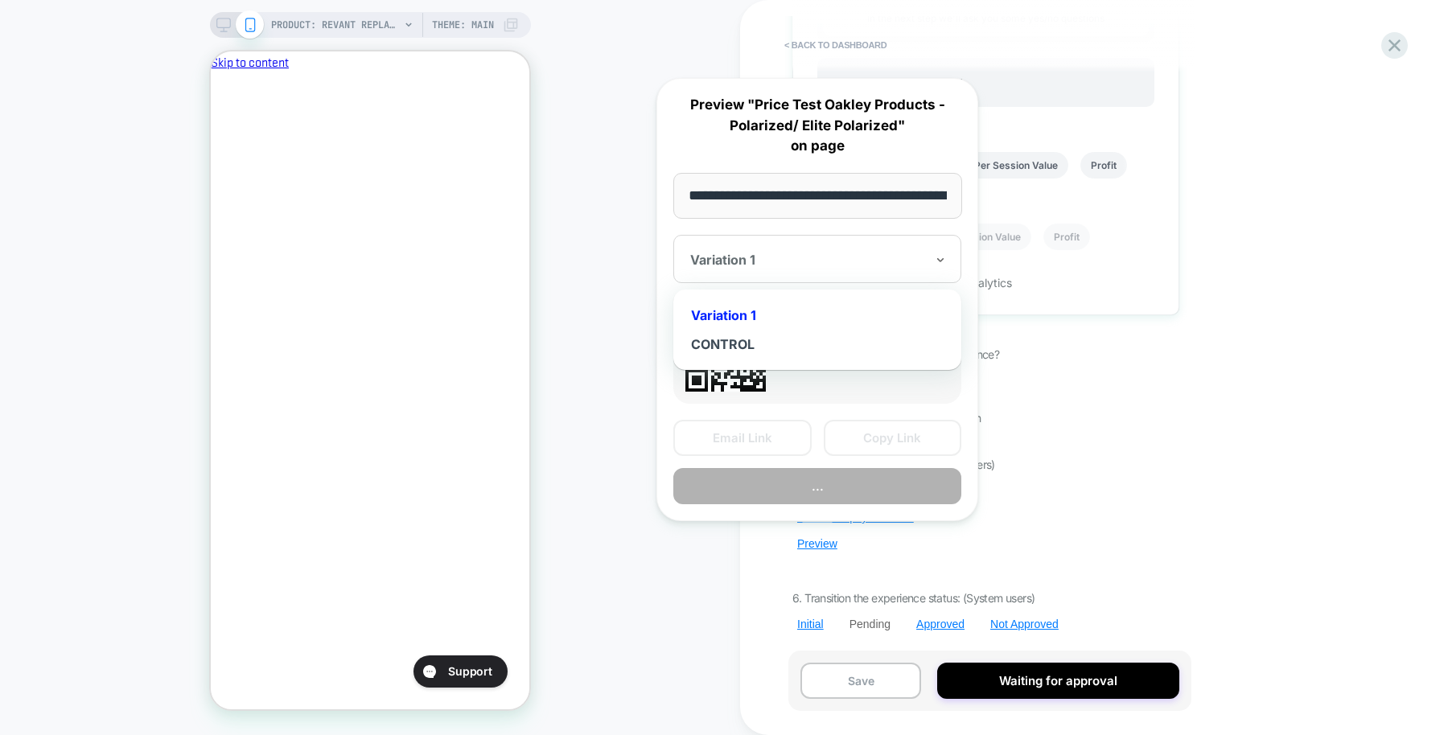
click at [890, 241] on div "Variation 1" at bounding box center [817, 259] width 288 height 48
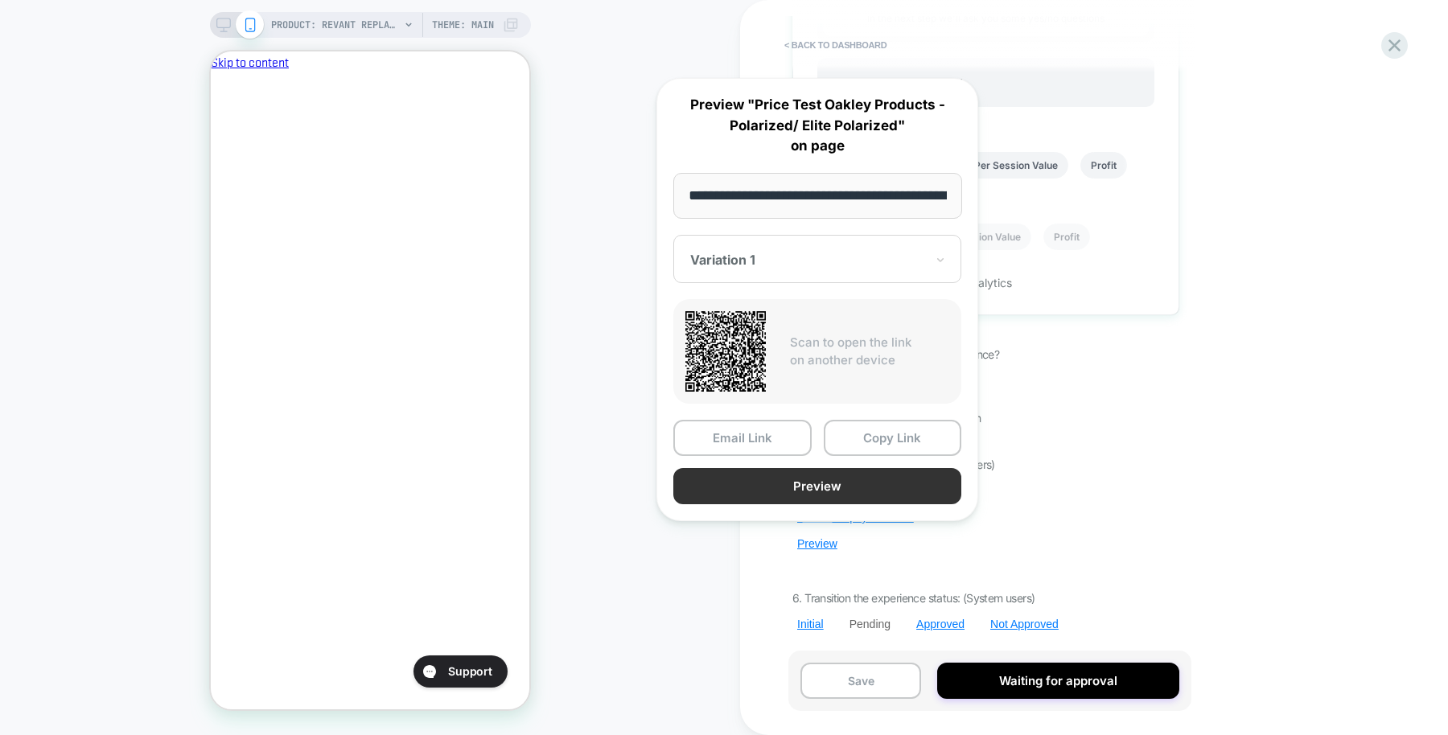
click at [839, 480] on button "Preview" at bounding box center [817, 486] width 288 height 36
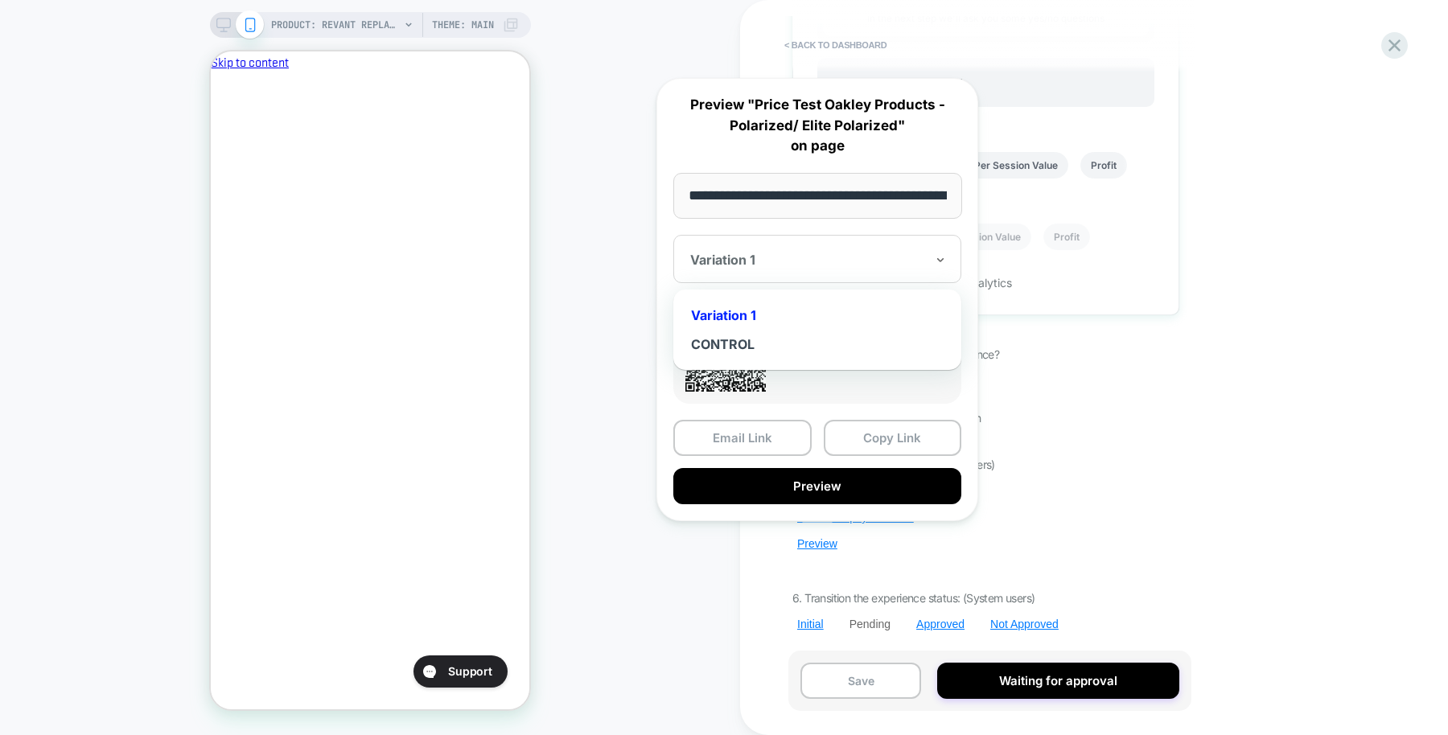
click at [898, 259] on div at bounding box center [807, 260] width 235 height 16
click at [763, 342] on div "CONTROL" at bounding box center [818, 344] width 272 height 29
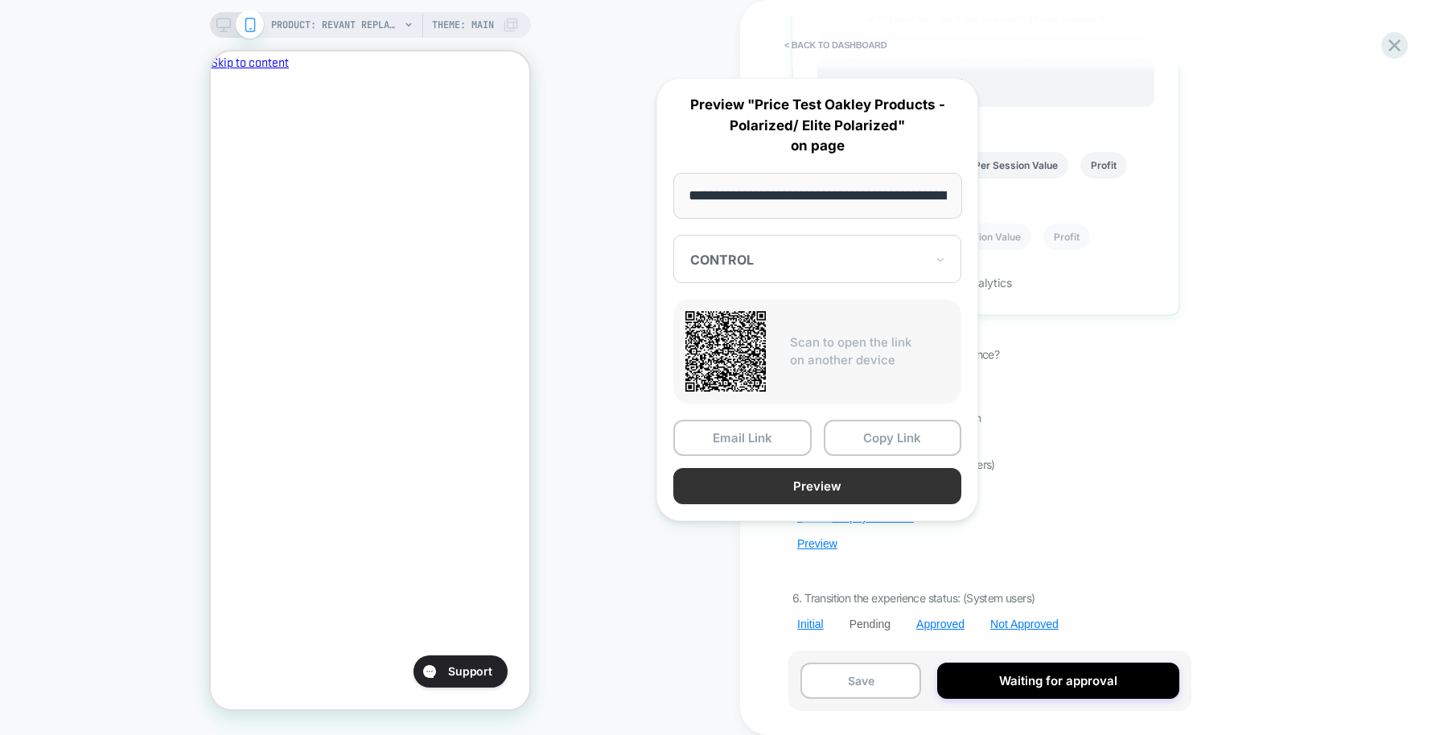
click at [834, 481] on button "Preview" at bounding box center [817, 486] width 288 height 36
click at [1176, 487] on div "5. Configure the technicals (System users) Edit Javascript Install Shopify Func…" at bounding box center [986, 545] width 387 height 174
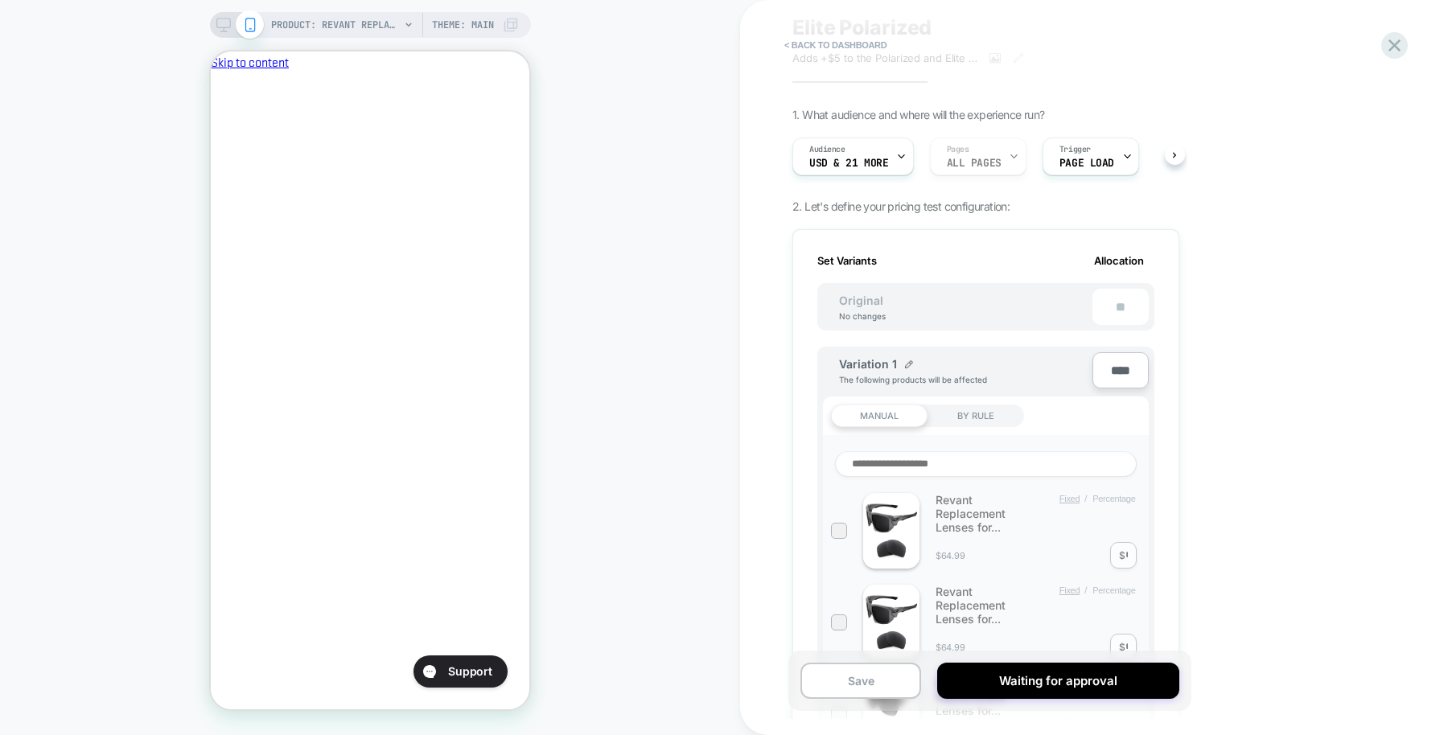
scroll to position [103, 0]
click at [975, 409] on div "BY RULE" at bounding box center [976, 412] width 97 height 23
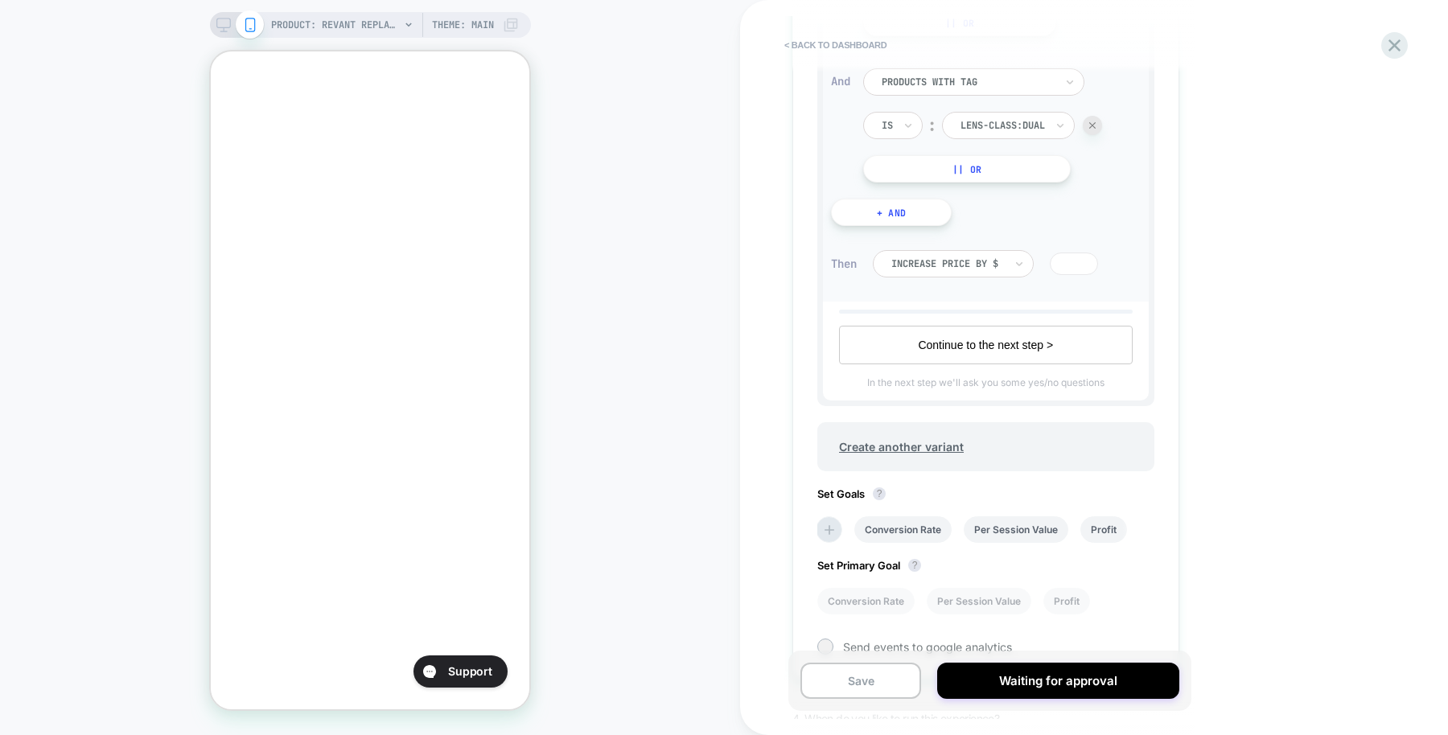
scroll to position [0, 0]
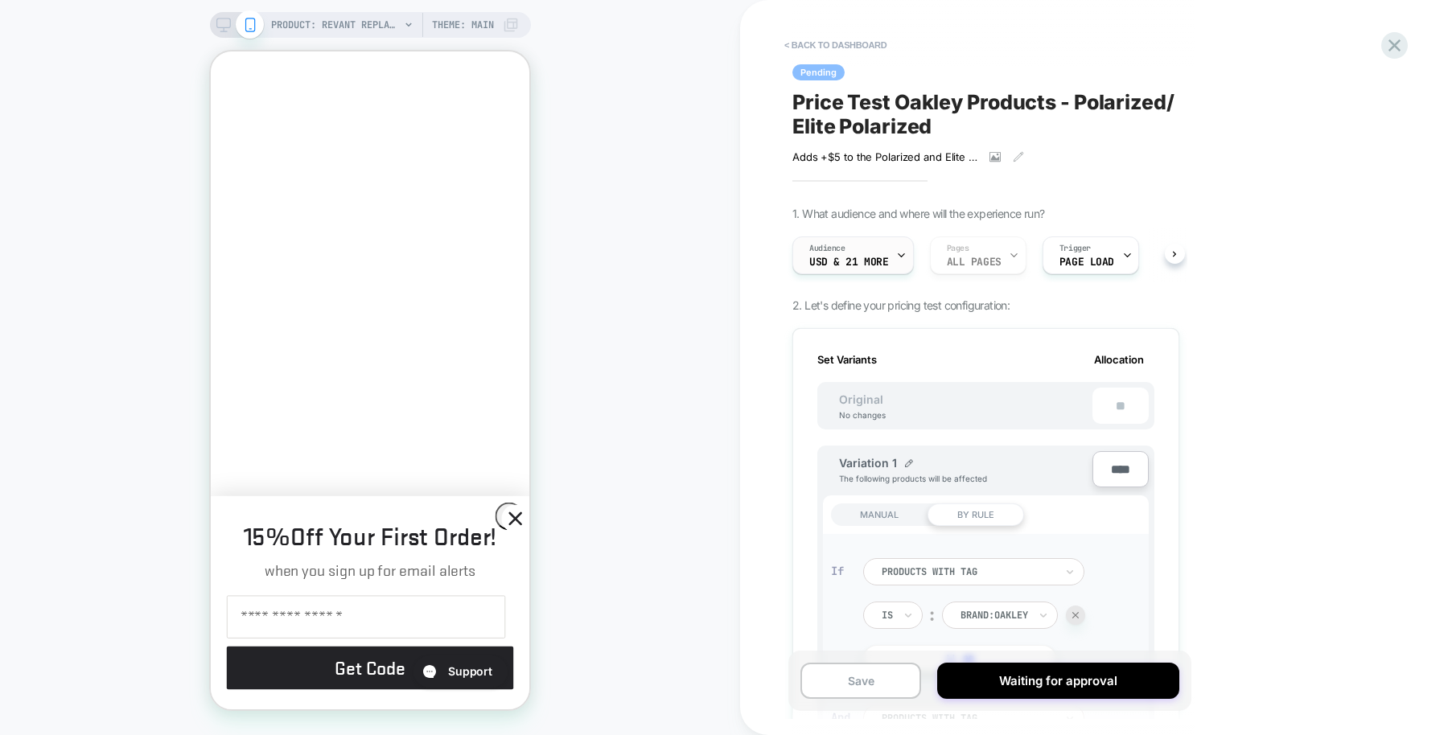
click at [859, 260] on span "USD & 21 More" at bounding box center [849, 262] width 80 height 11
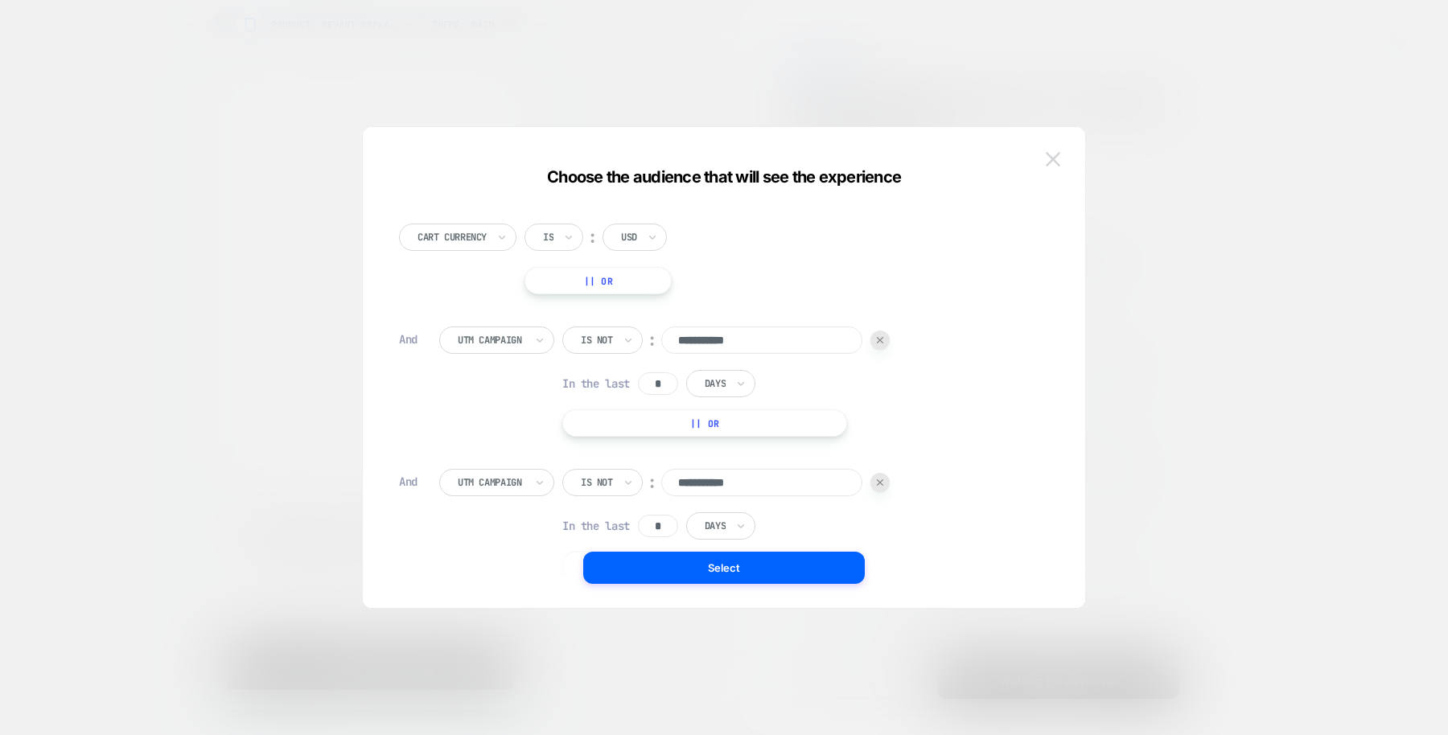
click at [1053, 154] on img at bounding box center [1053, 159] width 14 height 14
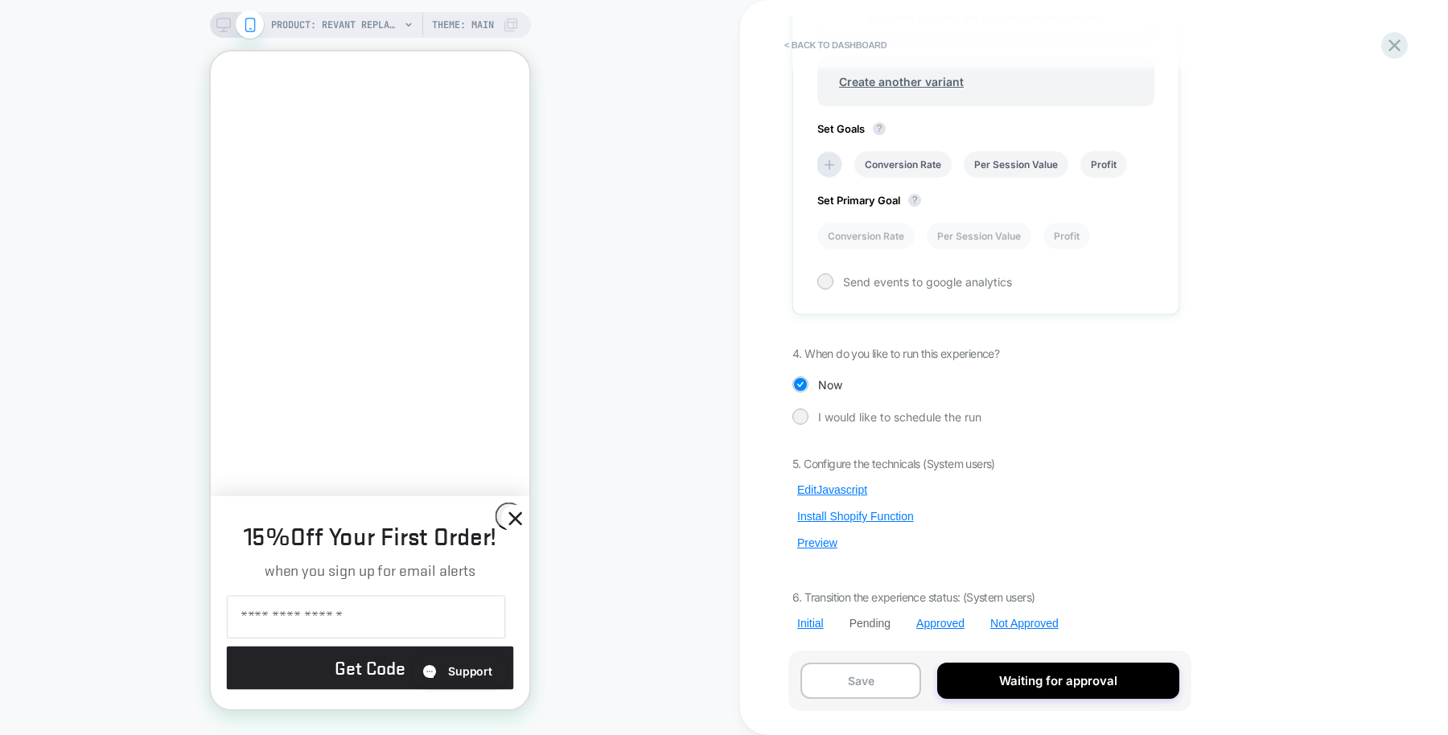
scroll to position [0, 277]
click at [825, 548] on button "Preview" at bounding box center [818, 543] width 50 height 14
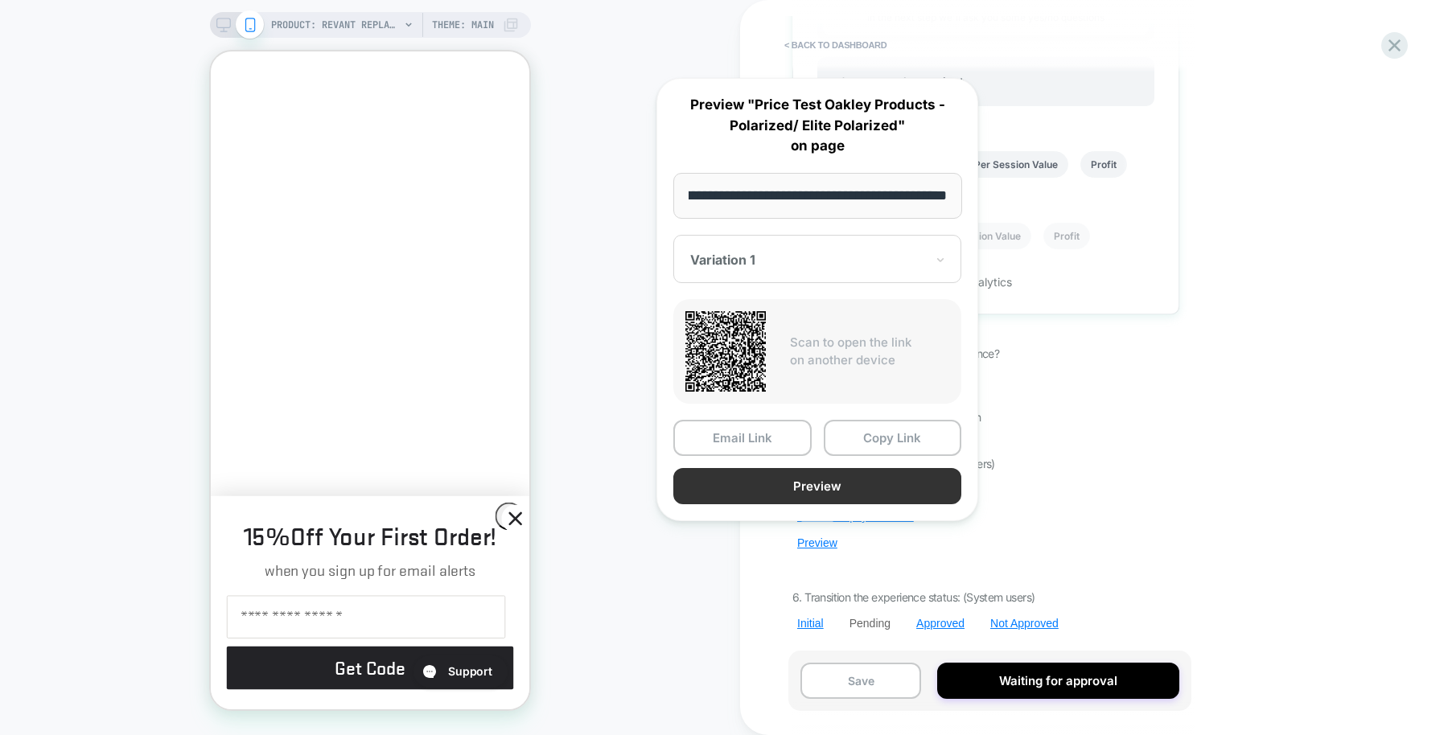
scroll to position [0, 0]
click at [822, 492] on button "Preview" at bounding box center [817, 486] width 288 height 36
click at [949, 268] on div "Variation 1" at bounding box center [817, 259] width 288 height 48
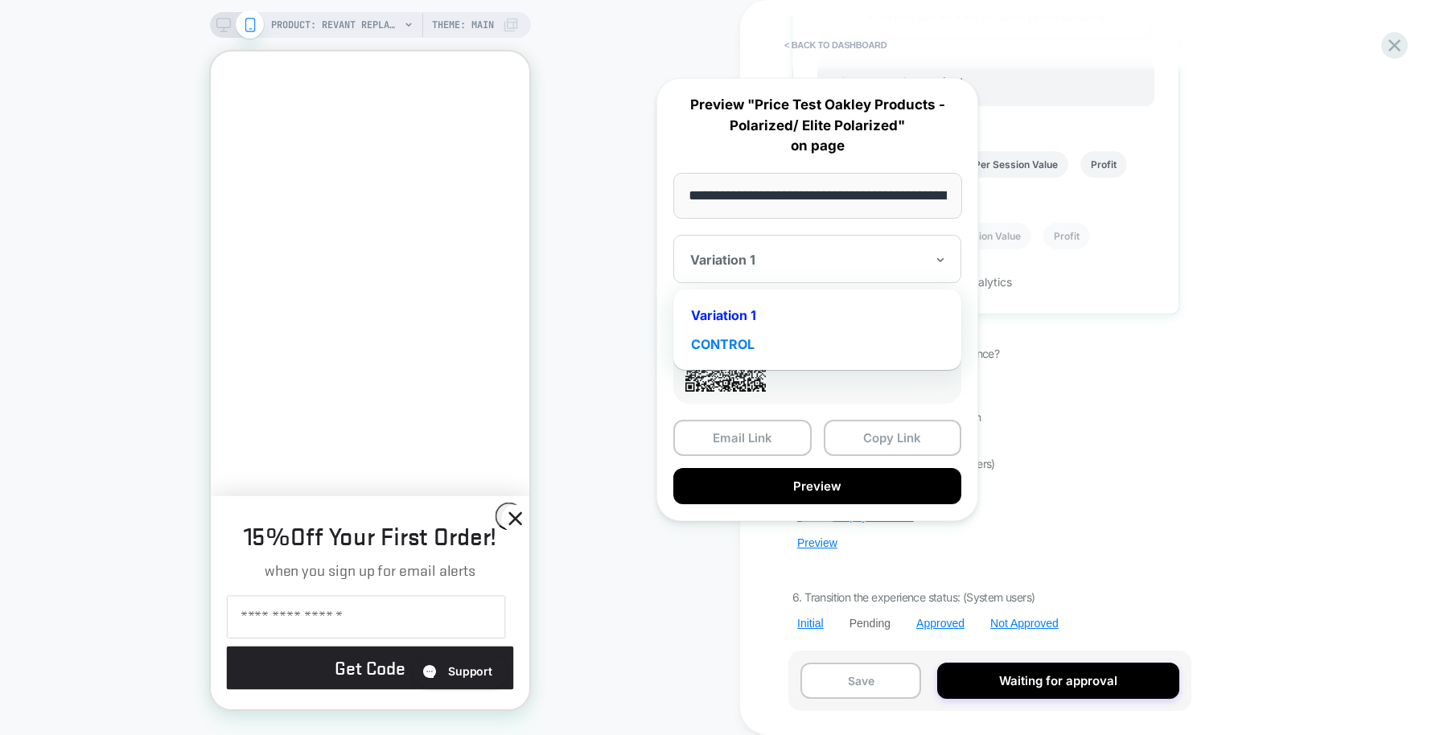
click at [896, 332] on div "CONTROL" at bounding box center [818, 344] width 272 height 29
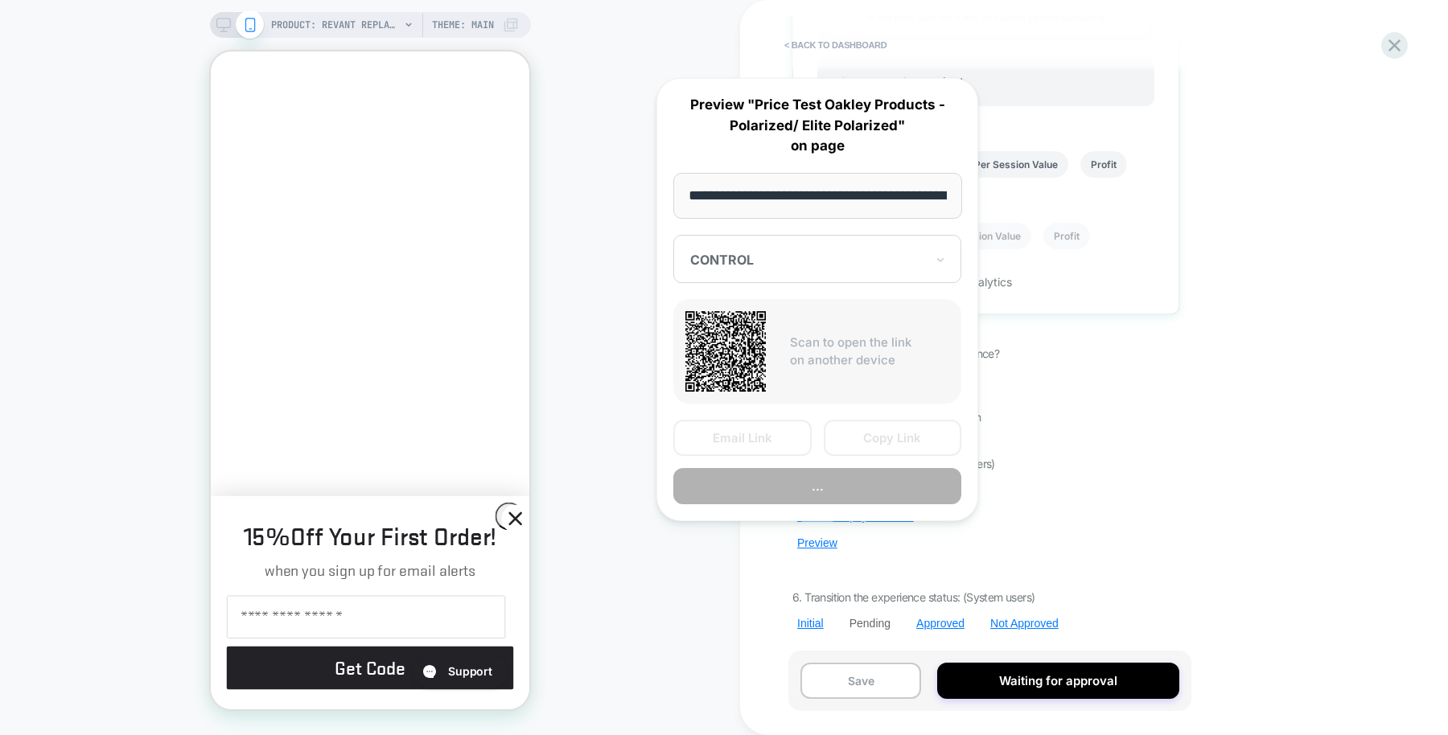
scroll to position [0, 277]
click at [861, 351] on p "Scan to open the link on another device" at bounding box center [869, 352] width 159 height 36
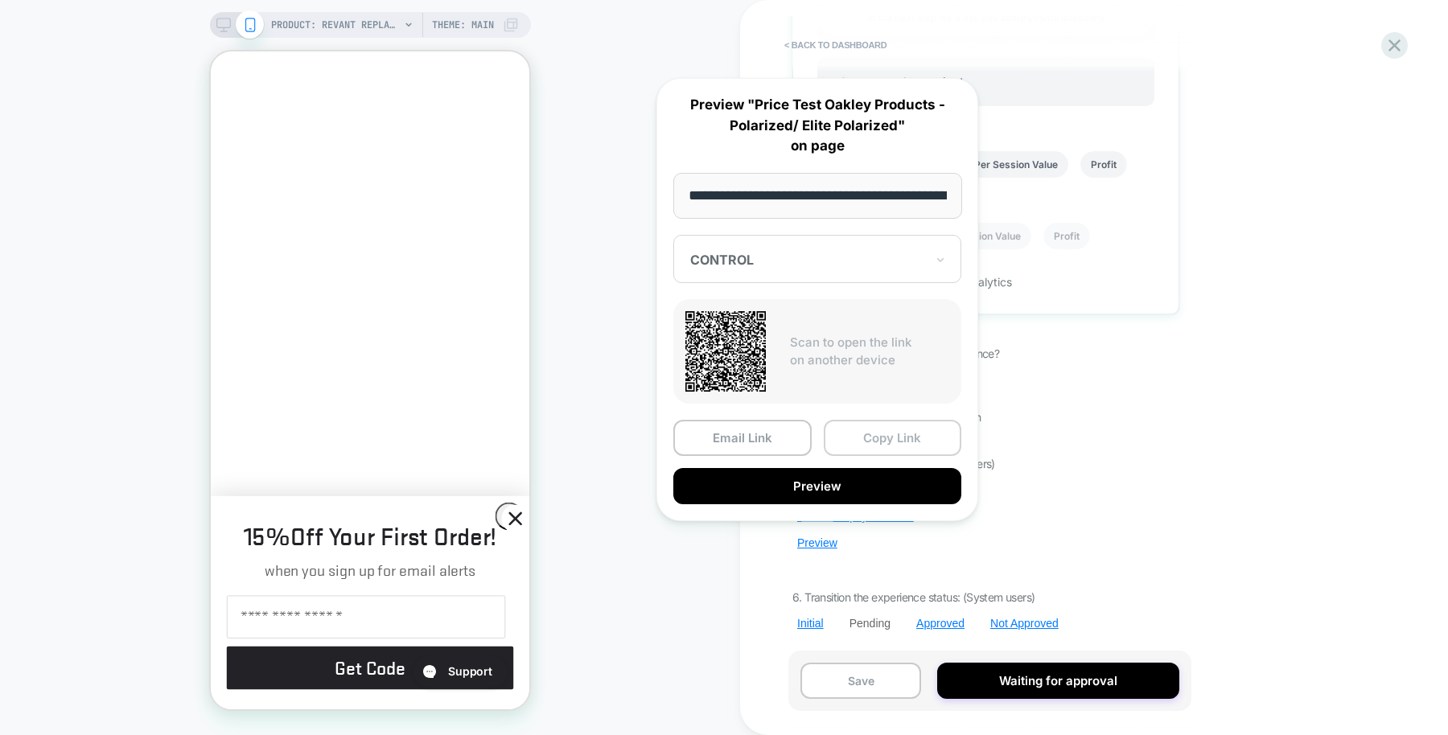
click at [867, 426] on button "Copy Link" at bounding box center [893, 438] width 138 height 36
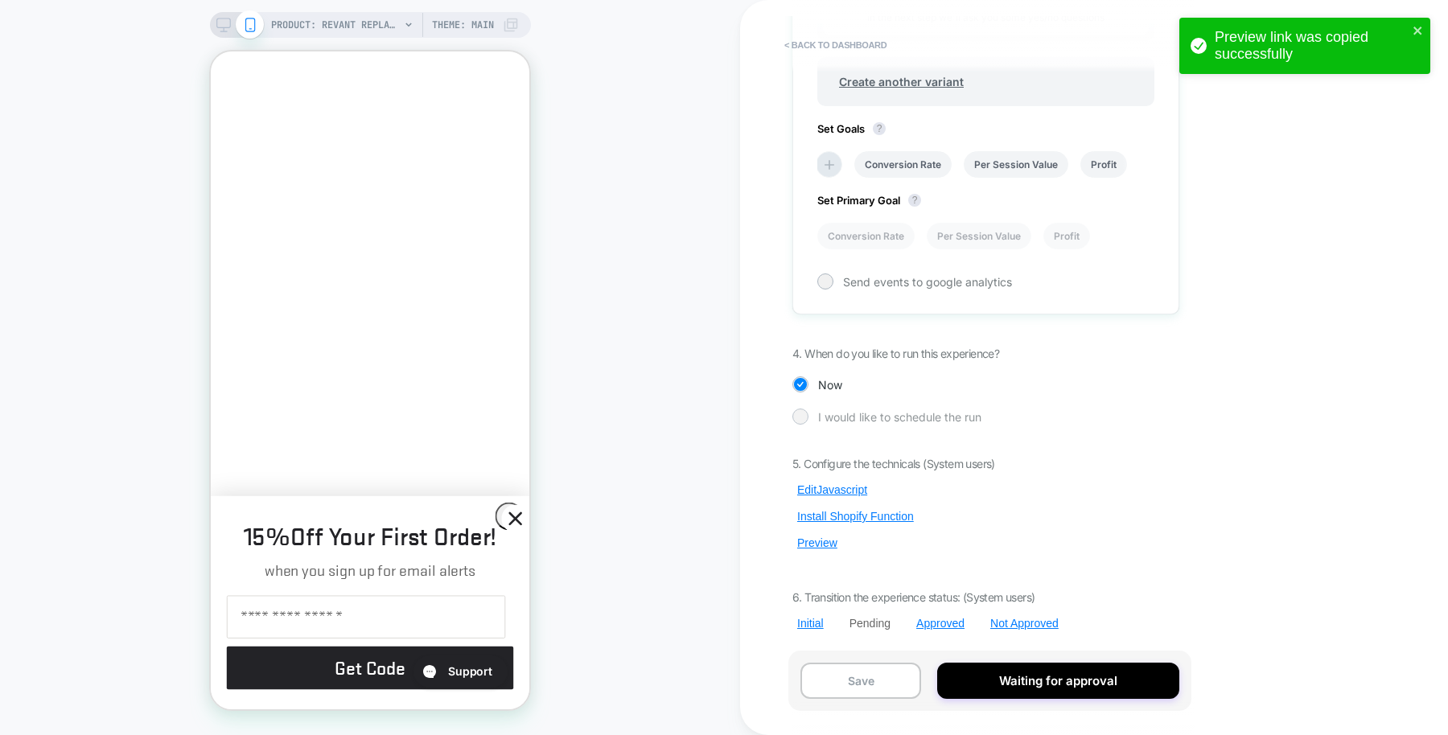
scroll to position [0, 0]
click at [954, 624] on div "Approved" at bounding box center [940, 623] width 48 height 13
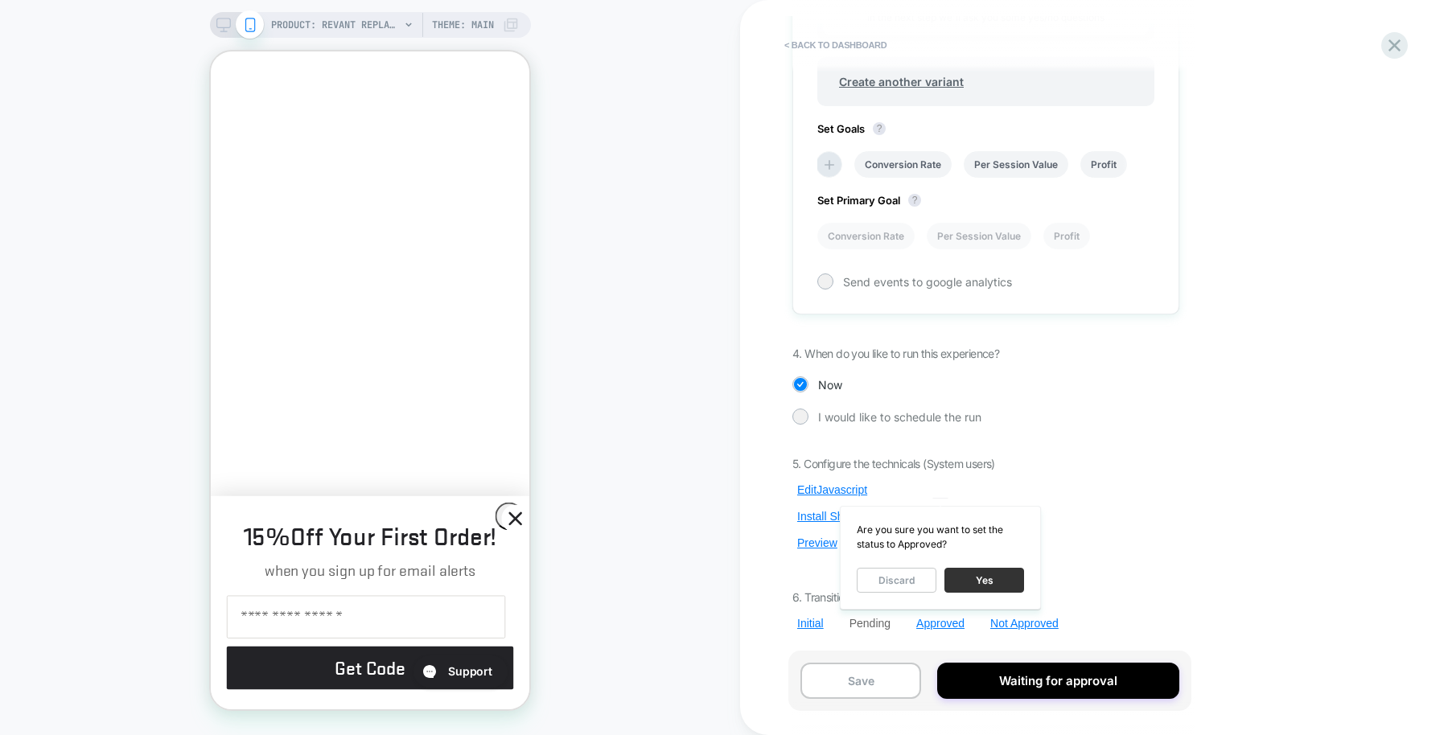
click at [971, 576] on button "Yes" at bounding box center [985, 580] width 80 height 25
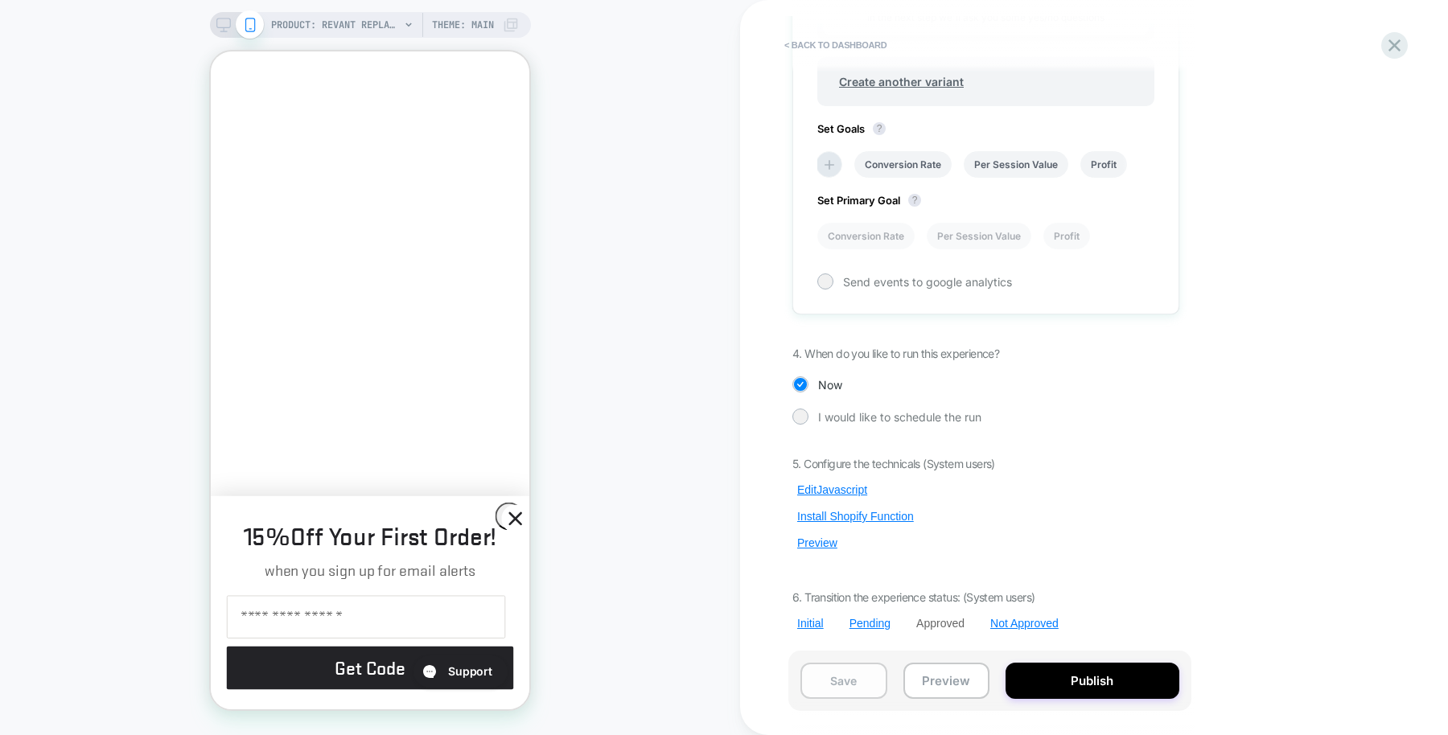
scroll to position [0, 277]
click at [849, 684] on button "Save" at bounding box center [844, 681] width 87 height 36
click at [844, 688] on button "Save" at bounding box center [844, 681] width 87 height 36
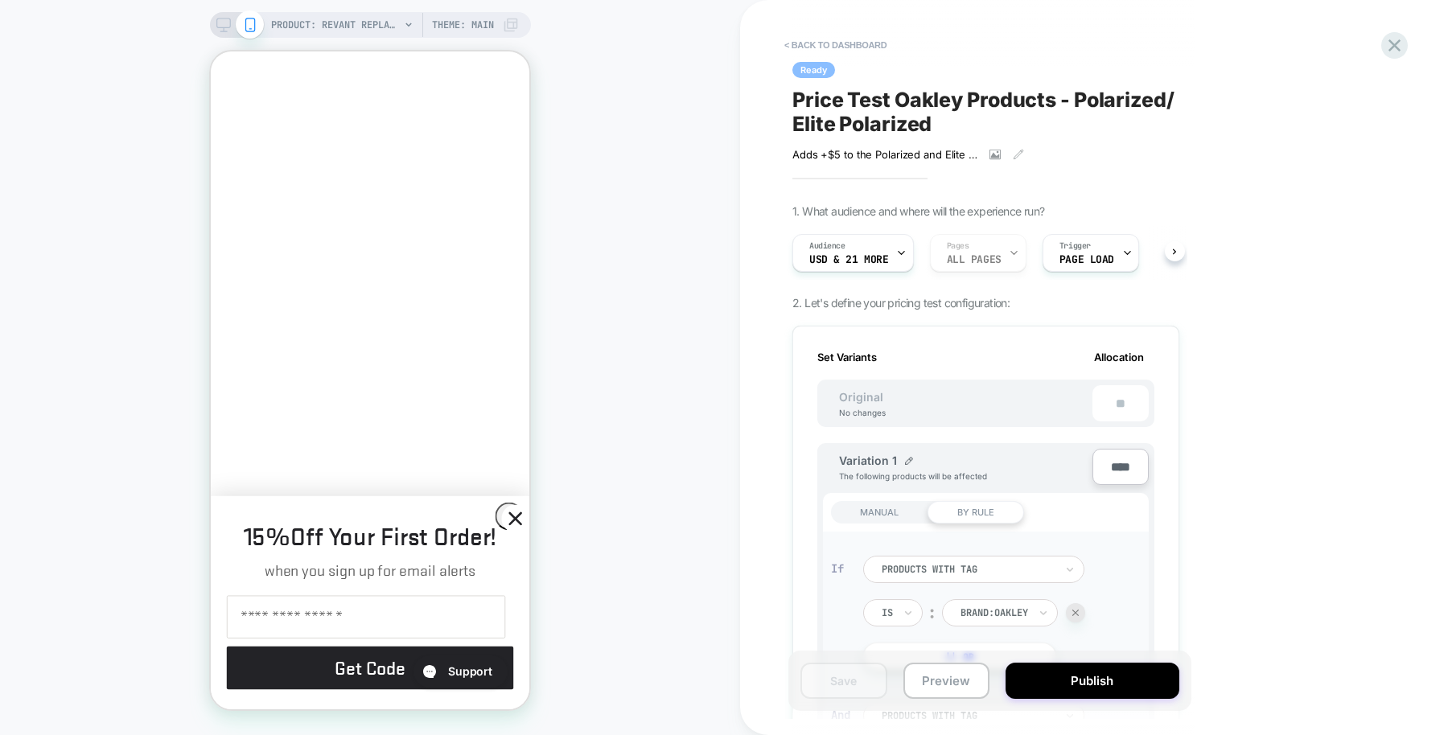
scroll to position [0, 0]
click at [1000, 159] on icon at bounding box center [995, 156] width 11 height 11
